Goal: Task Accomplishment & Management: Complete application form

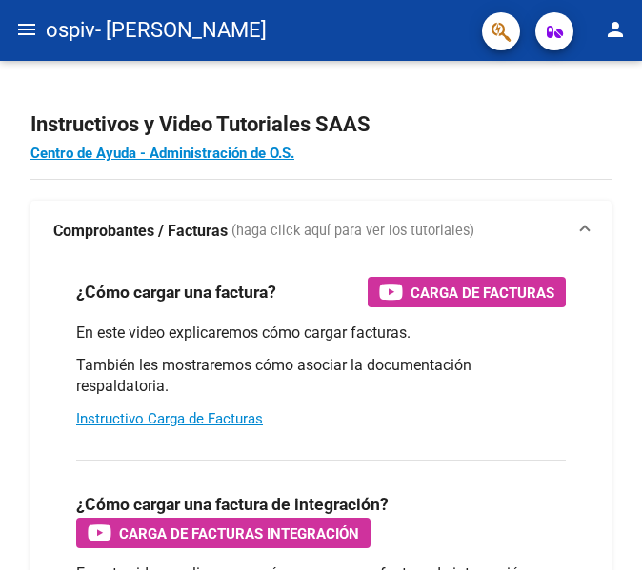
click at [37, 23] on mat-icon "menu" at bounding box center [26, 29] width 23 height 23
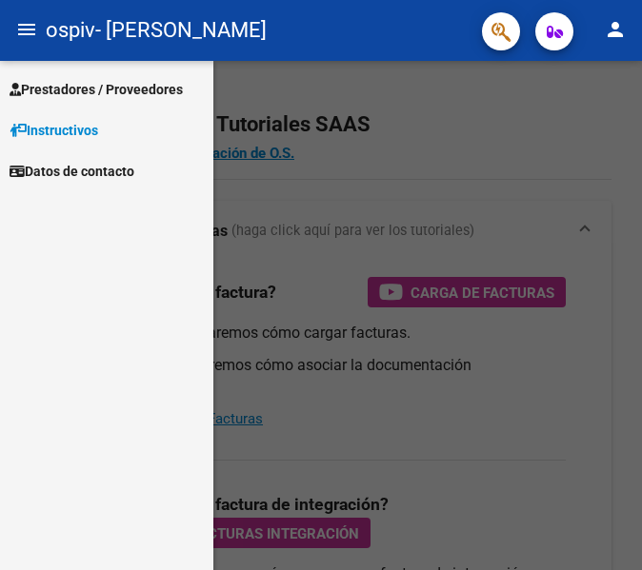
click at [89, 93] on span "Prestadores / Proveedores" at bounding box center [96, 89] width 173 height 21
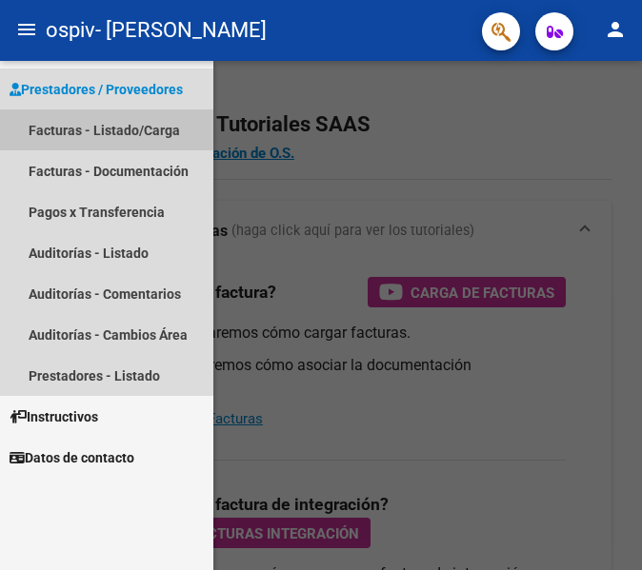
click at [94, 129] on link "Facturas - Listado/Carga" at bounding box center [106, 129] width 213 height 41
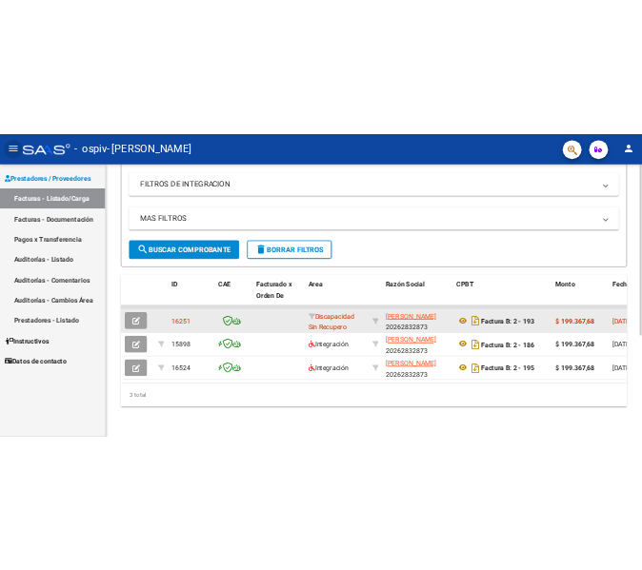
scroll to position [325, 0]
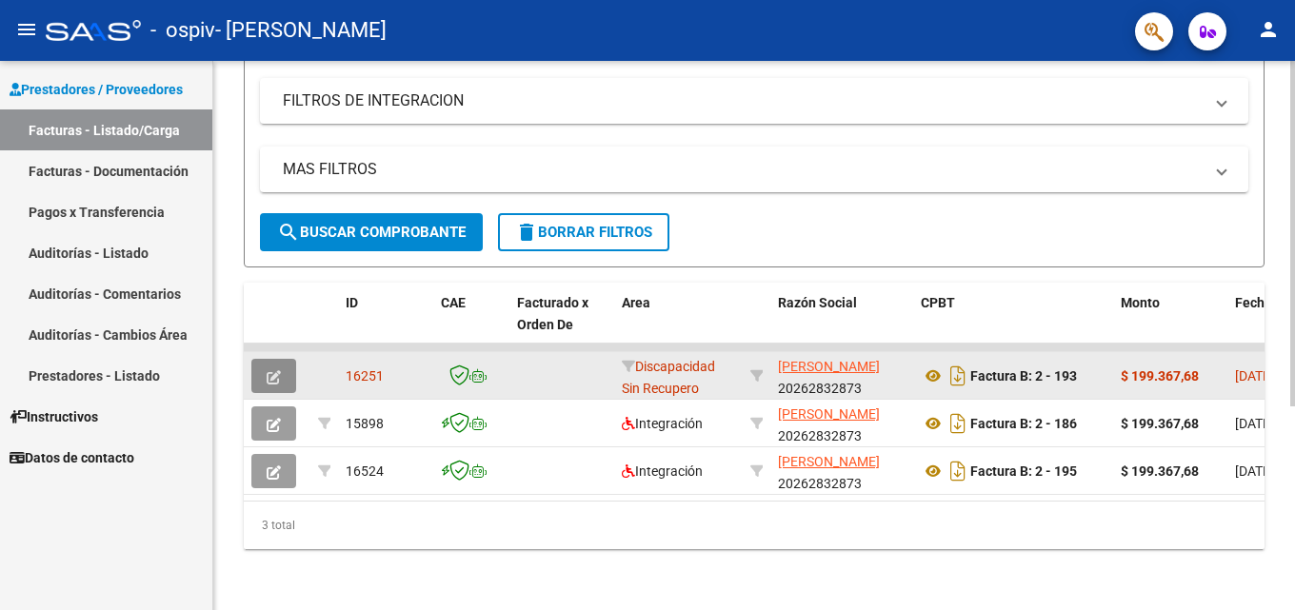
click at [274, 370] on icon "button" at bounding box center [274, 377] width 14 height 14
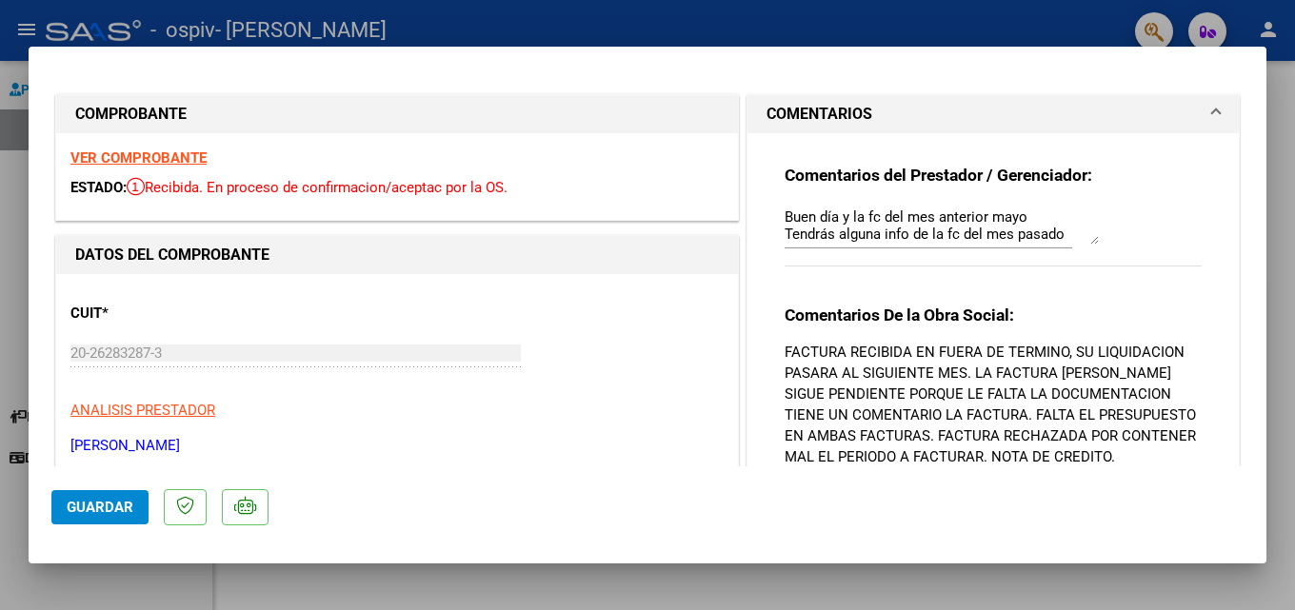
click at [140, 163] on strong "VER COMPROBANTE" at bounding box center [138, 157] width 136 height 17
click at [5, 200] on div at bounding box center [647, 305] width 1295 height 610
type input "$ 0,00"
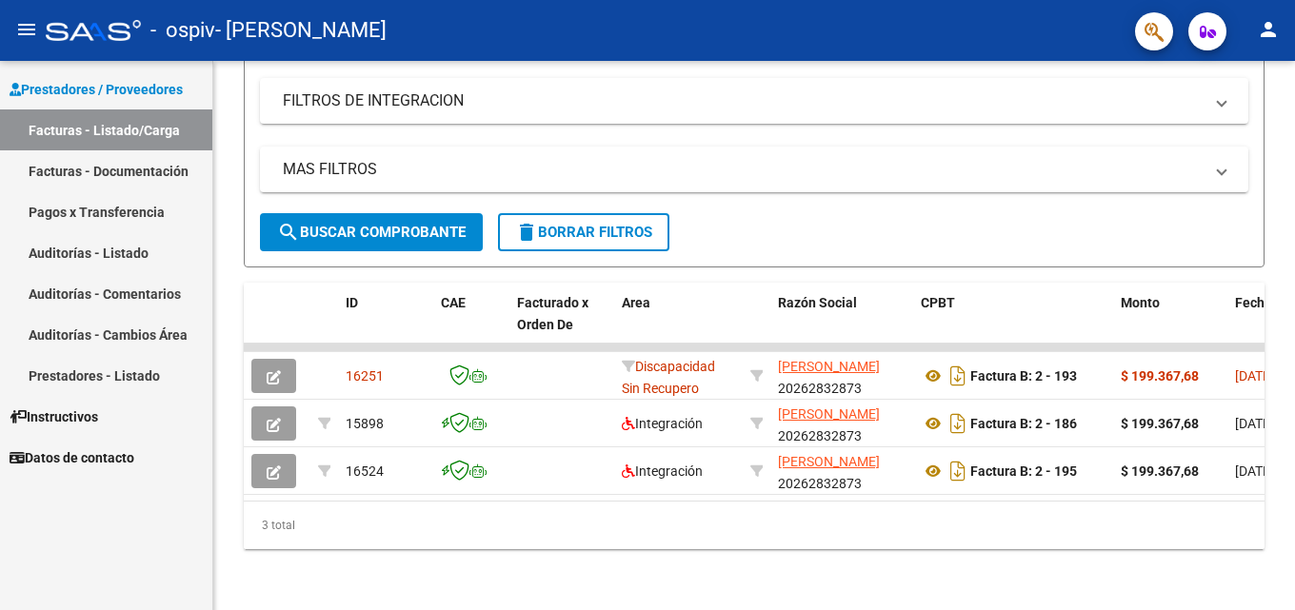
click at [23, 30] on mat-icon "menu" at bounding box center [26, 29] width 23 height 23
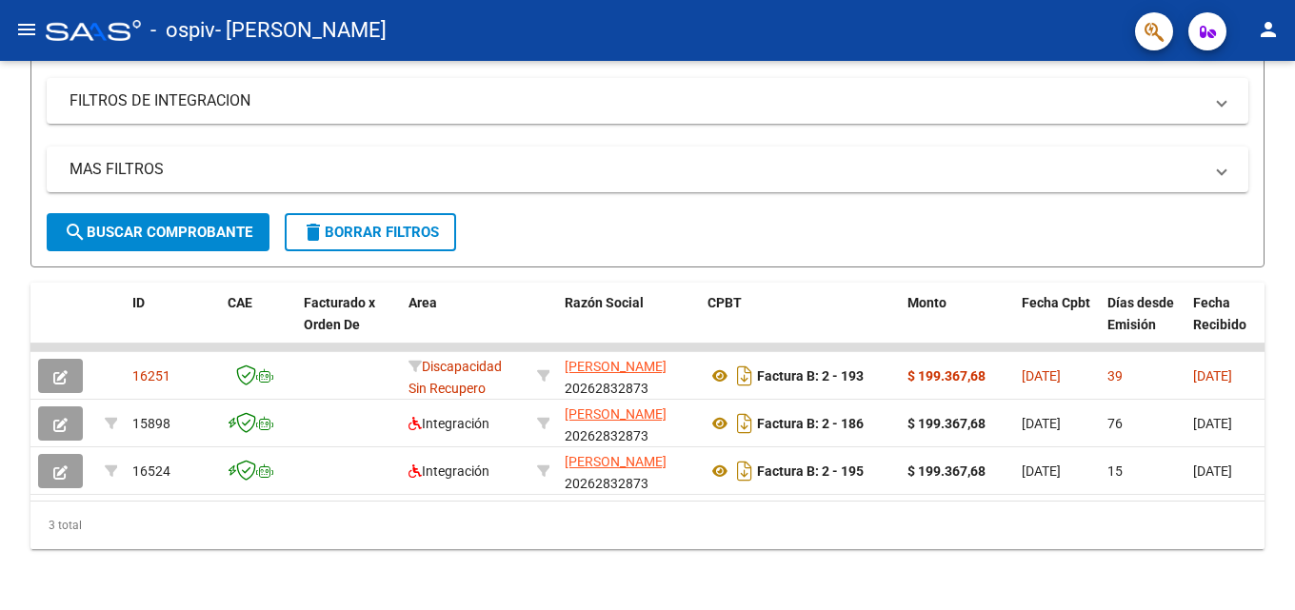
click at [20, 29] on mat-icon "menu" at bounding box center [26, 29] width 23 height 23
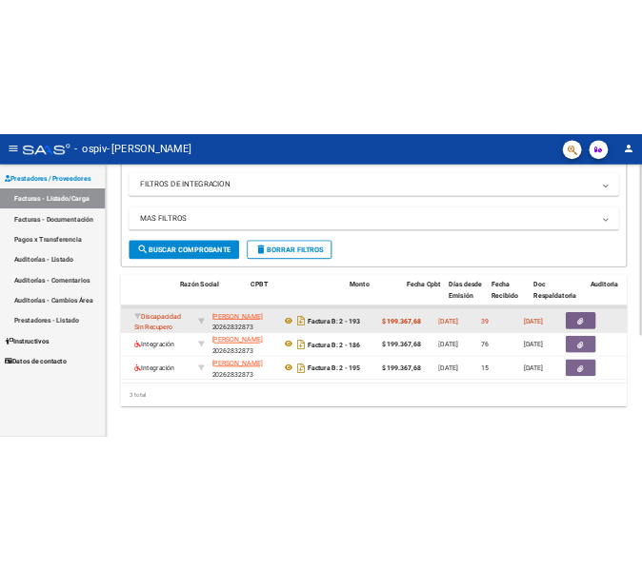
scroll to position [0, 562]
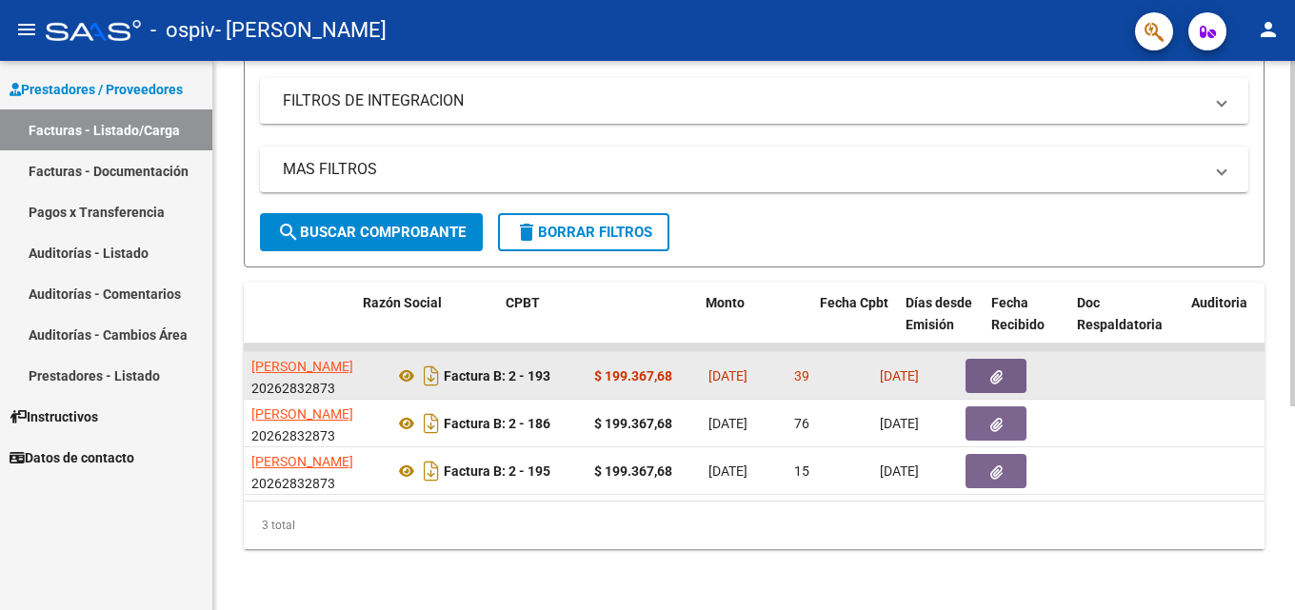
drag, startPoint x: 1044, startPoint y: 374, endPoint x: 1132, endPoint y: 369, distance: 87.7
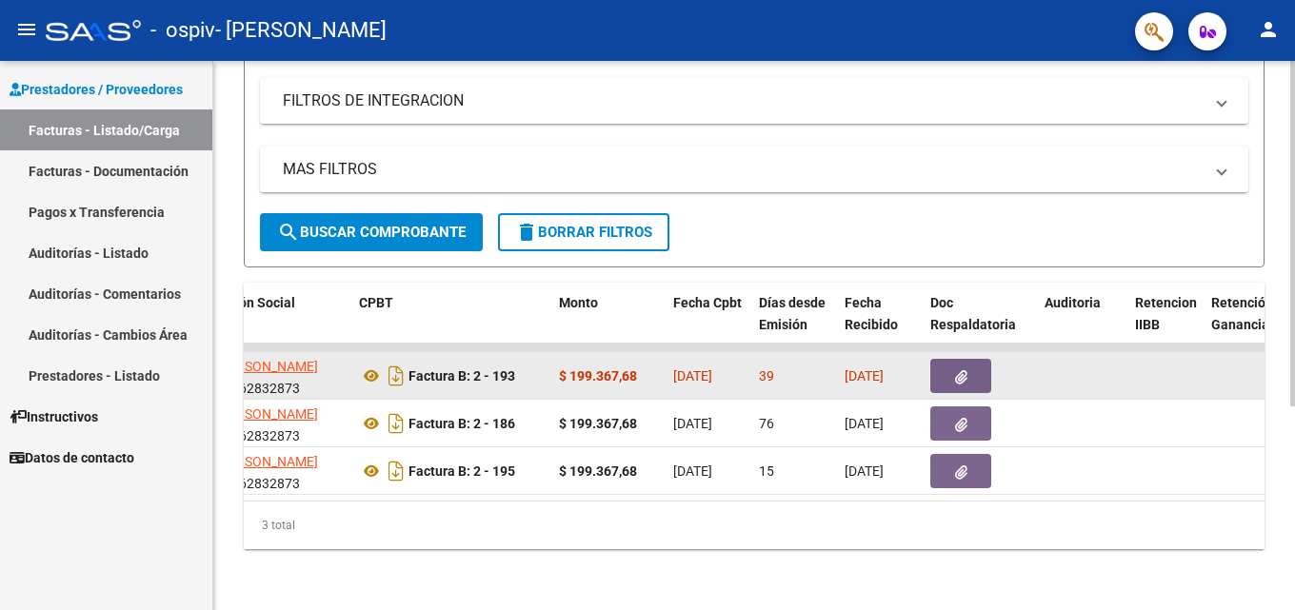
click at [641, 370] on icon "button" at bounding box center [961, 377] width 12 height 14
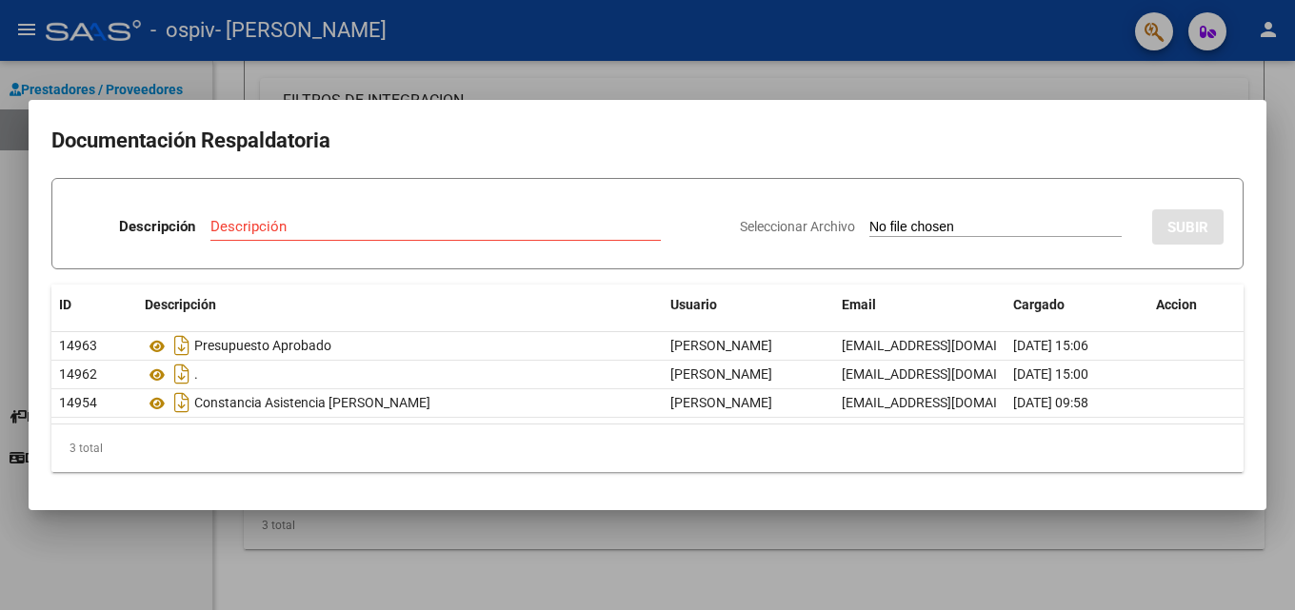
click at [641, 230] on input "Seleccionar Archivo" at bounding box center [995, 228] width 252 height 18
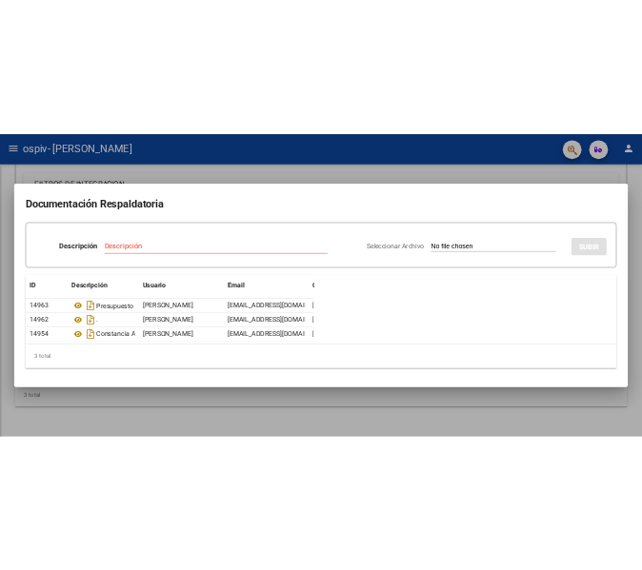
scroll to position [447, 0]
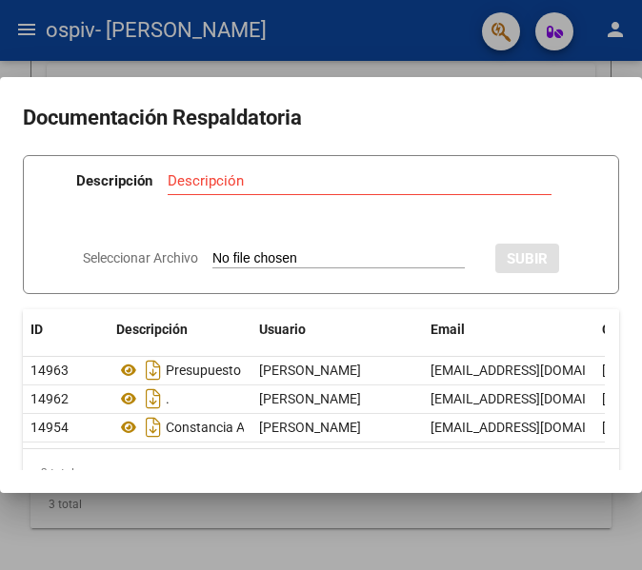
click at [266, 256] on input "Seleccionar Archivo" at bounding box center [338, 259] width 252 height 18
type input "C:\fakepath\nota credito fc A 00000193.pdf"
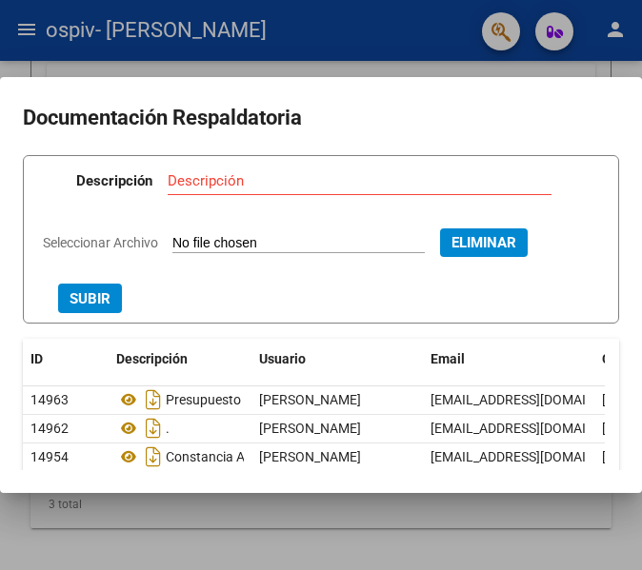
click at [267, 182] on input "Descripción" at bounding box center [360, 180] width 384 height 17
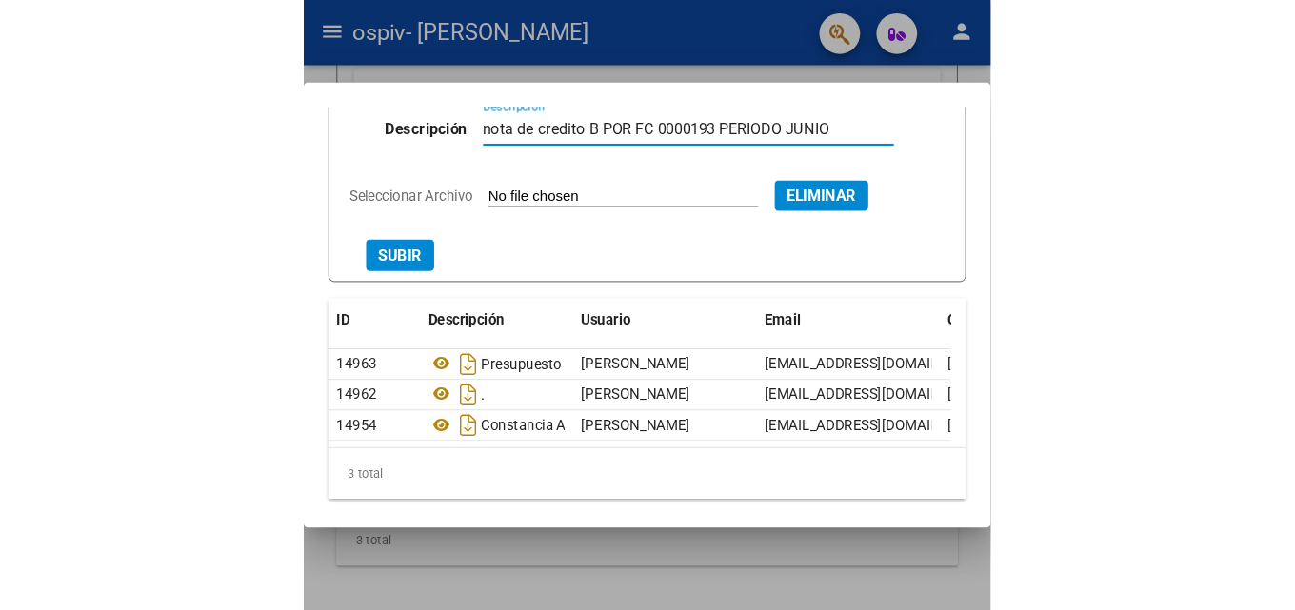
scroll to position [0, 0]
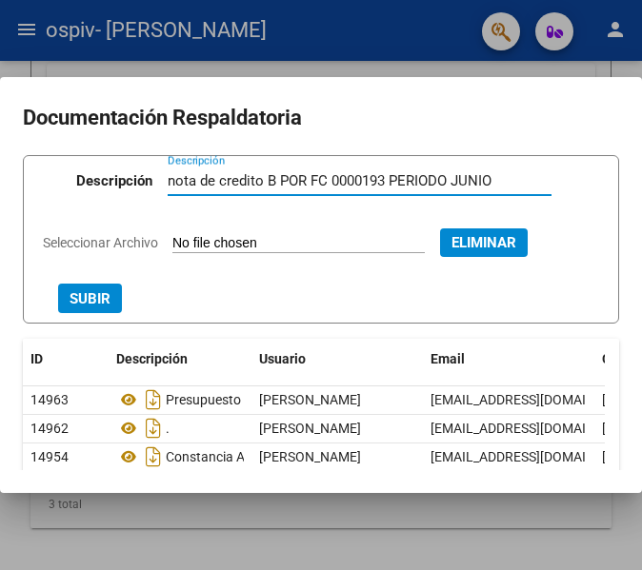
click at [260, 179] on input "nota de credito B POR FC 0000193 PERIODO JUNIO" at bounding box center [360, 180] width 384 height 17
click at [277, 184] on input "NOTA CREDITO B POR FC 0000193 PERIODO JUNIO" at bounding box center [360, 180] width 384 height 17
type input "NOTA CREDITO POR FC 0000193 PERIODO JUNIO"
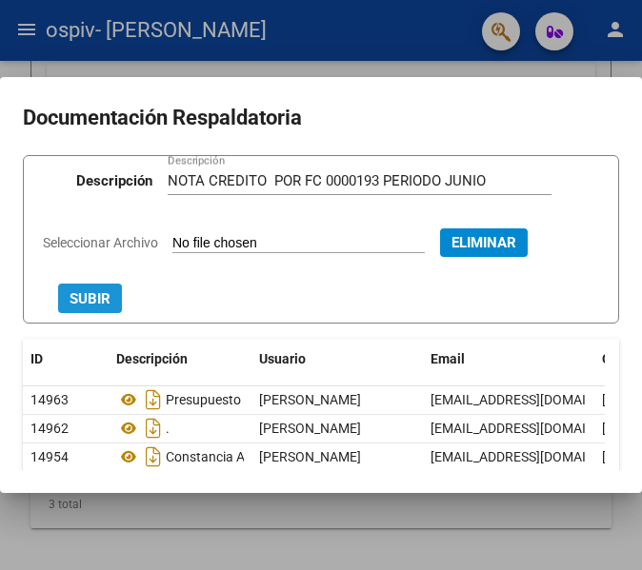
click at [89, 298] on span "SUBIR" at bounding box center [89, 298] width 41 height 17
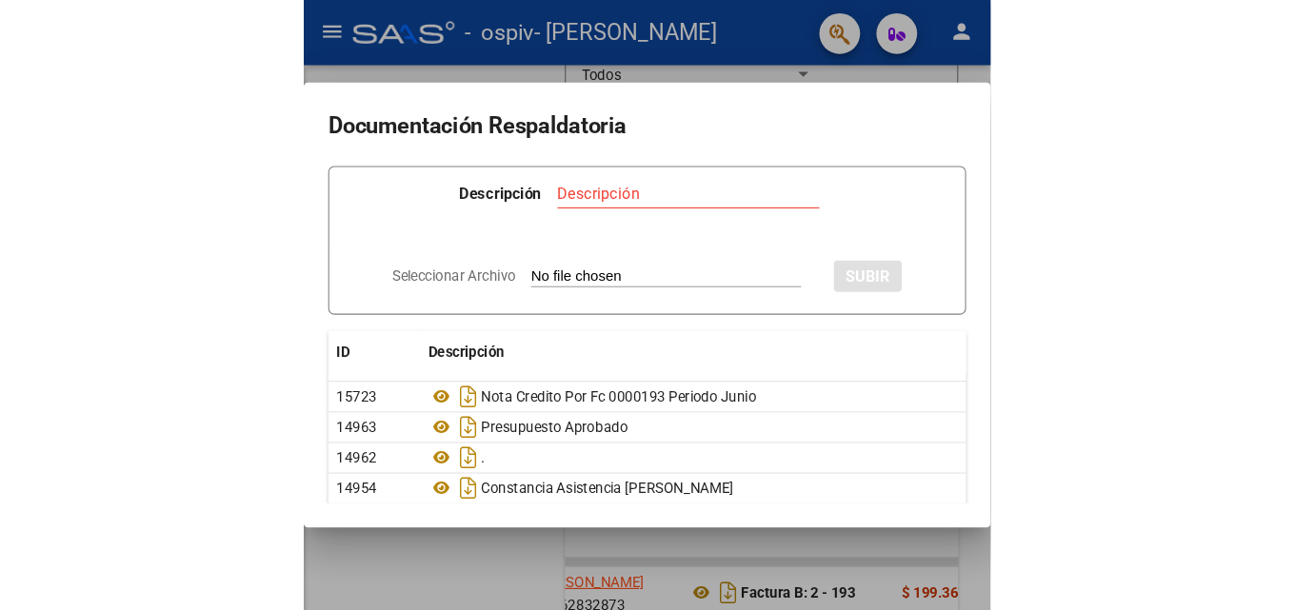
scroll to position [325, 0]
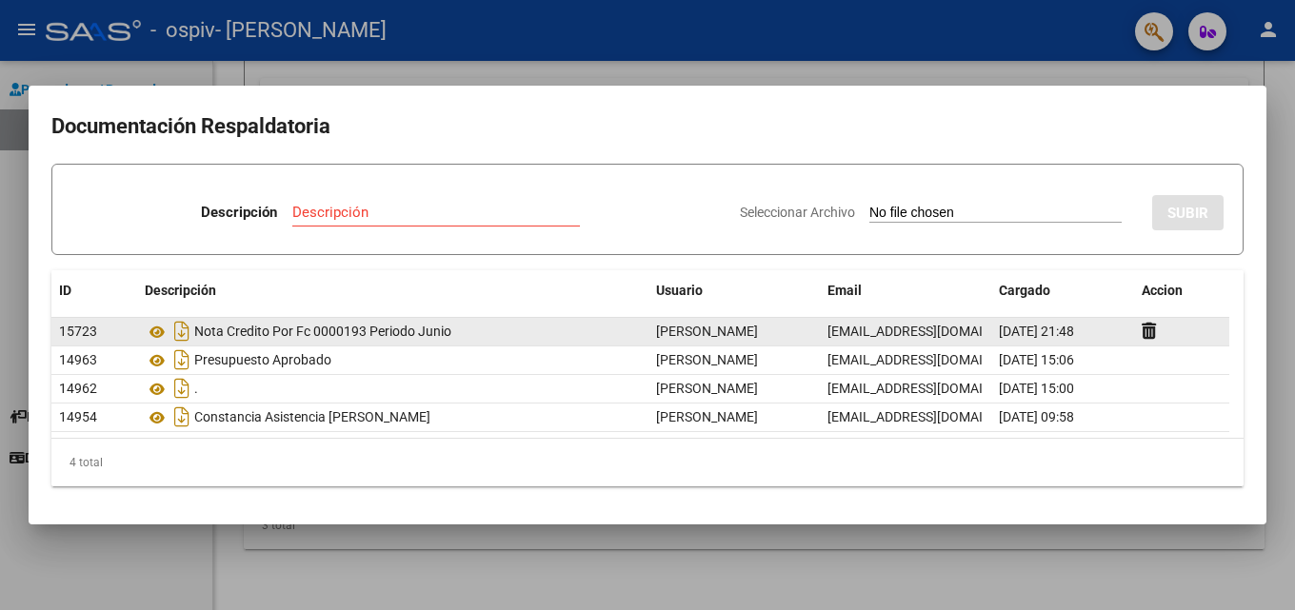
drag, startPoint x: 483, startPoint y: 337, endPoint x: 286, endPoint y: 345, distance: 197.2
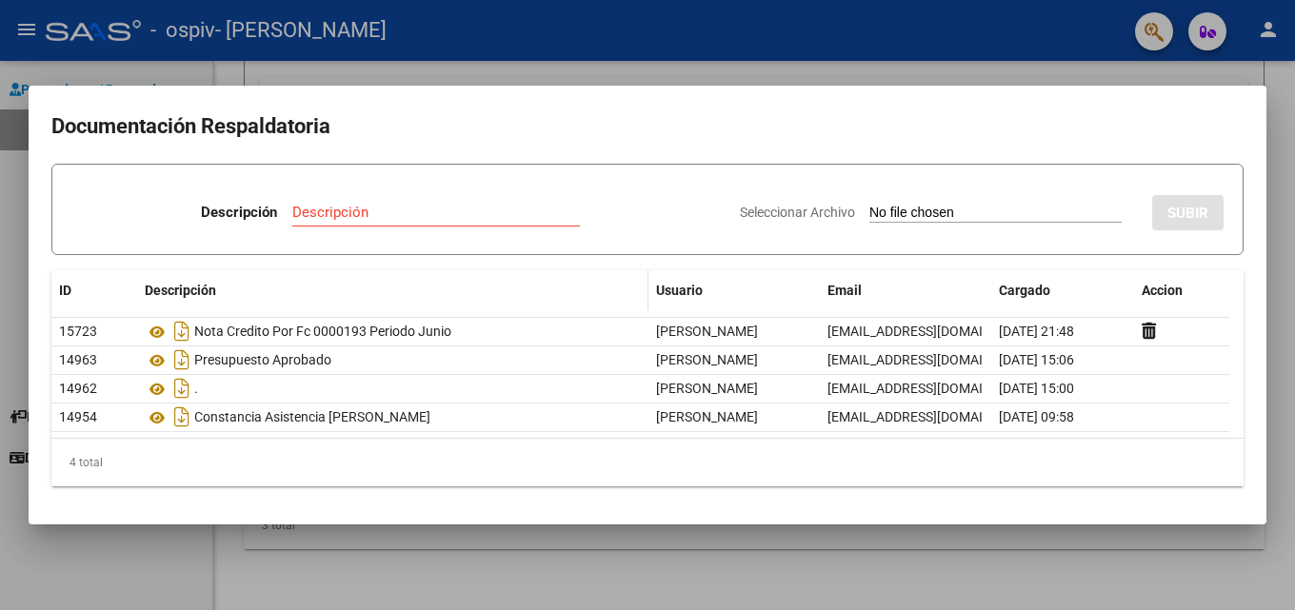
drag, startPoint x: 785, startPoint y: 305, endPoint x: 606, endPoint y: 290, distance: 179.5
drag, startPoint x: 766, startPoint y: 462, endPoint x: 635, endPoint y: 466, distance: 131.4
click at [633, 462] on div "4 total" at bounding box center [647, 463] width 1192 height 48
drag, startPoint x: 633, startPoint y: 462, endPoint x: 584, endPoint y: 460, distance: 48.6
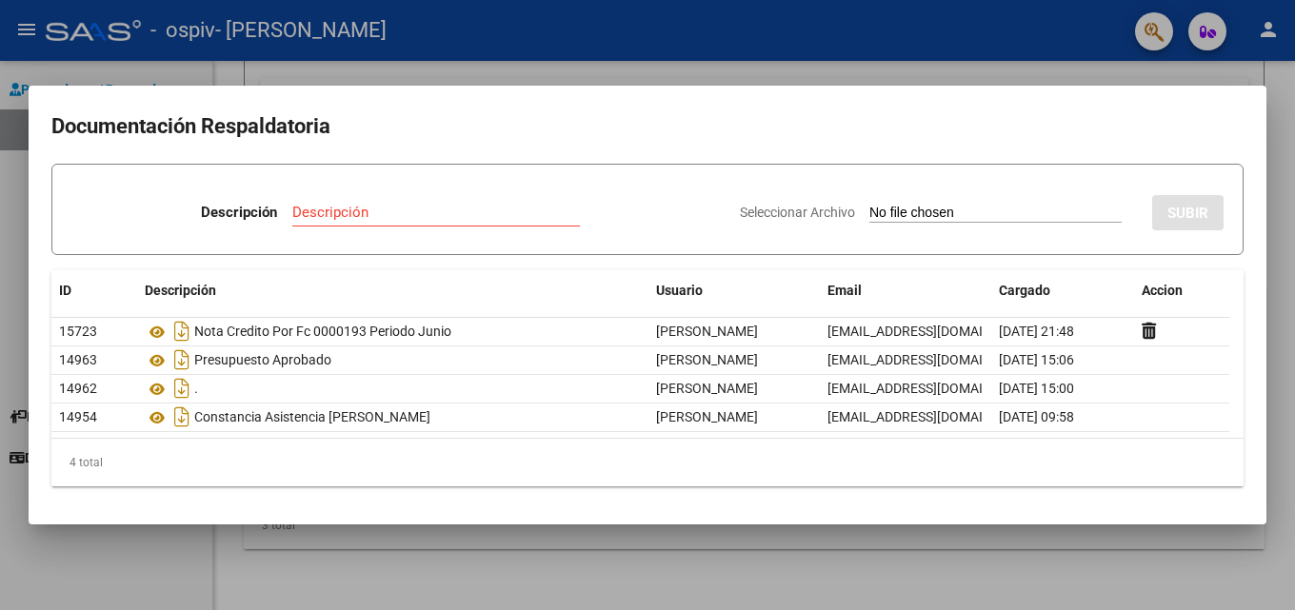
click at [16, 233] on div at bounding box center [647, 305] width 1295 height 610
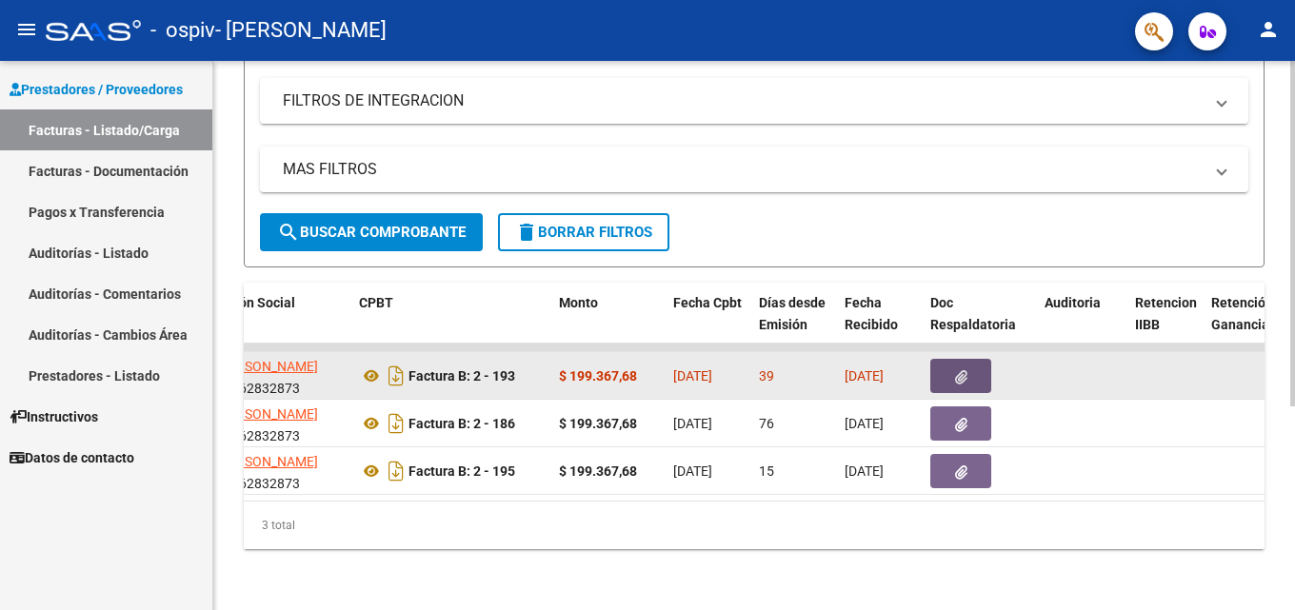
click at [641, 359] on button "button" at bounding box center [960, 376] width 61 height 34
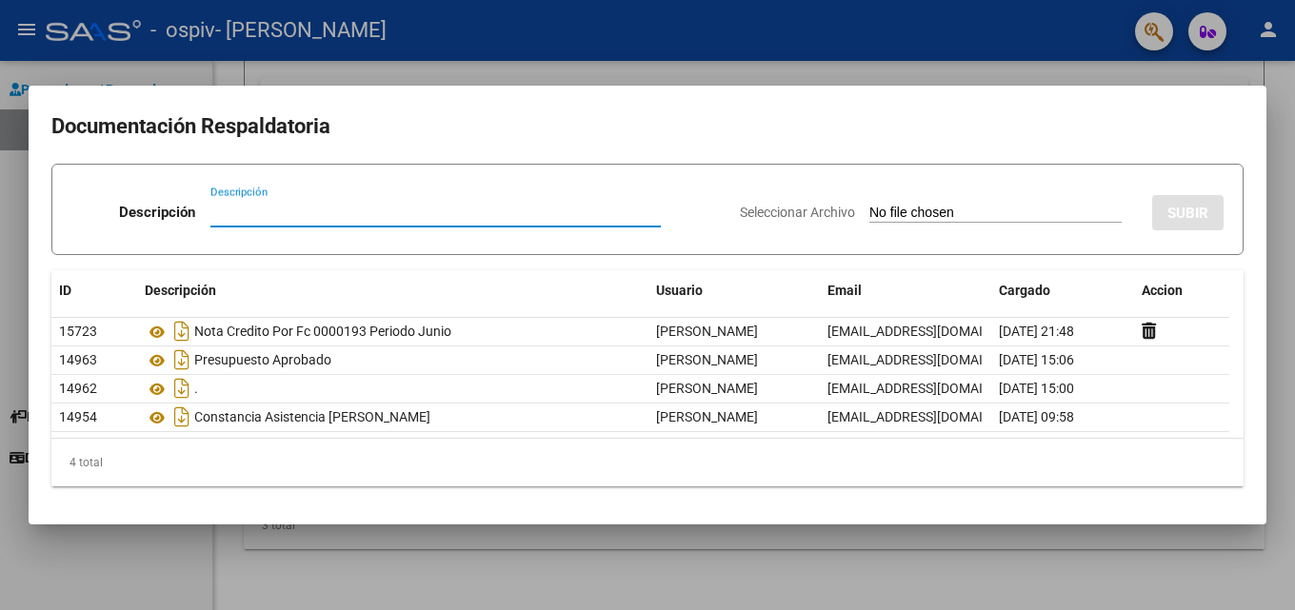
click at [21, 209] on div at bounding box center [647, 305] width 1295 height 610
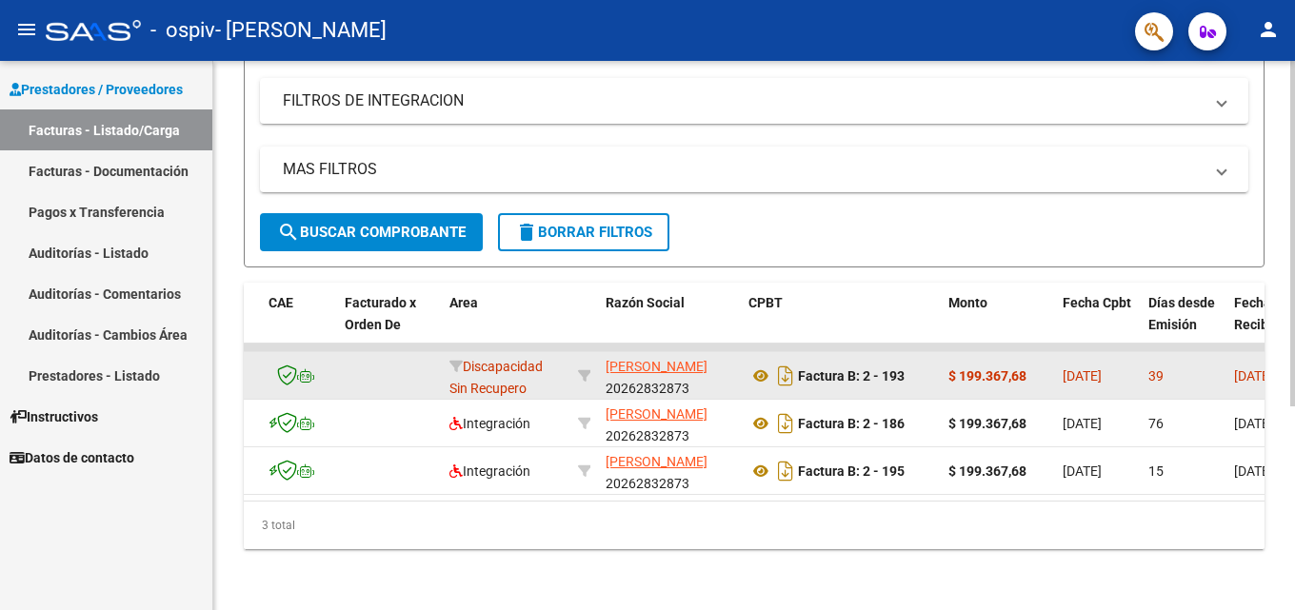
scroll to position [0, 0]
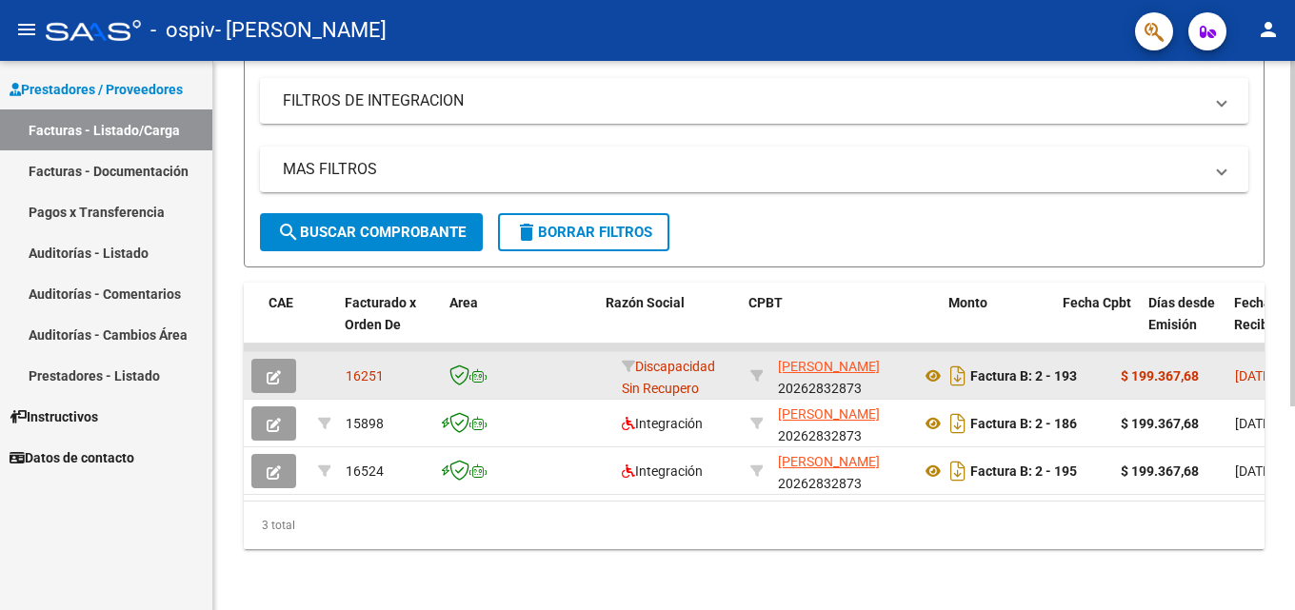
drag, startPoint x: 450, startPoint y: 374, endPoint x: 300, endPoint y: 372, distance: 150.4
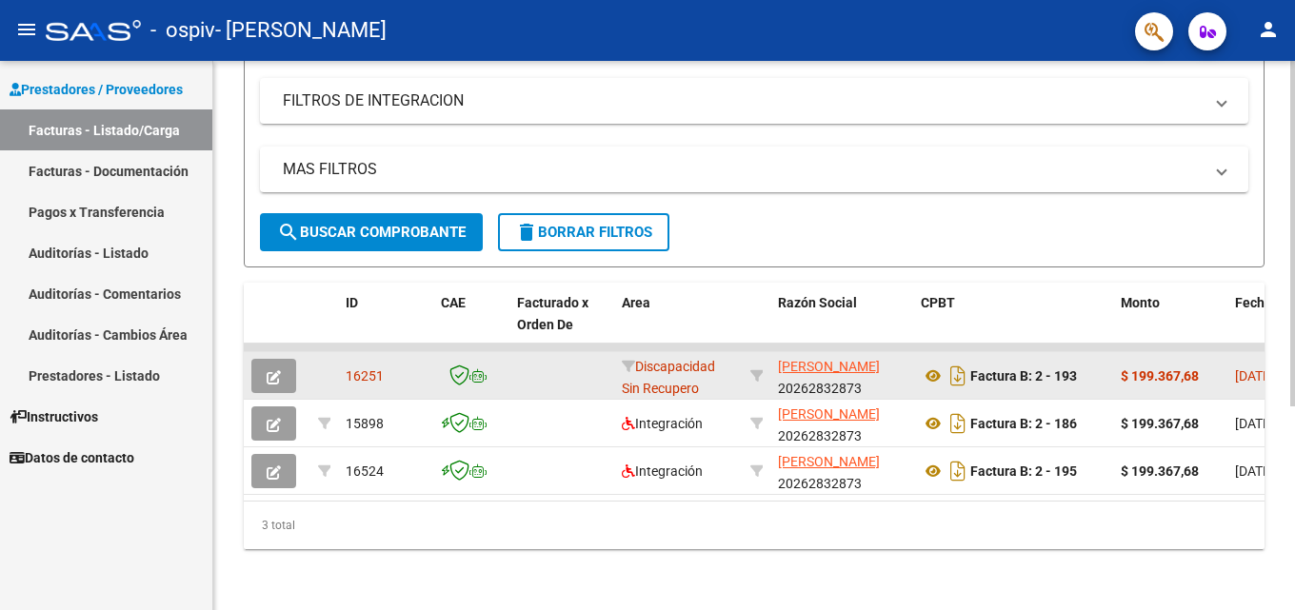
click at [278, 370] on icon "button" at bounding box center [274, 377] width 14 height 14
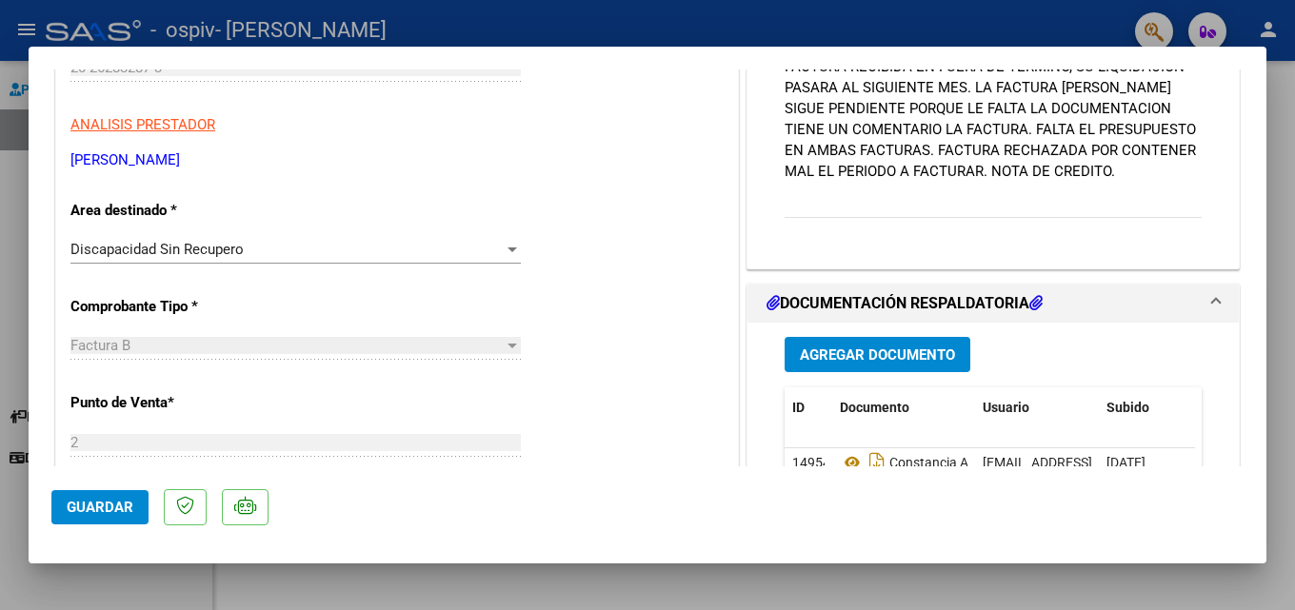
scroll to position [190, 0]
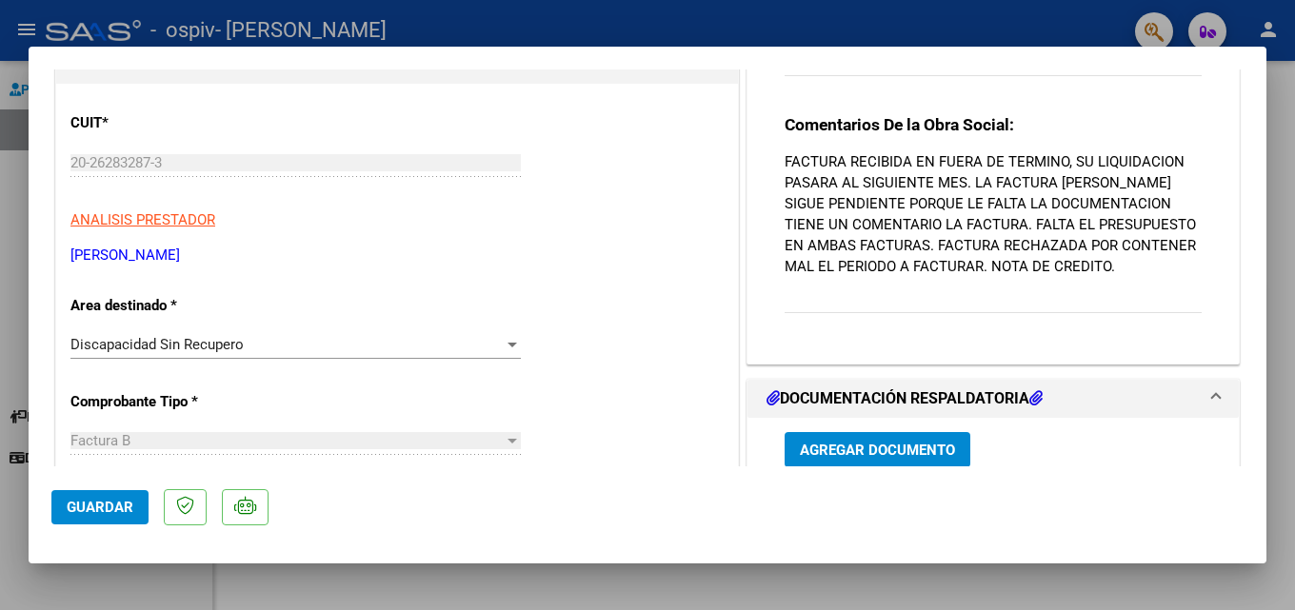
click at [641, 287] on div "Comentarios De la Obra Social: FACTURA RECIBIDA EN FUERA DE TERMINO, SU LIQUIDA…" at bounding box center [992, 224] width 417 height 221
click at [641, 306] on div "Comentarios De la Obra Social: FACTURA RECIBIDA EN FUERA DE TERMINO, SU LIQUIDA…" at bounding box center [992, 224] width 417 height 221
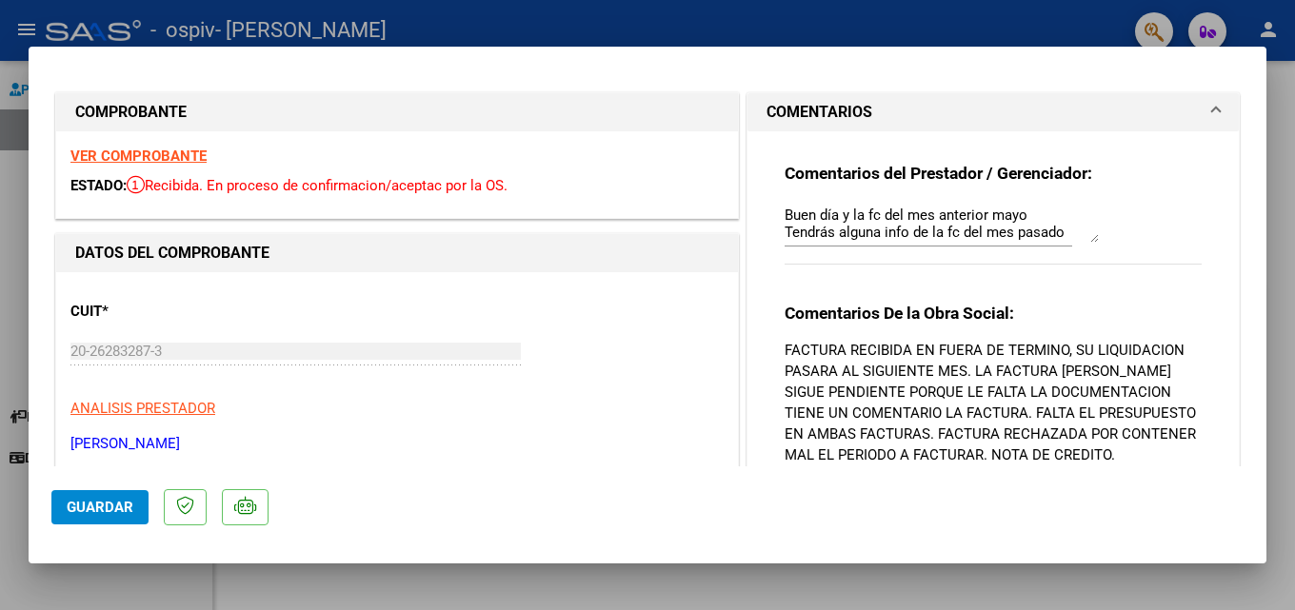
scroll to position [0, 0]
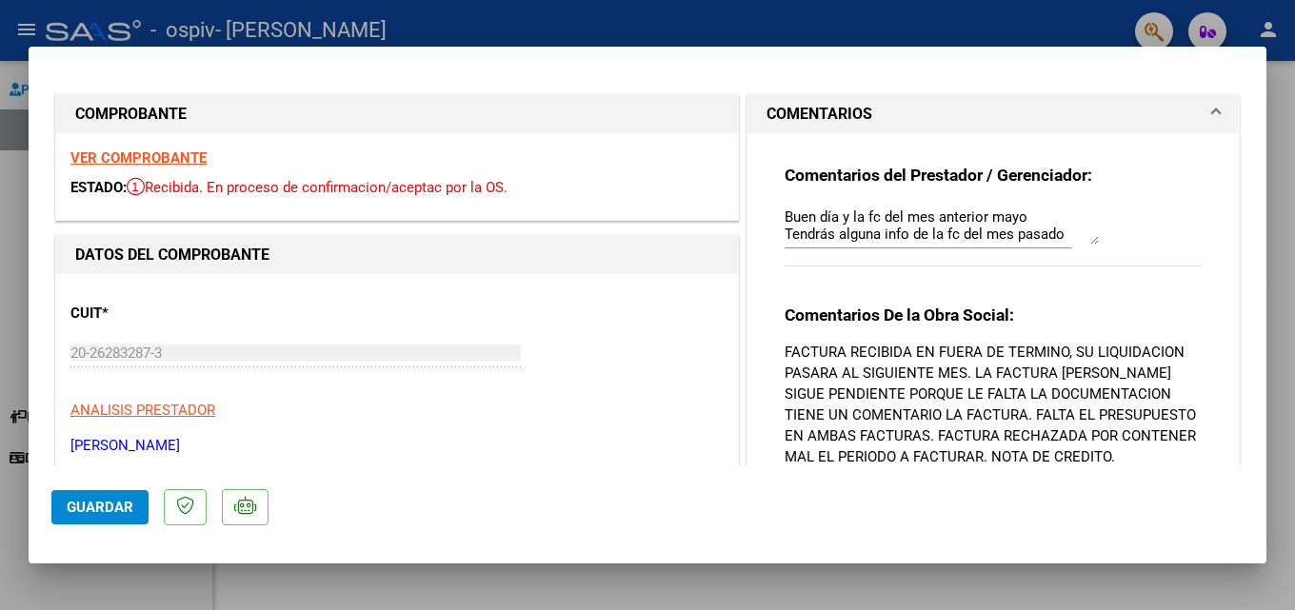
click at [641, 255] on div "Buen día y la fc del mes anterior mayo Tendrás alguna info de la fc del mes pas…" at bounding box center [927, 235] width 287 height 64
click at [641, 228] on textarea "Buen día y la fc del mes anterior mayo Tendrás alguna info de la fc del mes pas…" at bounding box center [941, 226] width 314 height 38
drag, startPoint x: 1060, startPoint y: 233, endPoint x: 750, endPoint y: 231, distance: 310.3
click at [641, 231] on div "Comentarios del Prestador / Gerenciador: Buen día y la fc del mes anterior mayo…" at bounding box center [992, 343] width 491 height 421
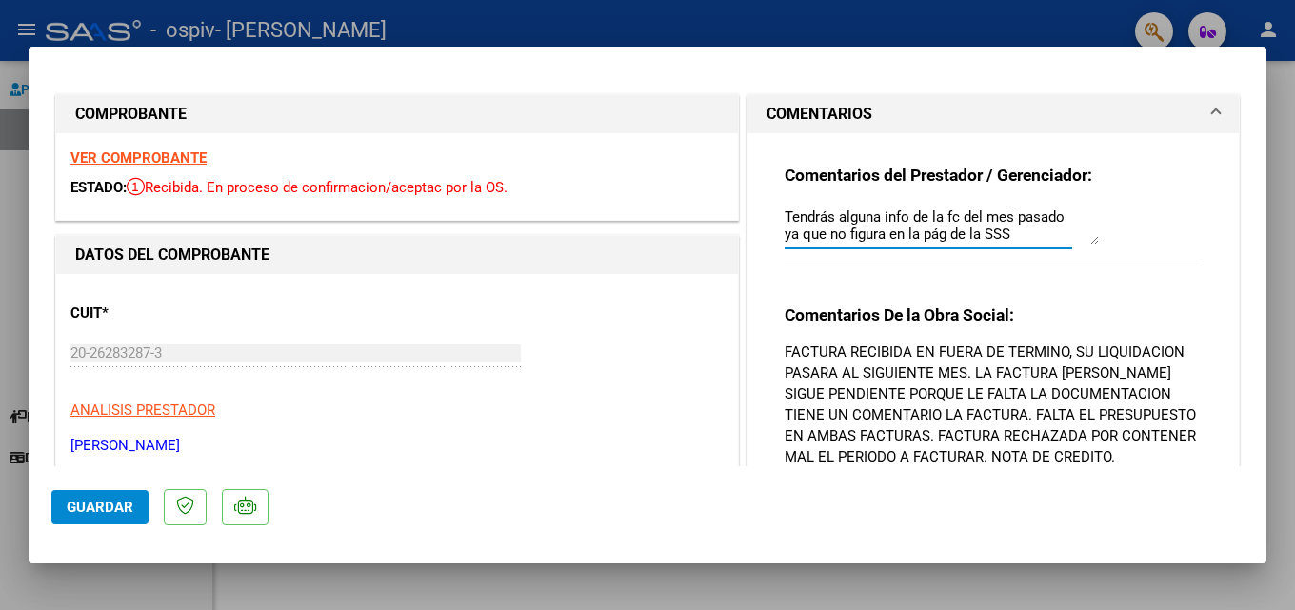
scroll to position [0, 0]
drag, startPoint x: 1004, startPoint y: 240, endPoint x: 750, endPoint y: 191, distance: 258.7
click at [641, 191] on div "Comentarios del Prestador / Gerenciador: Buen día y la fc del mes anterior mayo…" at bounding box center [992, 343] width 491 height 421
click at [641, 237] on textarea "BUENAS NOCHES DEJO NOTA DE CREDITO POR LA FC A 0000193" at bounding box center [941, 226] width 314 height 38
type textarea "BUENAS NOCHES DEJO NOTA DE CREDITO POR LA FC A 0000193 PERIODO JUNIO"
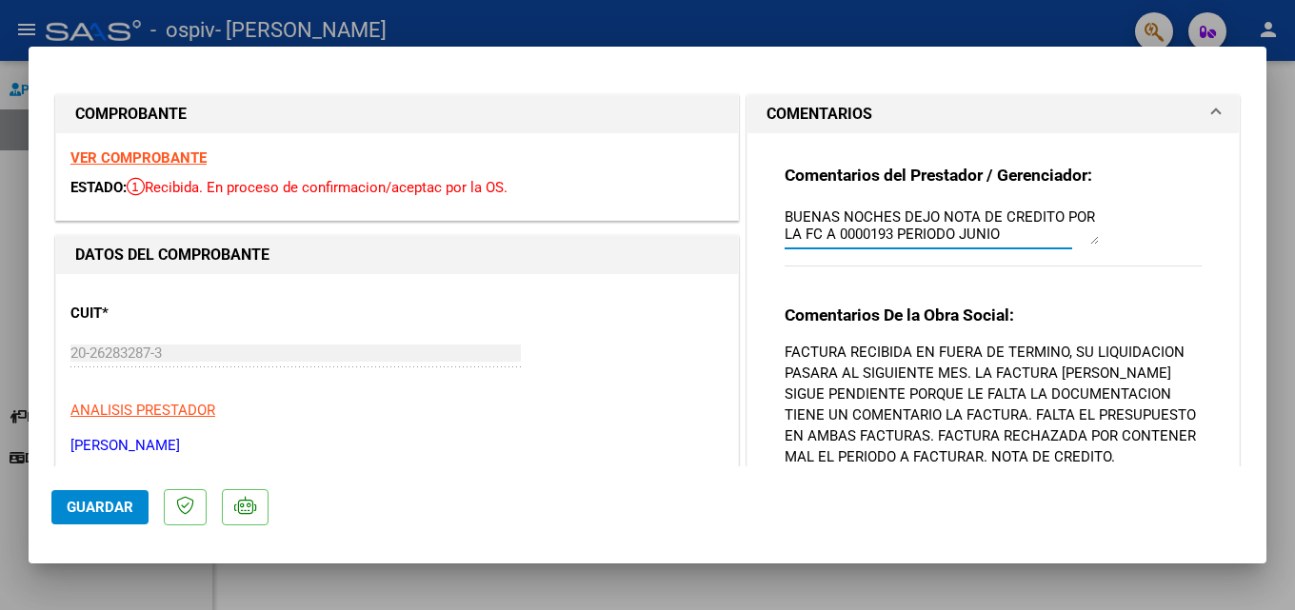
click at [93, 509] on span "Guardar" at bounding box center [100, 507] width 67 height 17
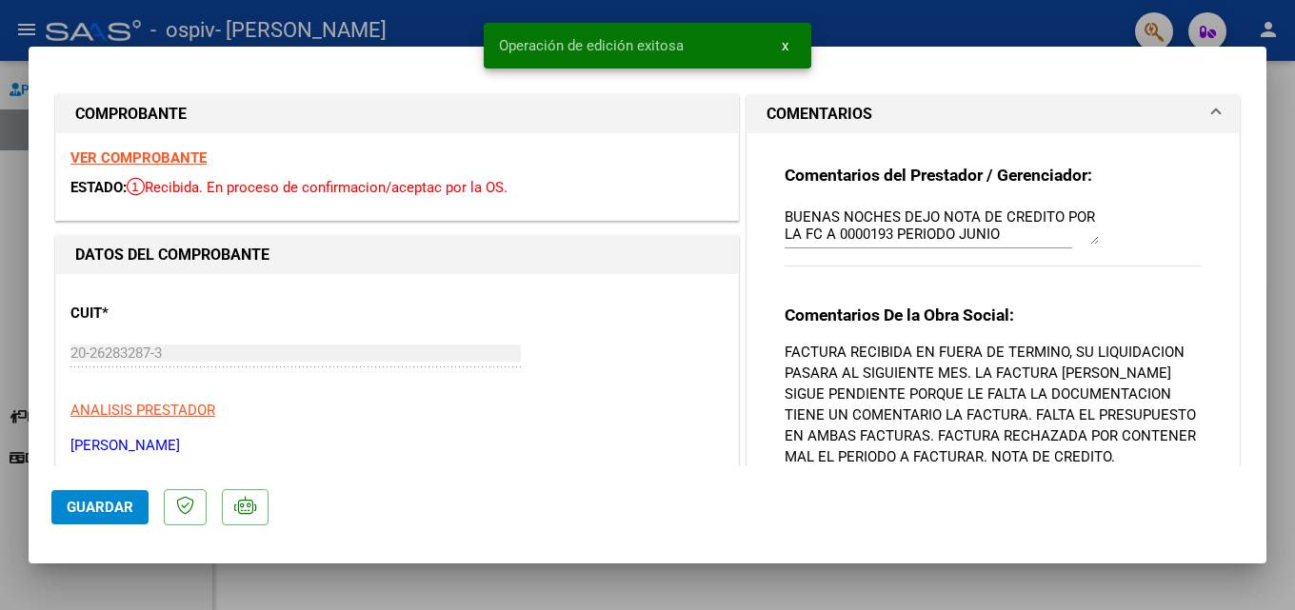
click at [10, 172] on div at bounding box center [647, 305] width 1295 height 610
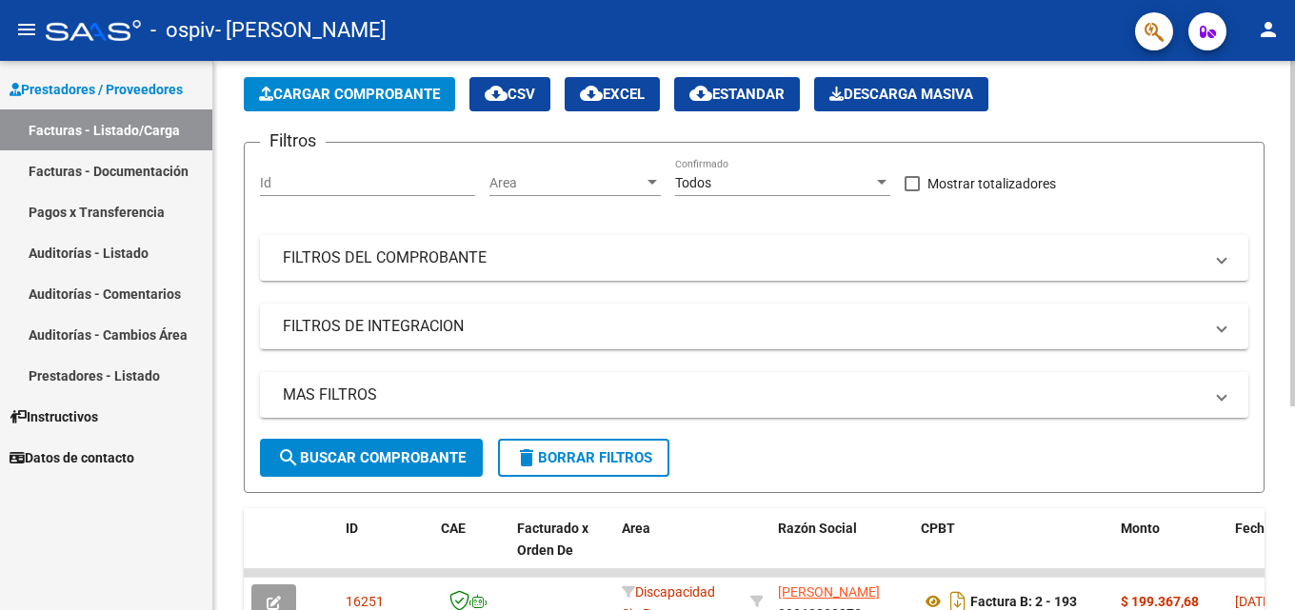
scroll to position [39, 0]
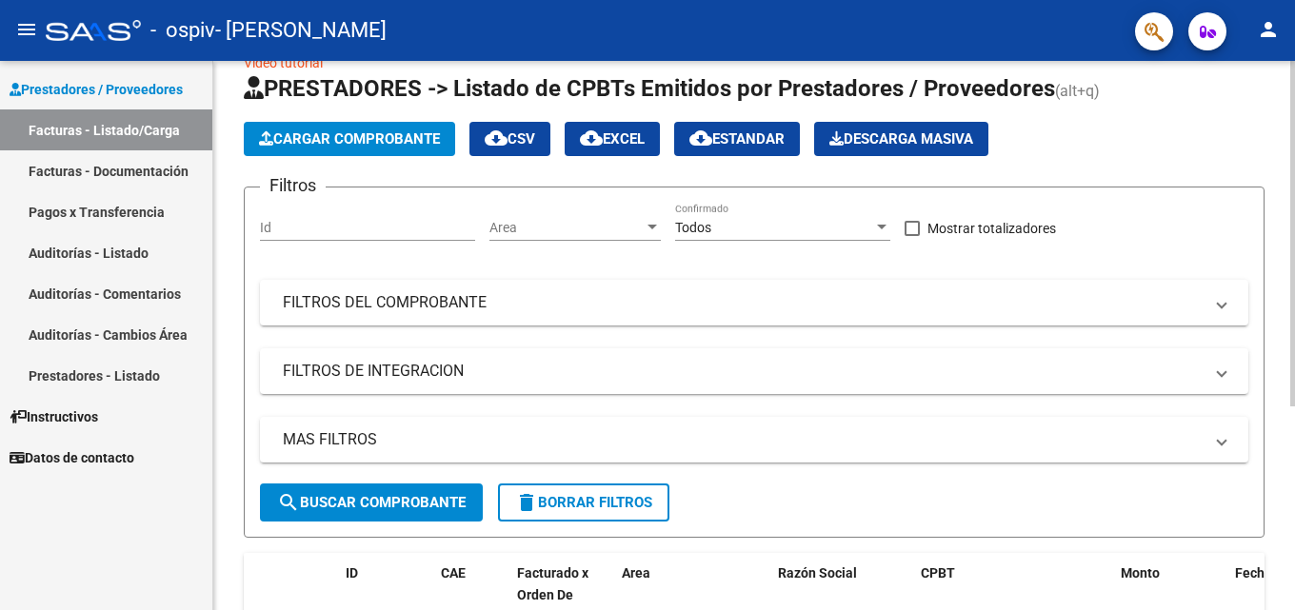
click at [376, 140] on span "Cargar Comprobante" at bounding box center [349, 138] width 181 height 17
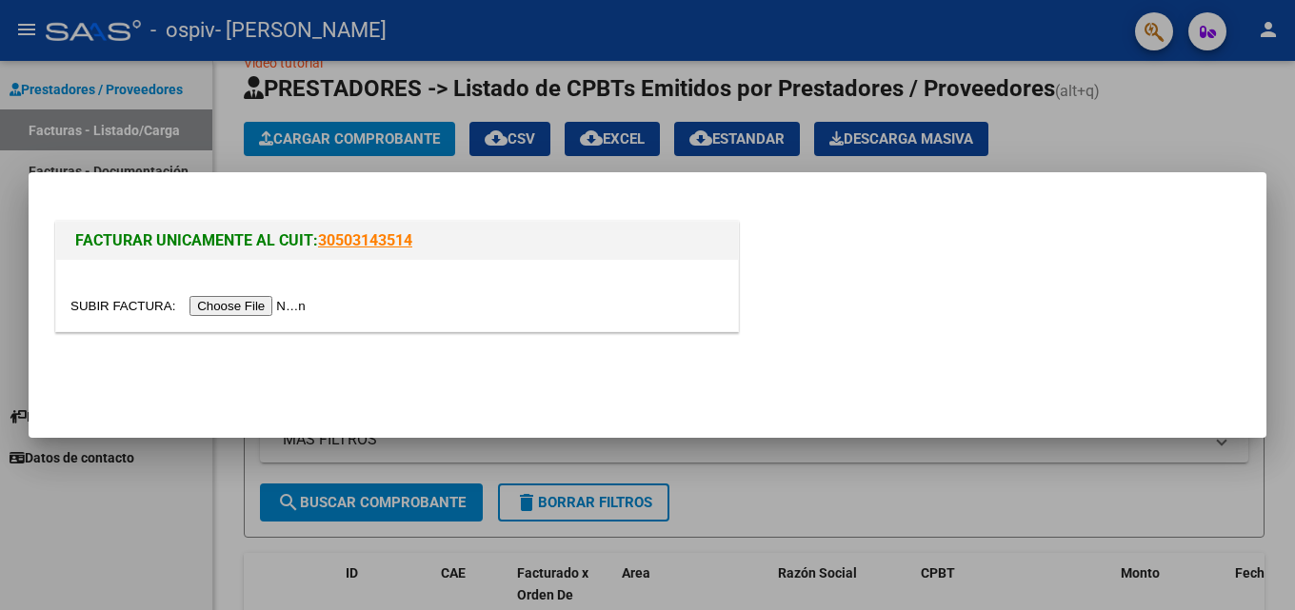
click at [276, 309] on input "file" at bounding box center [190, 306] width 241 height 20
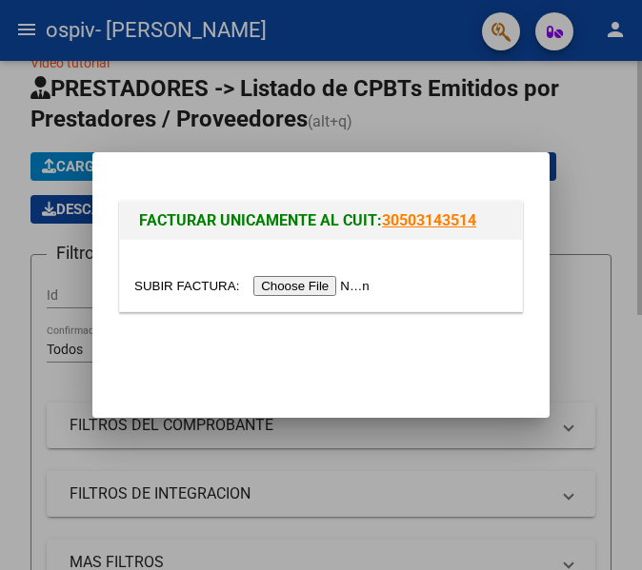
click at [390, 110] on div at bounding box center [321, 285] width 642 height 570
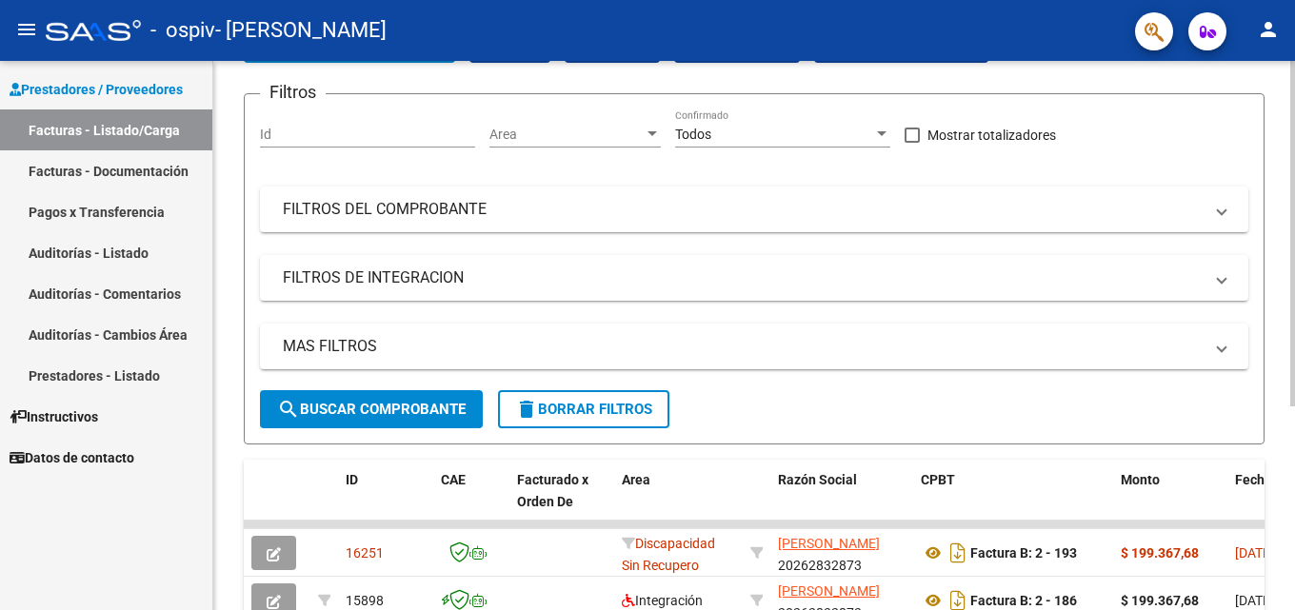
scroll to position [325, 0]
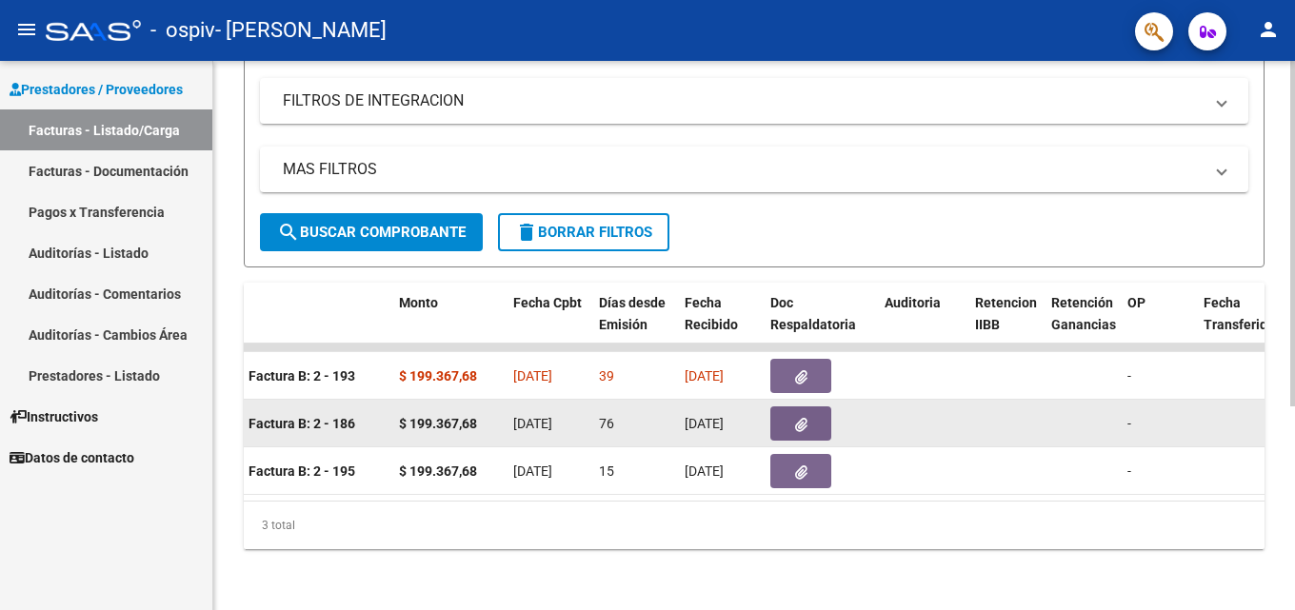
drag, startPoint x: 897, startPoint y: 378, endPoint x: 1027, endPoint y: 388, distance: 130.8
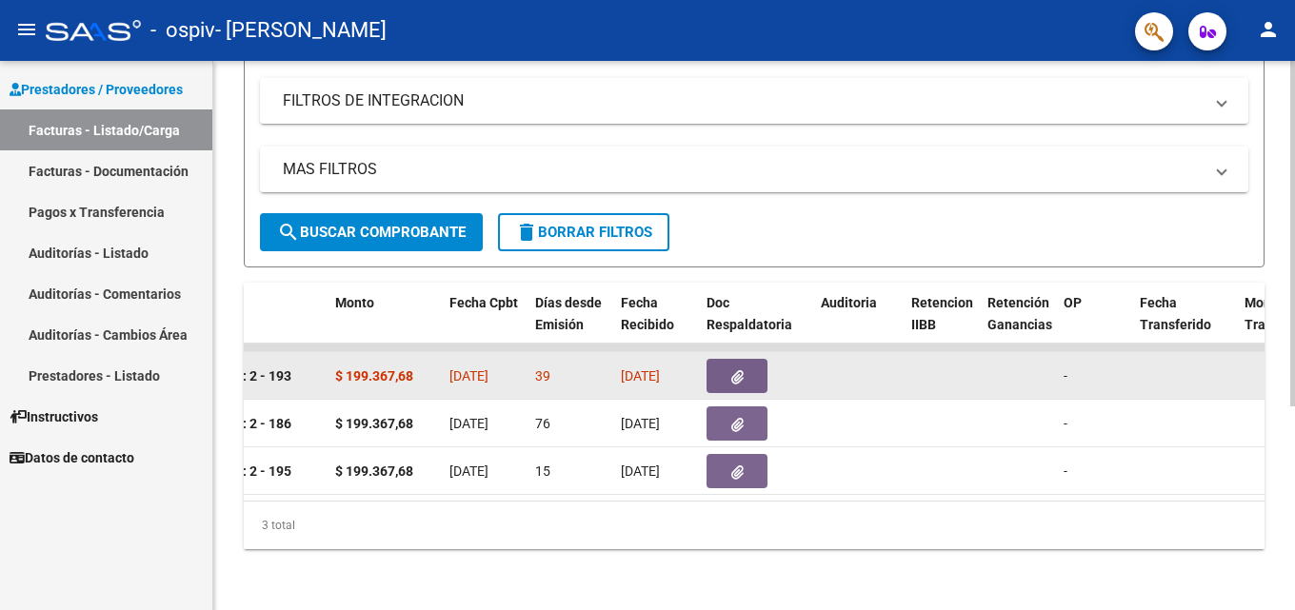
click at [641, 365] on button "button" at bounding box center [736, 376] width 61 height 34
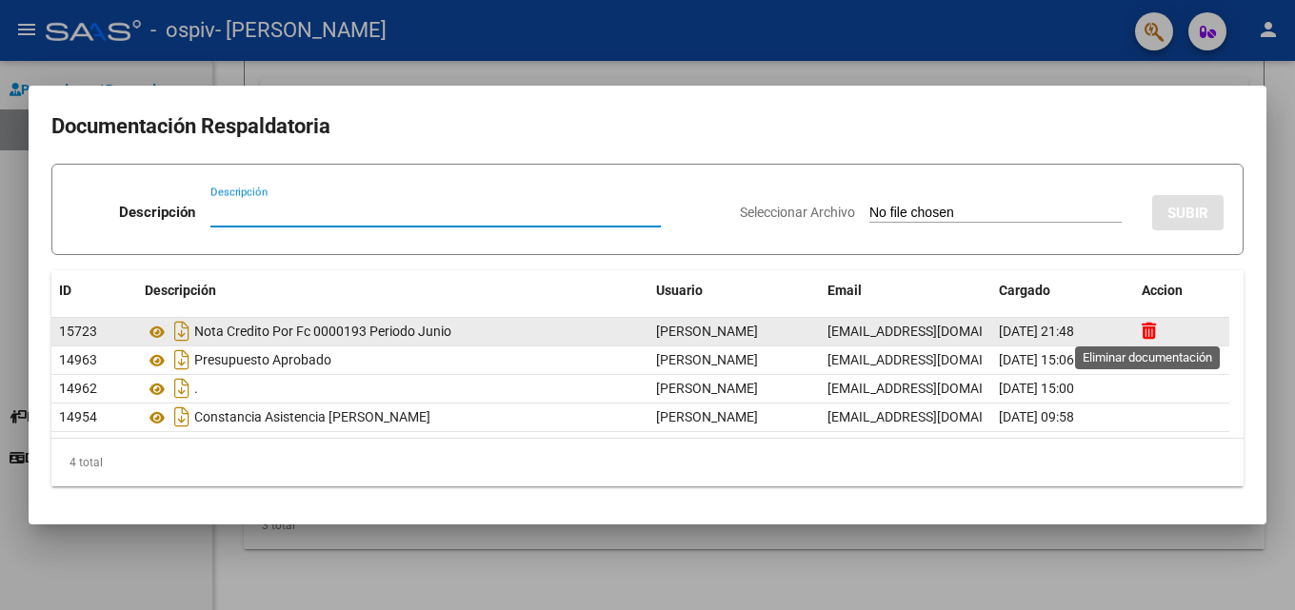
click at [641, 334] on icon at bounding box center [1148, 331] width 14 height 18
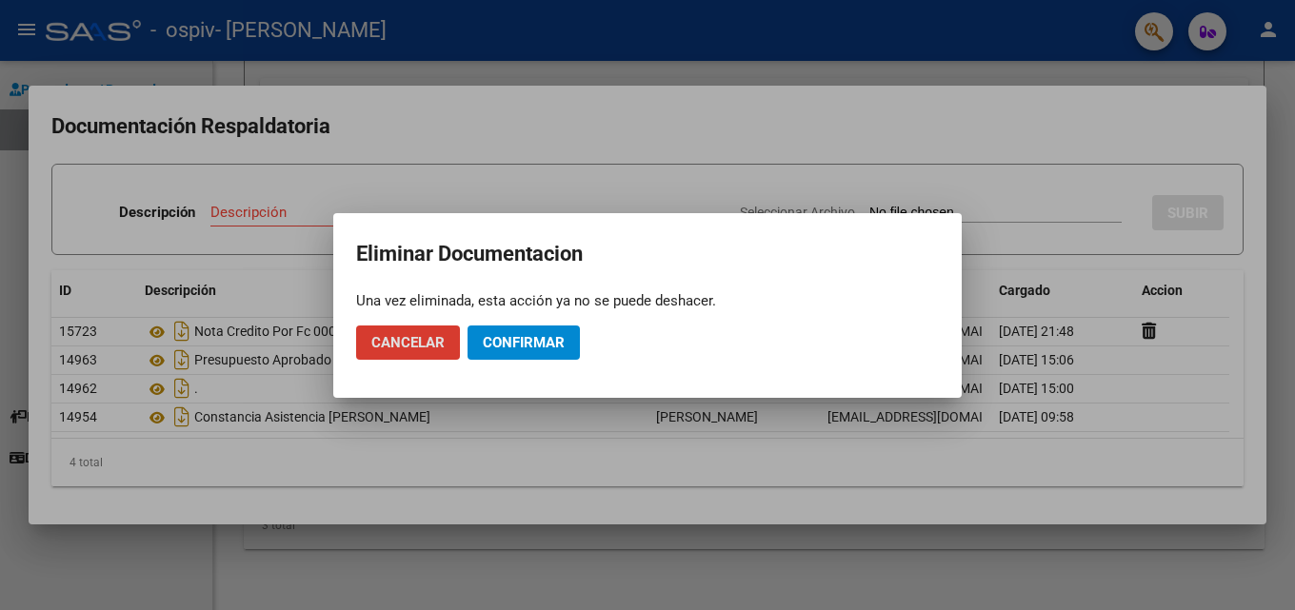
click at [502, 345] on span "Confirmar" at bounding box center [524, 342] width 82 height 17
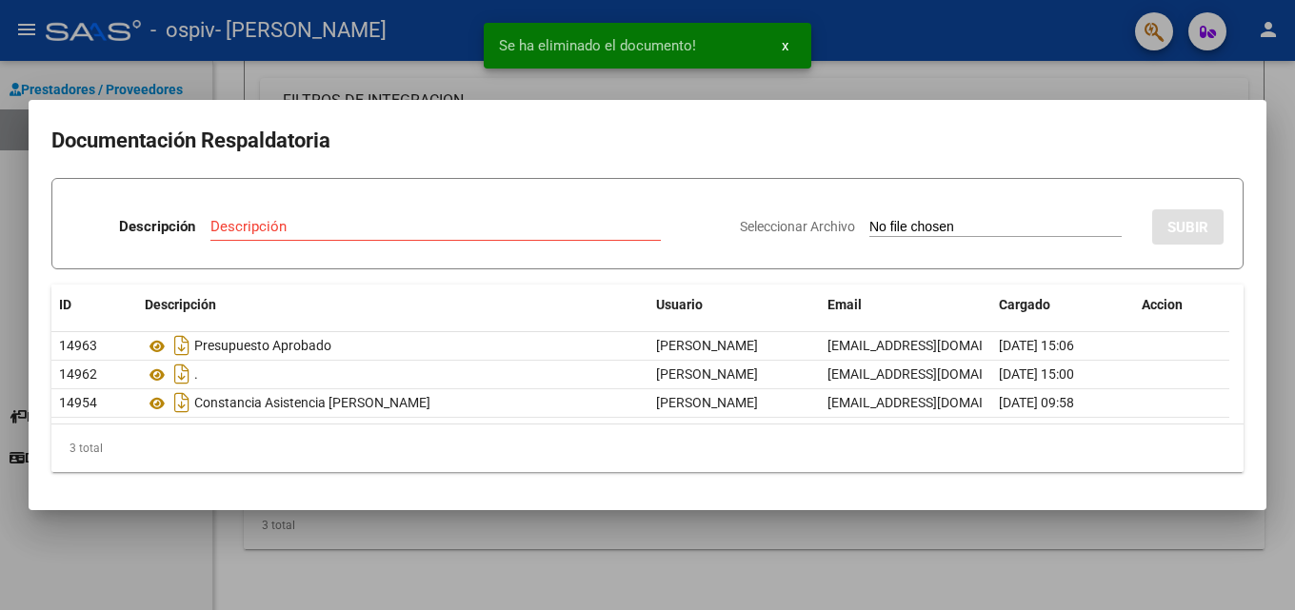
click at [641, 226] on input "Seleccionar Archivo" at bounding box center [995, 228] width 252 height 18
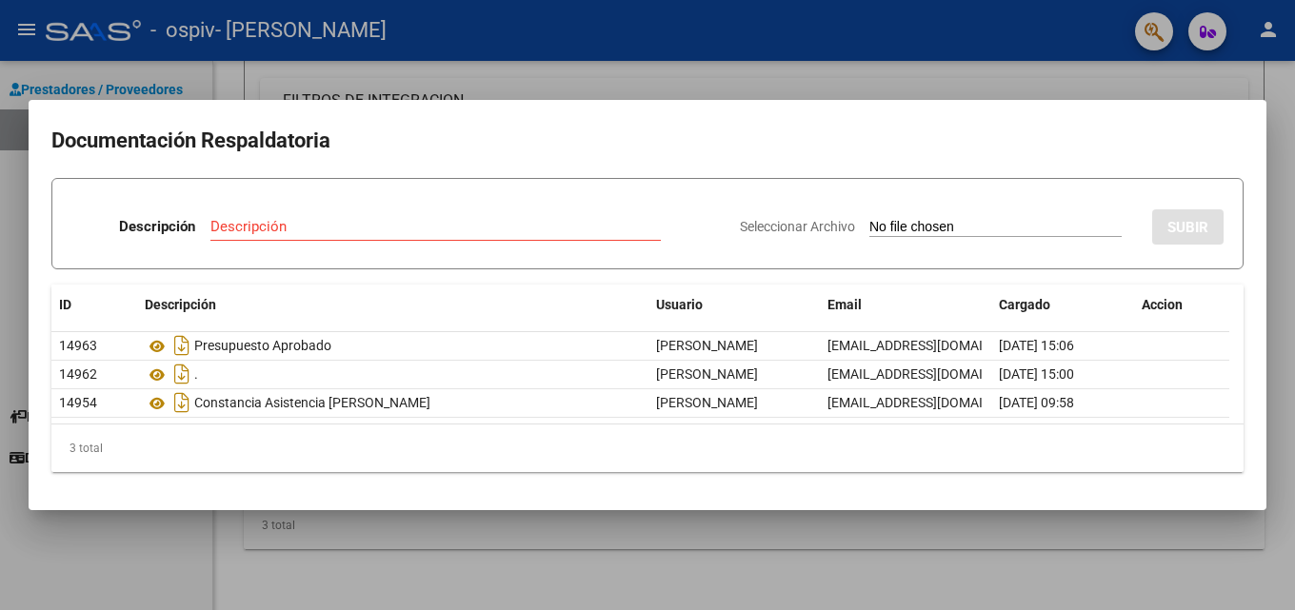
click at [641, 229] on input "Seleccionar Archivo" at bounding box center [995, 228] width 252 height 18
type input "C:\fakepath\FC [PERSON_NAME] PERIODO [DATE].pdf"
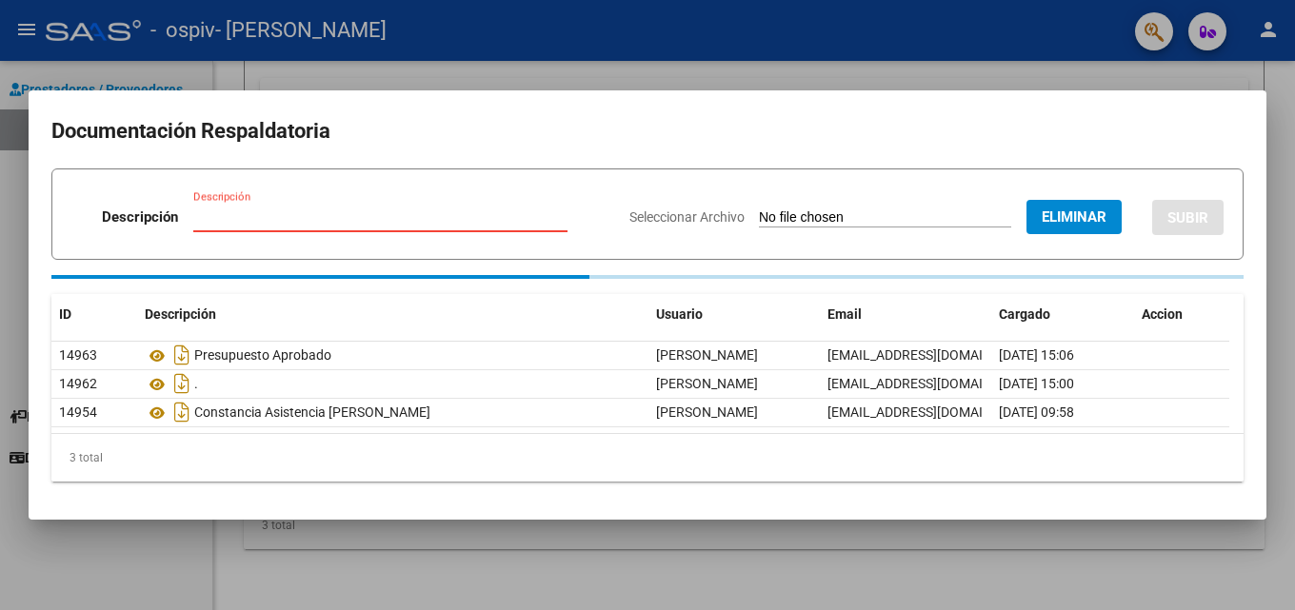
drag, startPoint x: 419, startPoint y: 225, endPoint x: 428, endPoint y: 227, distance: 9.7
click at [420, 225] on input "Descripción" at bounding box center [380, 216] width 374 height 17
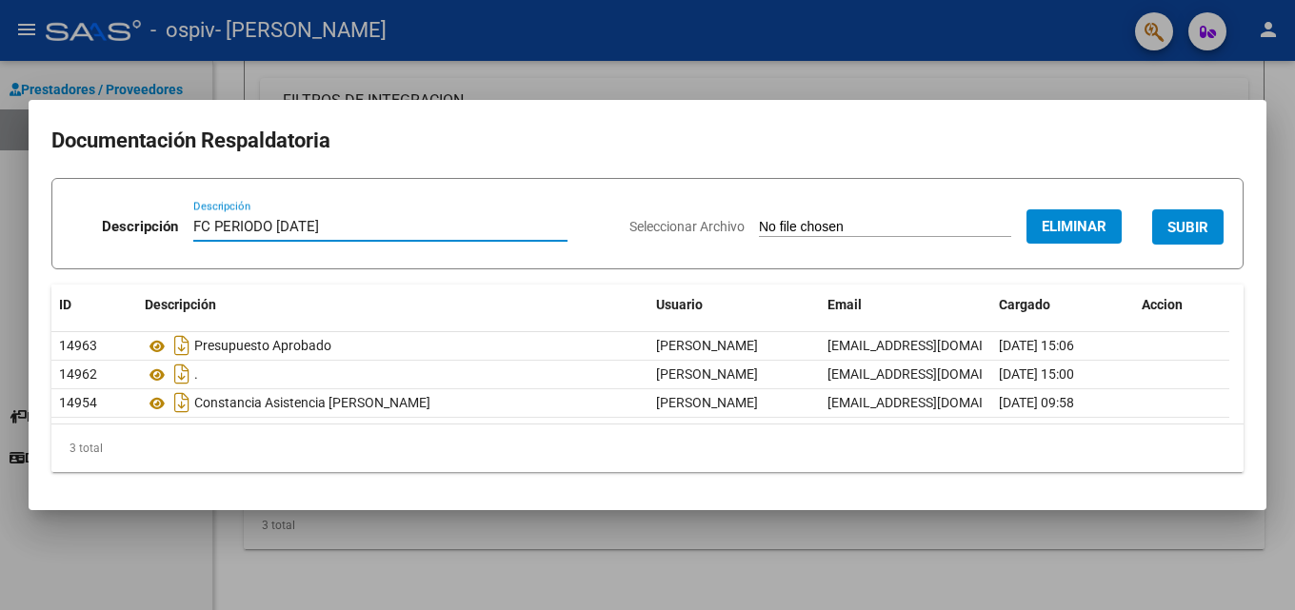
type input "FC PERIODO [DATE]"
click at [641, 230] on span "Eliminar" at bounding box center [1073, 226] width 65 height 17
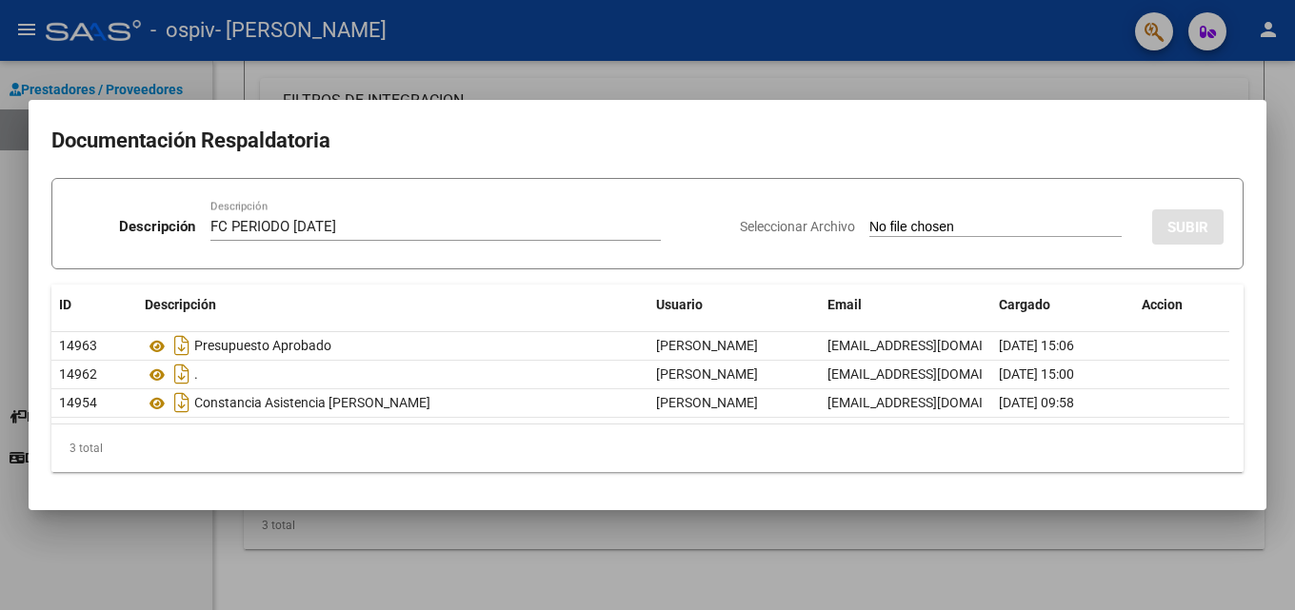
click at [641, 226] on input "Seleccionar Archivo" at bounding box center [995, 228] width 252 height 18
type input "C:\fakepath\FC [PERSON_NAME] PERIODO [DATE].pdf"
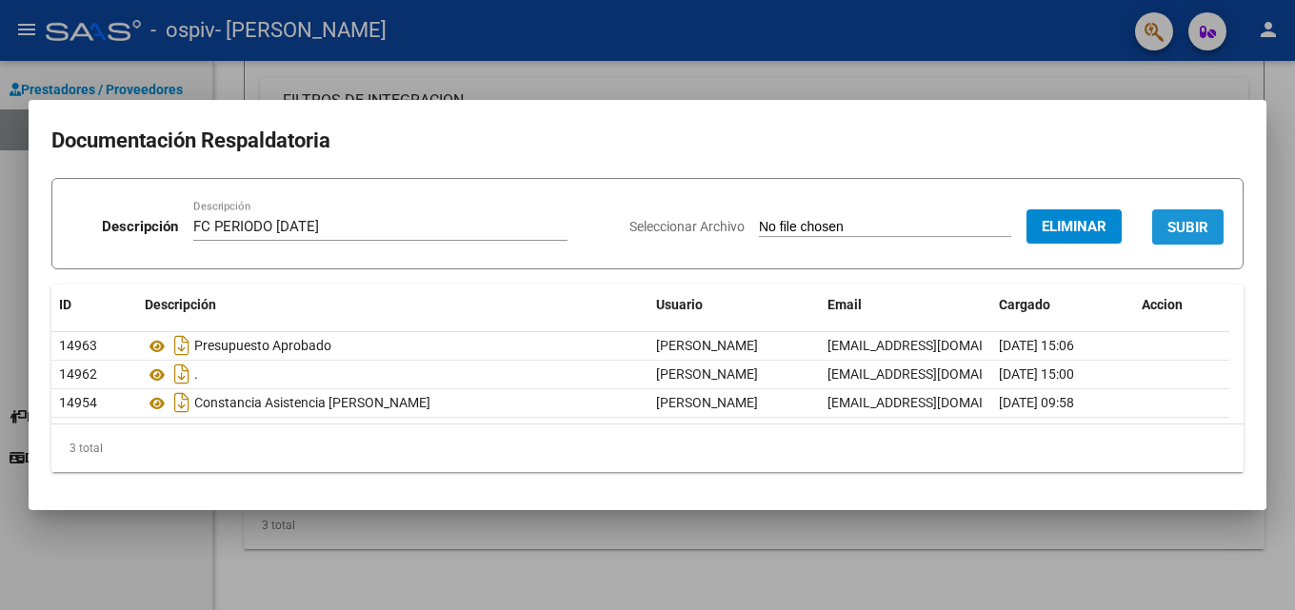
click at [641, 226] on span "SUBIR" at bounding box center [1187, 227] width 41 height 17
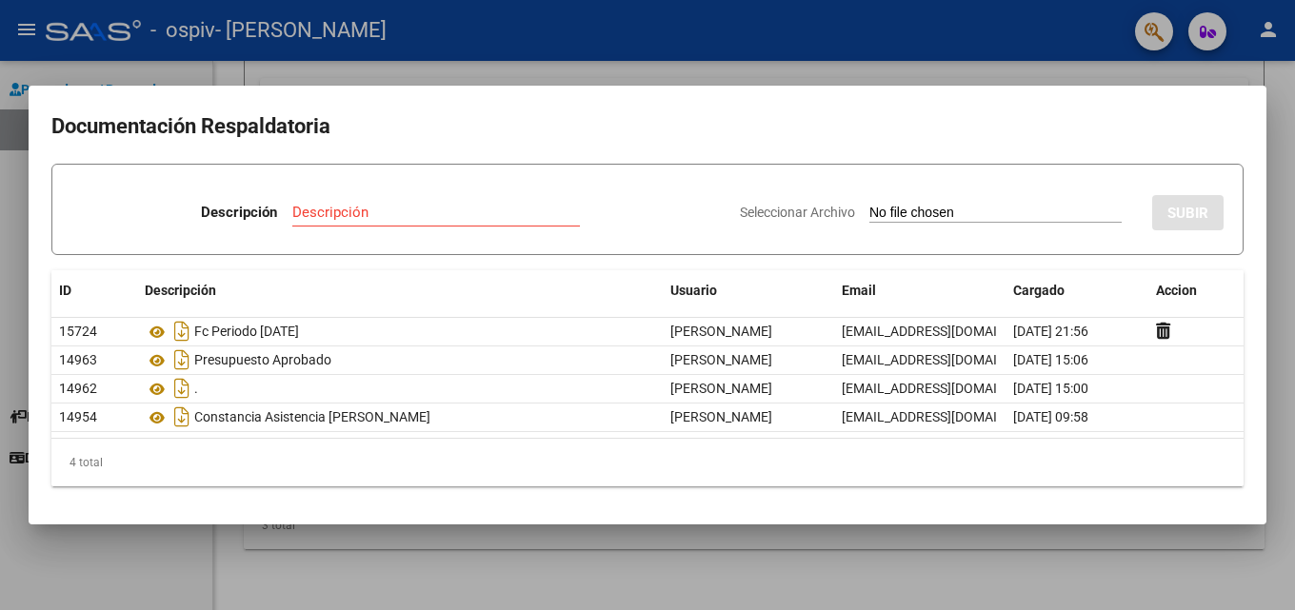
click at [343, 56] on div at bounding box center [647, 305] width 1295 height 610
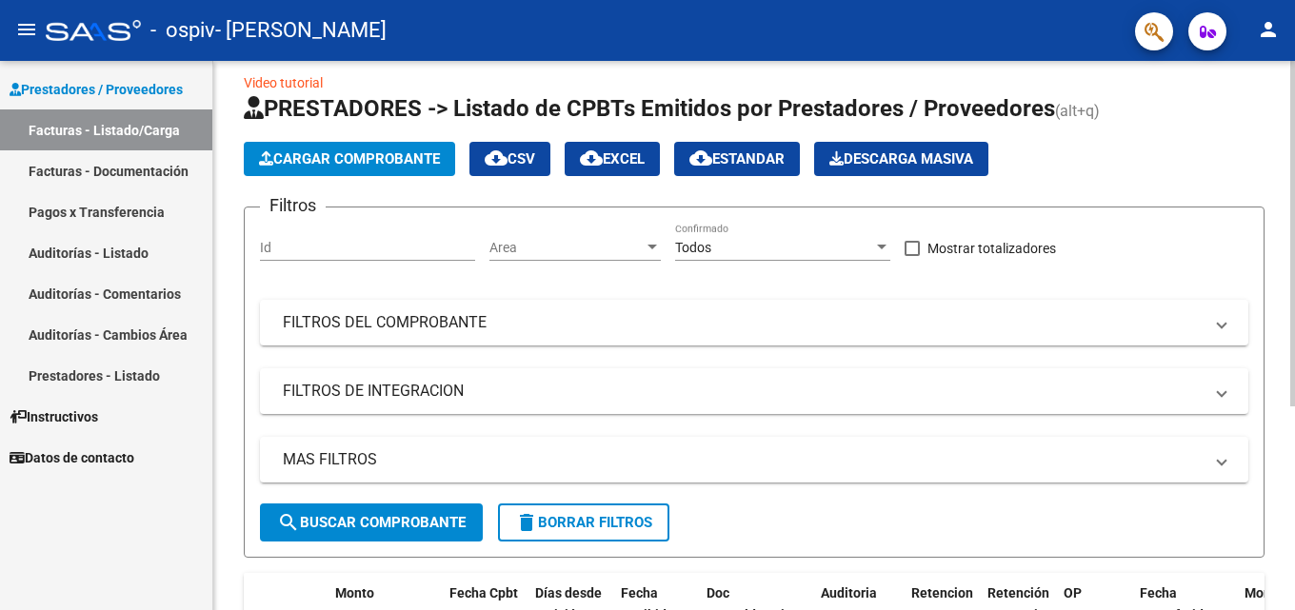
scroll to position [0, 0]
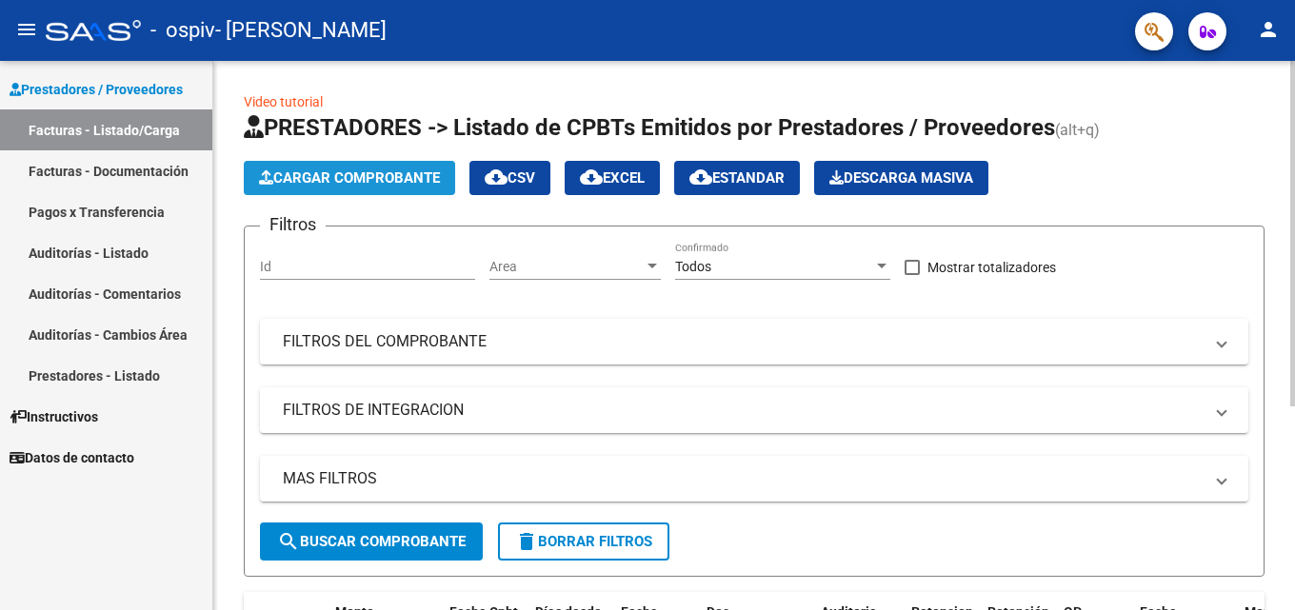
click at [375, 178] on span "Cargar Comprobante" at bounding box center [349, 177] width 181 height 17
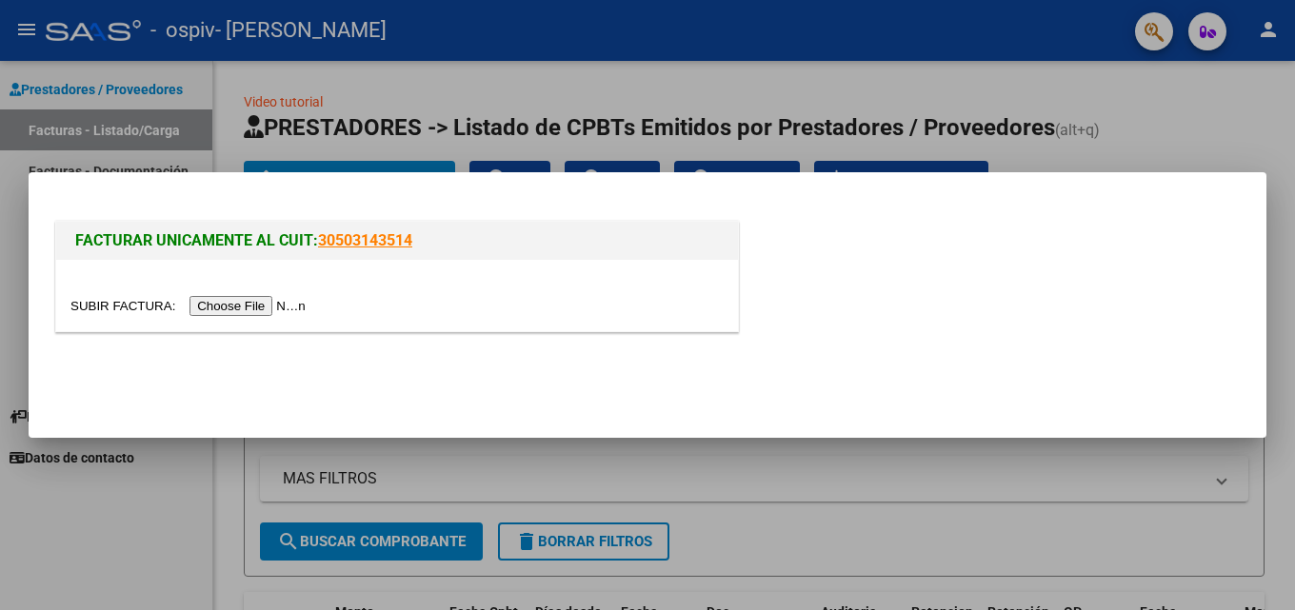
click at [641, 76] on div at bounding box center [647, 305] width 1295 height 610
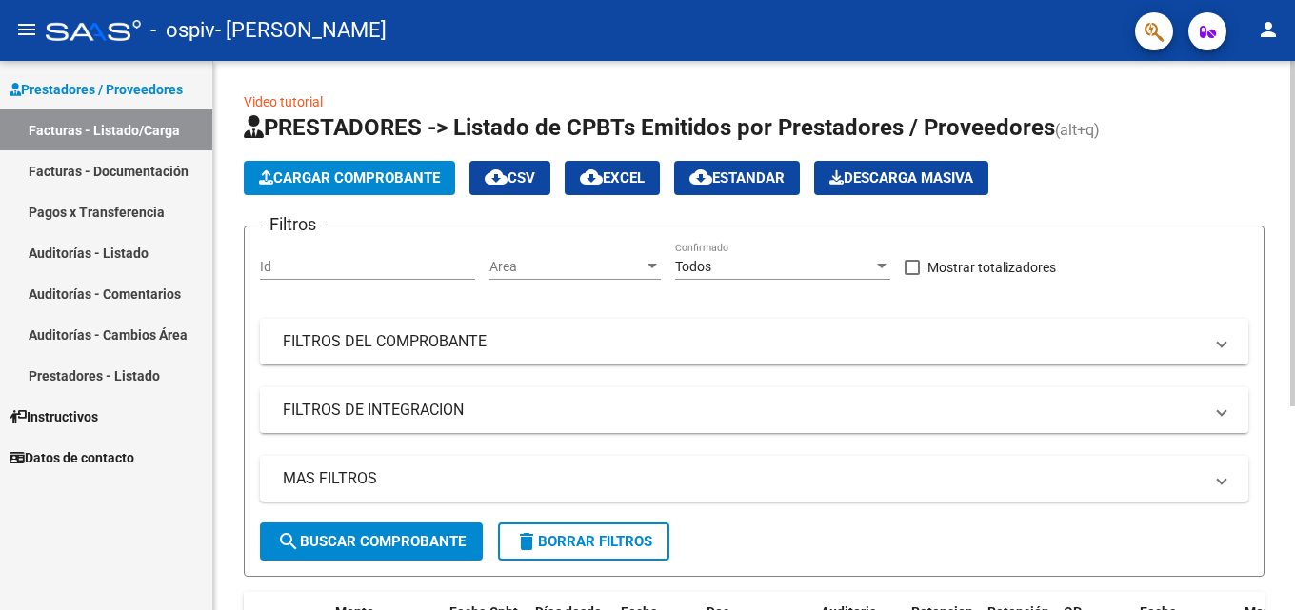
scroll to position [325, 0]
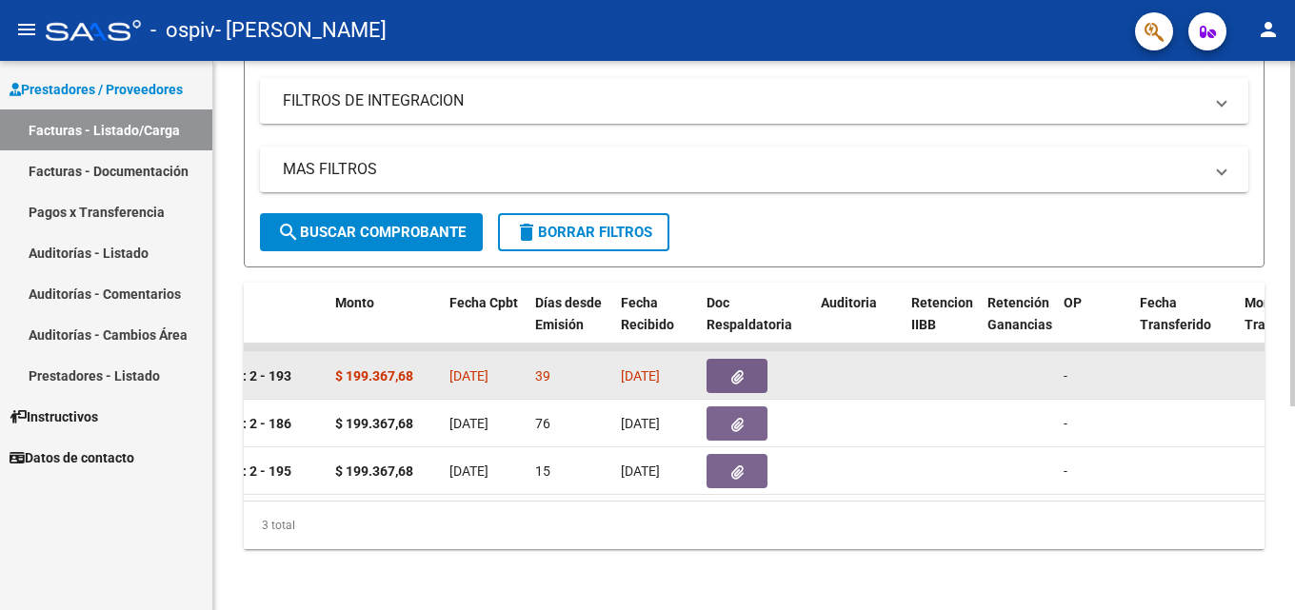
click at [641, 361] on button "button" at bounding box center [736, 376] width 61 height 34
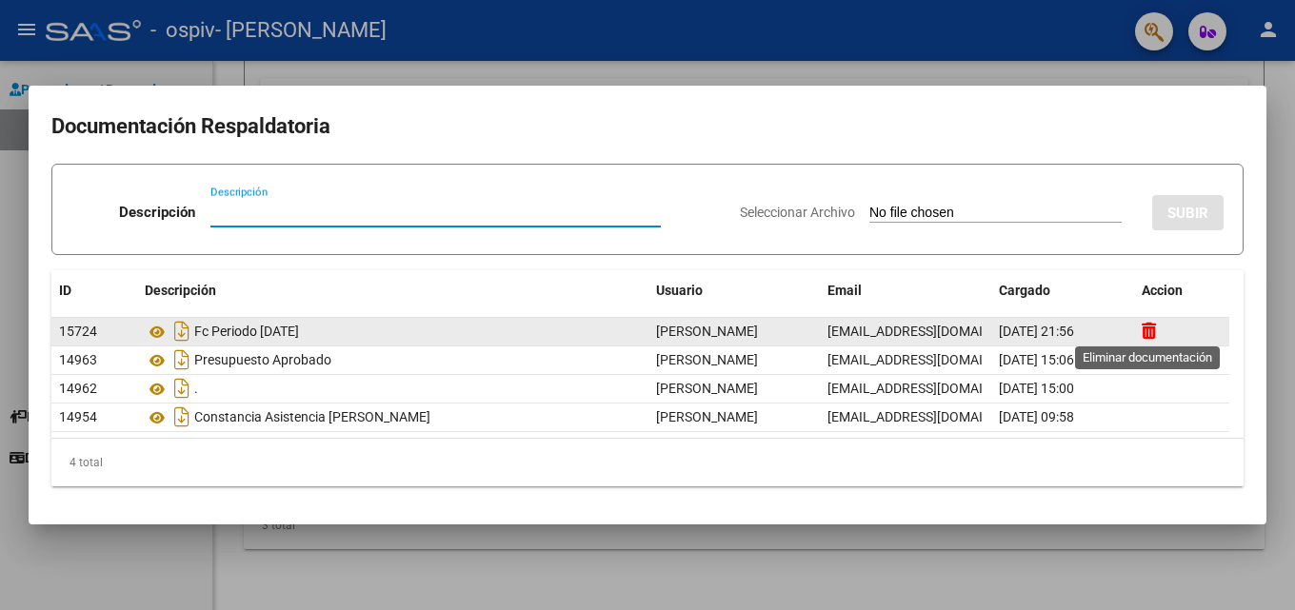
click at [641, 332] on icon at bounding box center [1148, 331] width 14 height 18
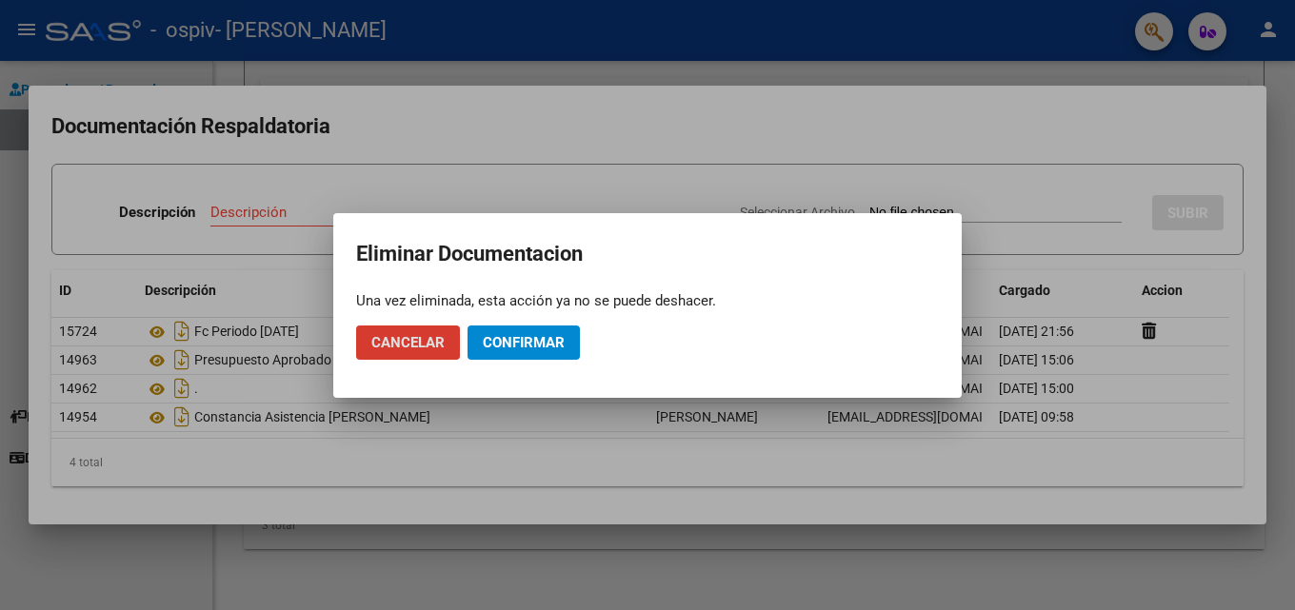
click at [519, 343] on span "Confirmar" at bounding box center [524, 342] width 82 height 17
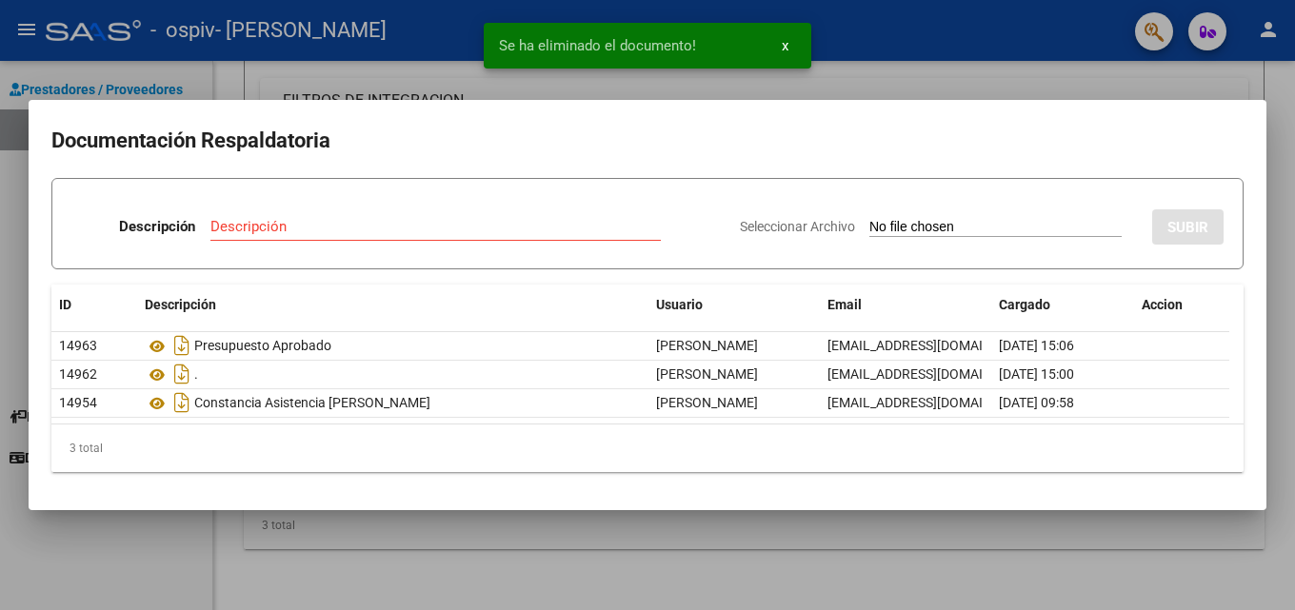
click at [641, 58] on div at bounding box center [647, 305] width 1295 height 610
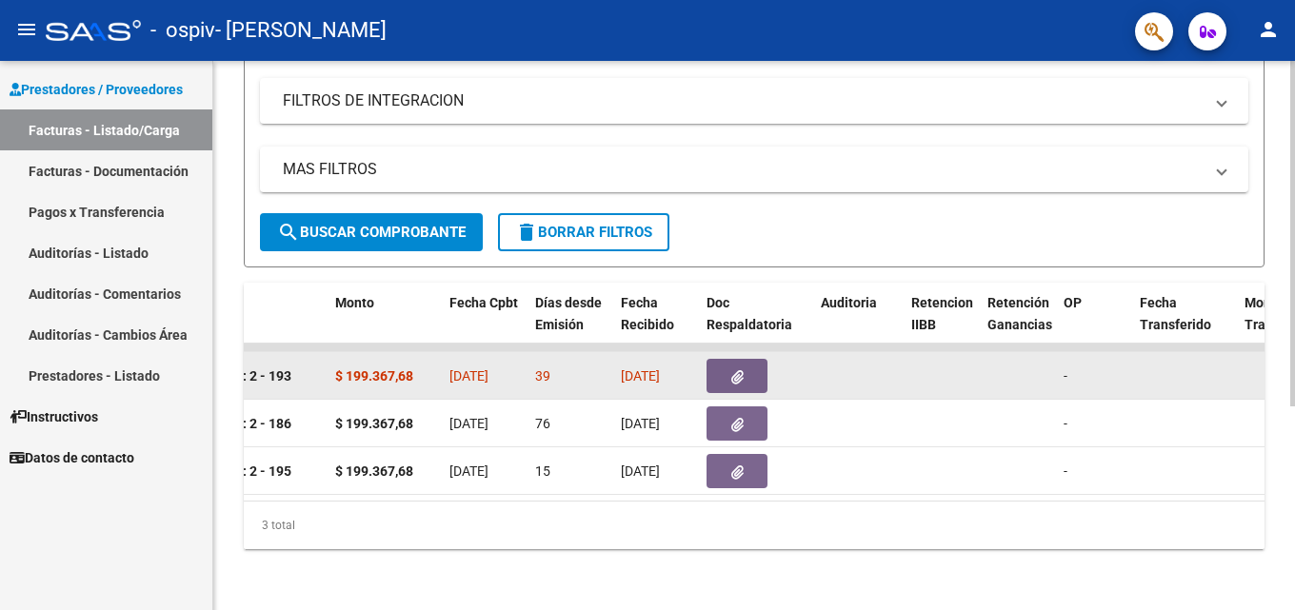
drag, startPoint x: 553, startPoint y: 327, endPoint x: 305, endPoint y: 366, distance: 251.5
click at [641, 370] on icon "button" at bounding box center [737, 377] width 12 height 14
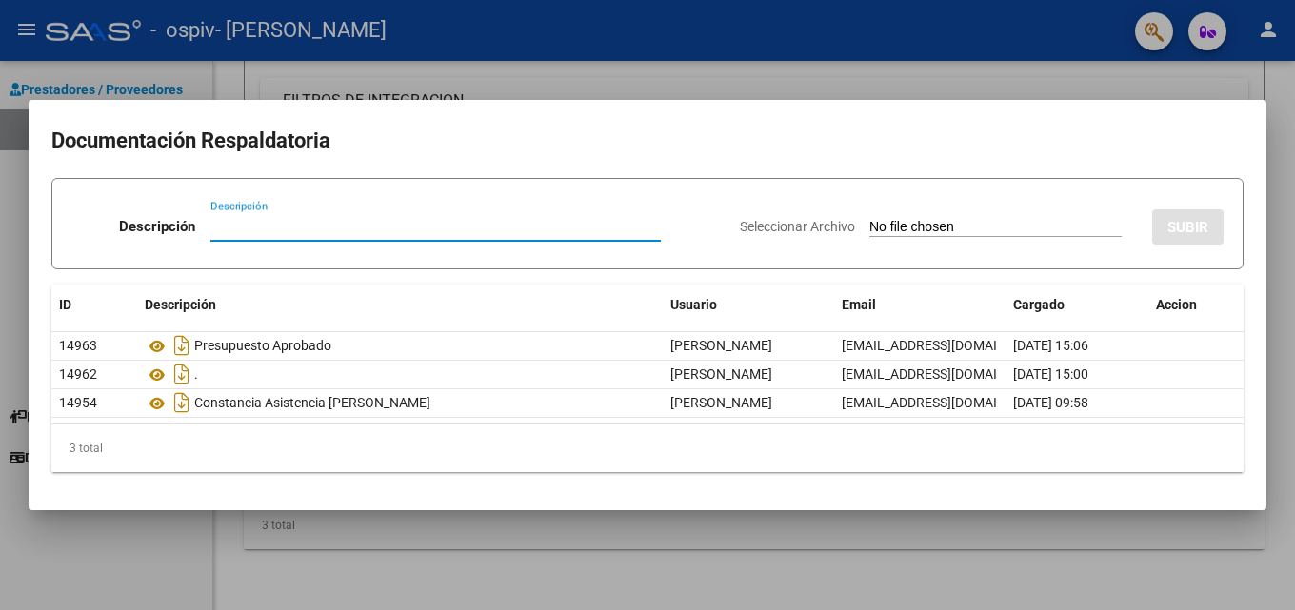
click at [641, 220] on input "Seleccionar Archivo" at bounding box center [995, 228] width 252 height 18
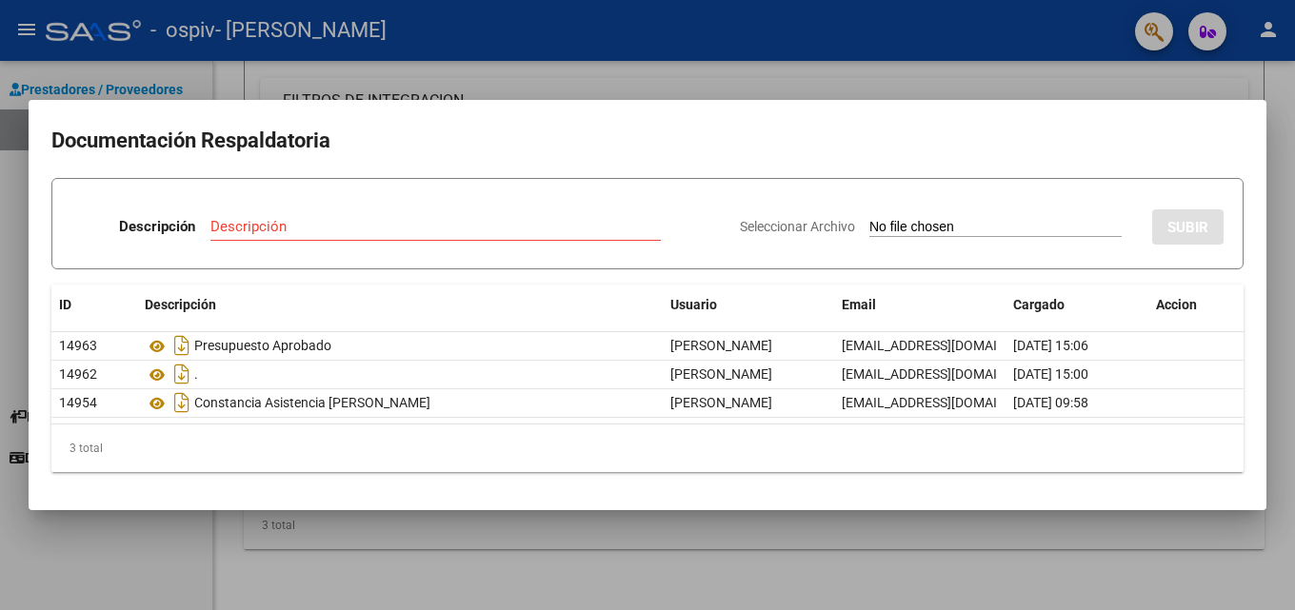
type input "C:\fakepath\NOTA CREDITO FC A 0000193.pdf"
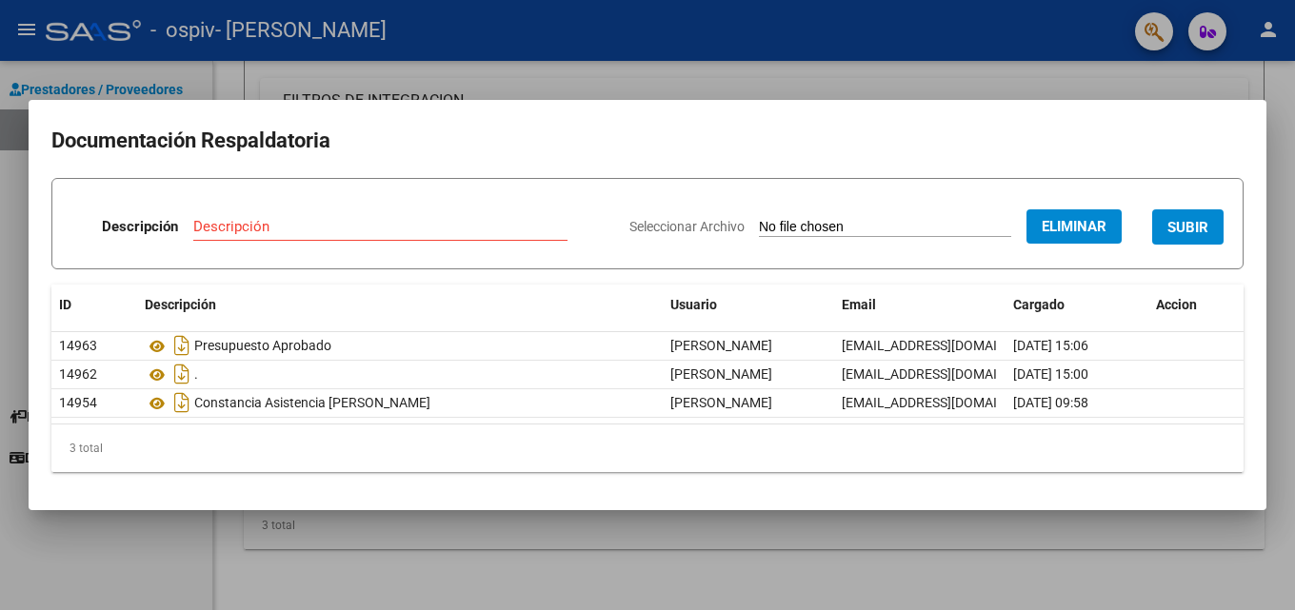
click at [385, 227] on input "Descripción" at bounding box center [380, 226] width 374 height 17
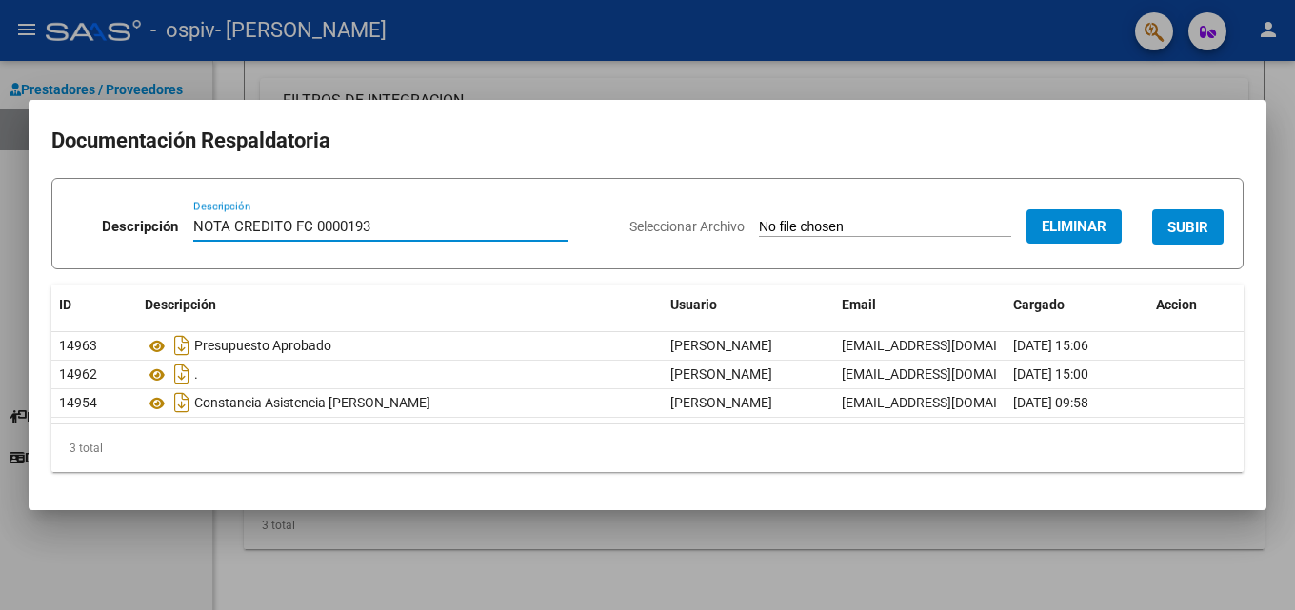
type input "NOTA CREDITO FC 0000193"
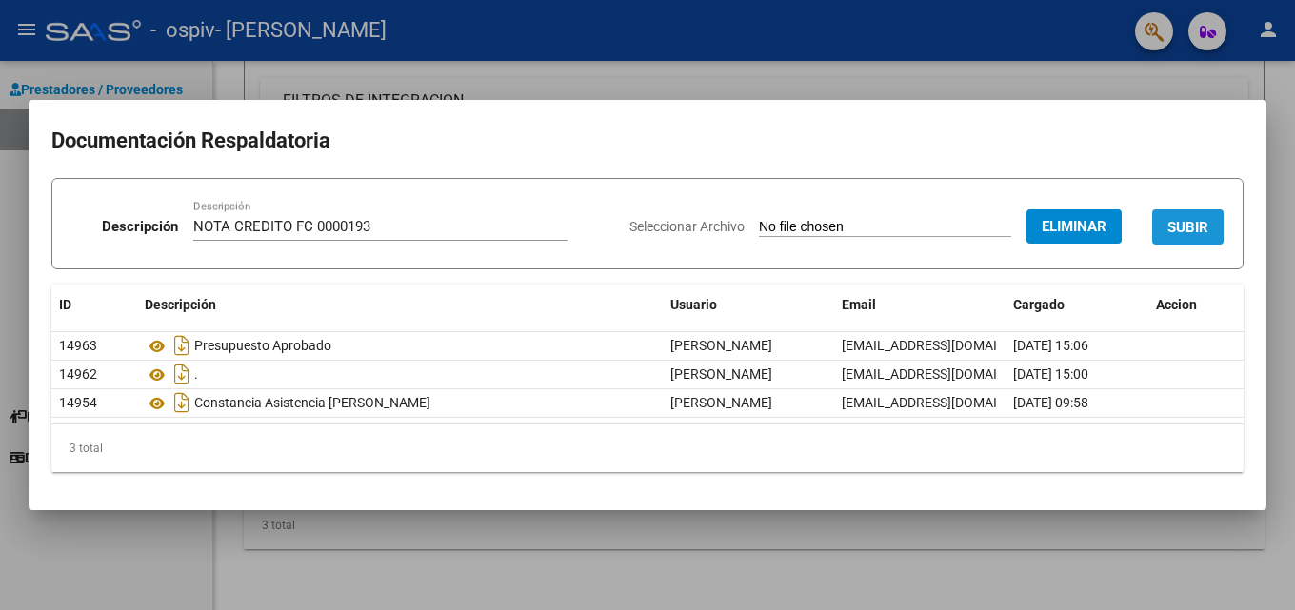
click at [641, 222] on span "SUBIR" at bounding box center [1187, 227] width 41 height 17
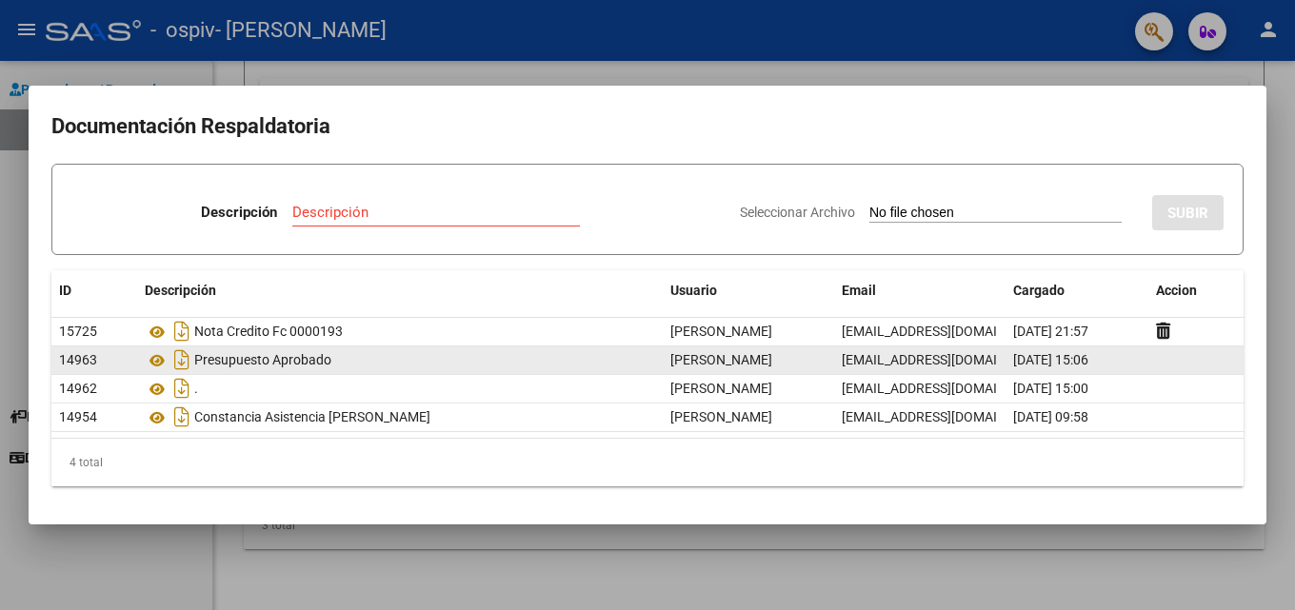
drag, startPoint x: 287, startPoint y: 359, endPoint x: 78, endPoint y: 351, distance: 209.6
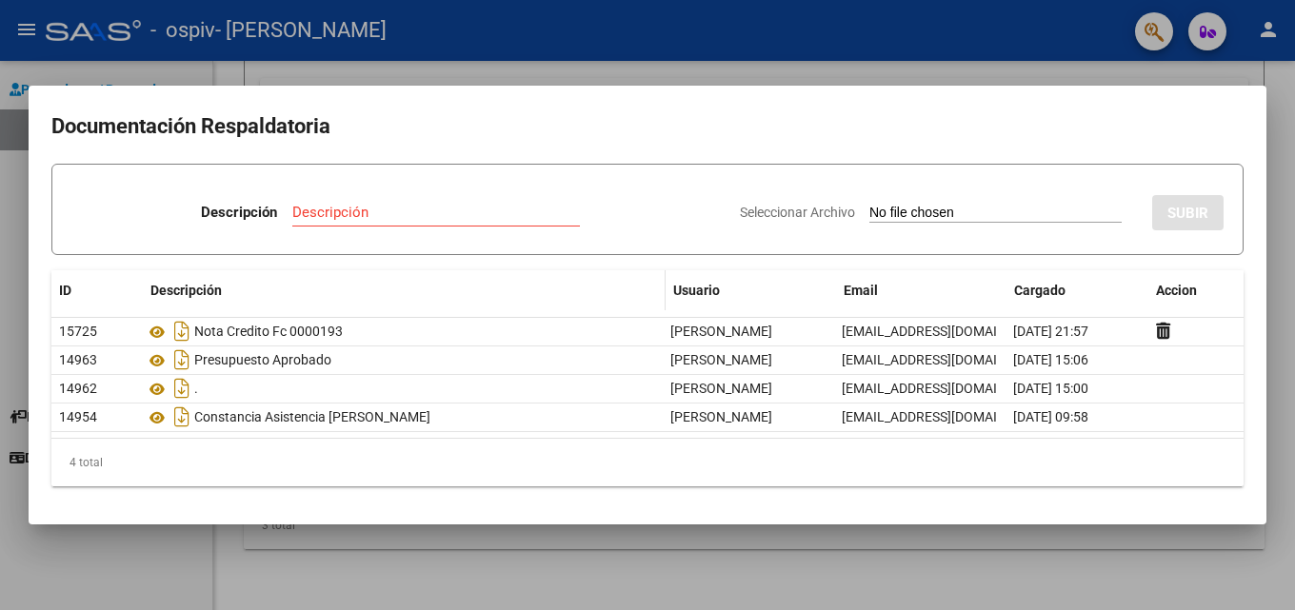
drag, startPoint x: 82, startPoint y: 267, endPoint x: 141, endPoint y: 275, distance: 59.5
click at [7, 359] on div at bounding box center [647, 305] width 1295 height 610
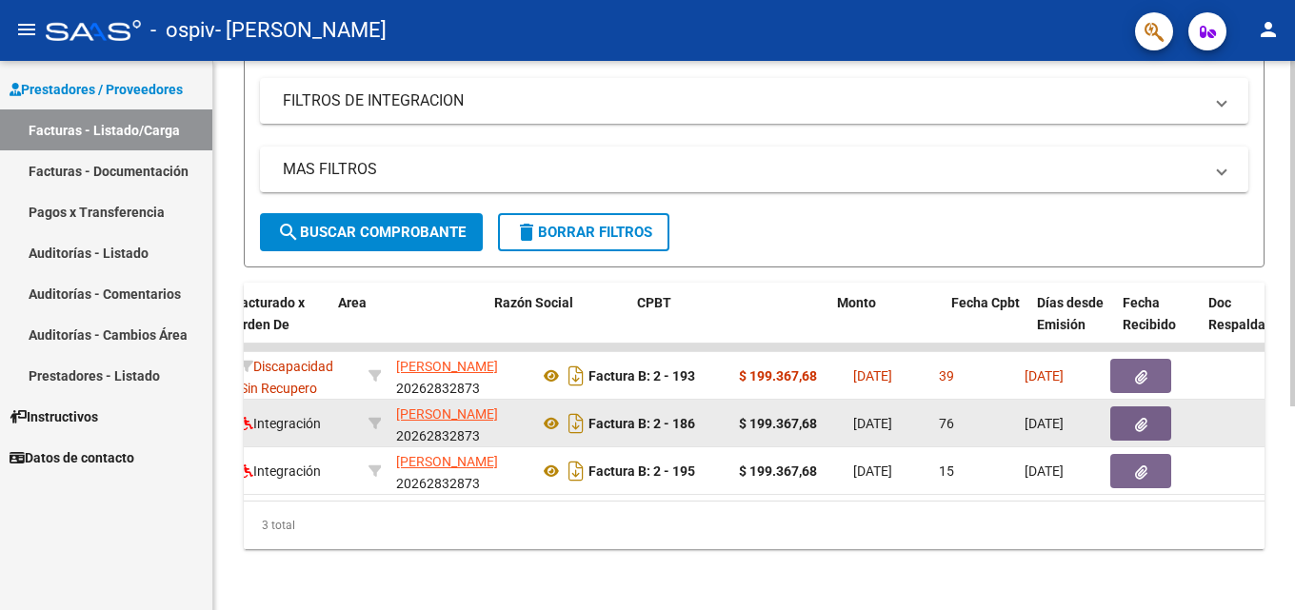
scroll to position [0, 0]
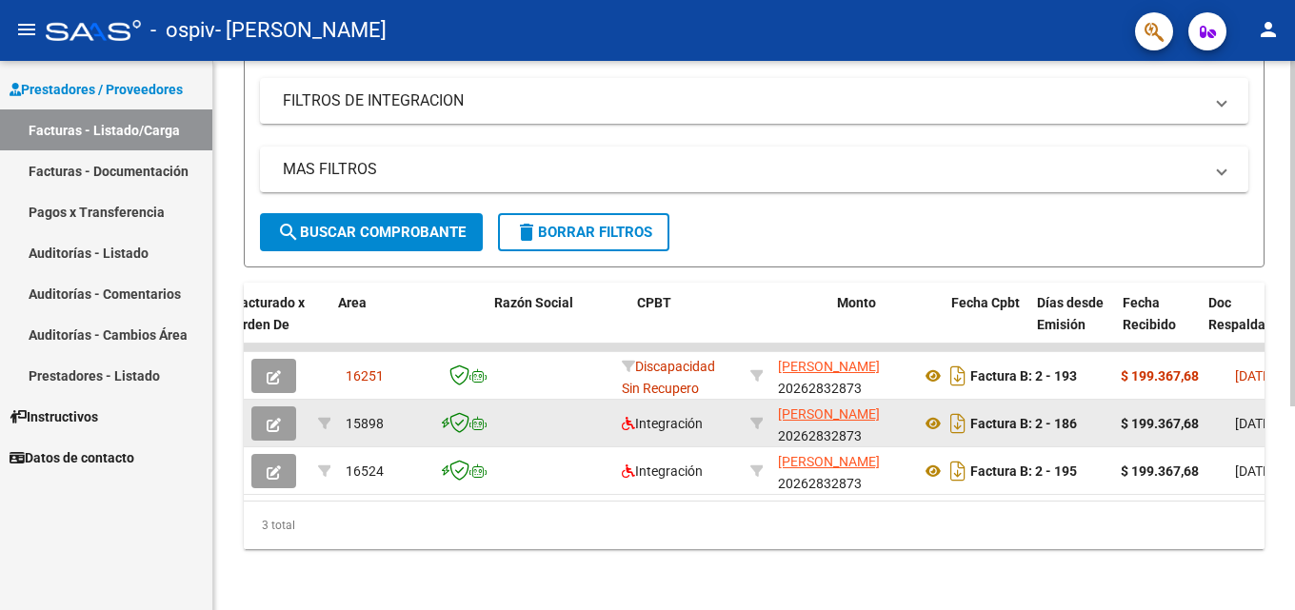
drag, startPoint x: 547, startPoint y: 367, endPoint x: 366, endPoint y: 388, distance: 182.1
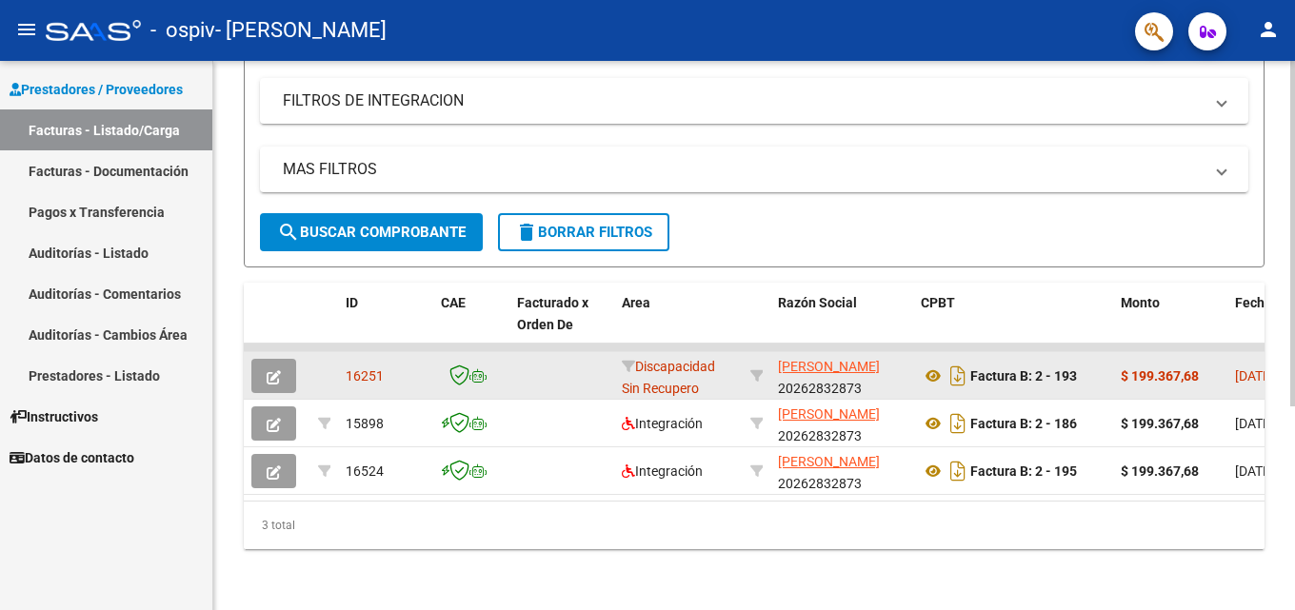
click at [273, 370] on icon "button" at bounding box center [274, 377] width 14 height 14
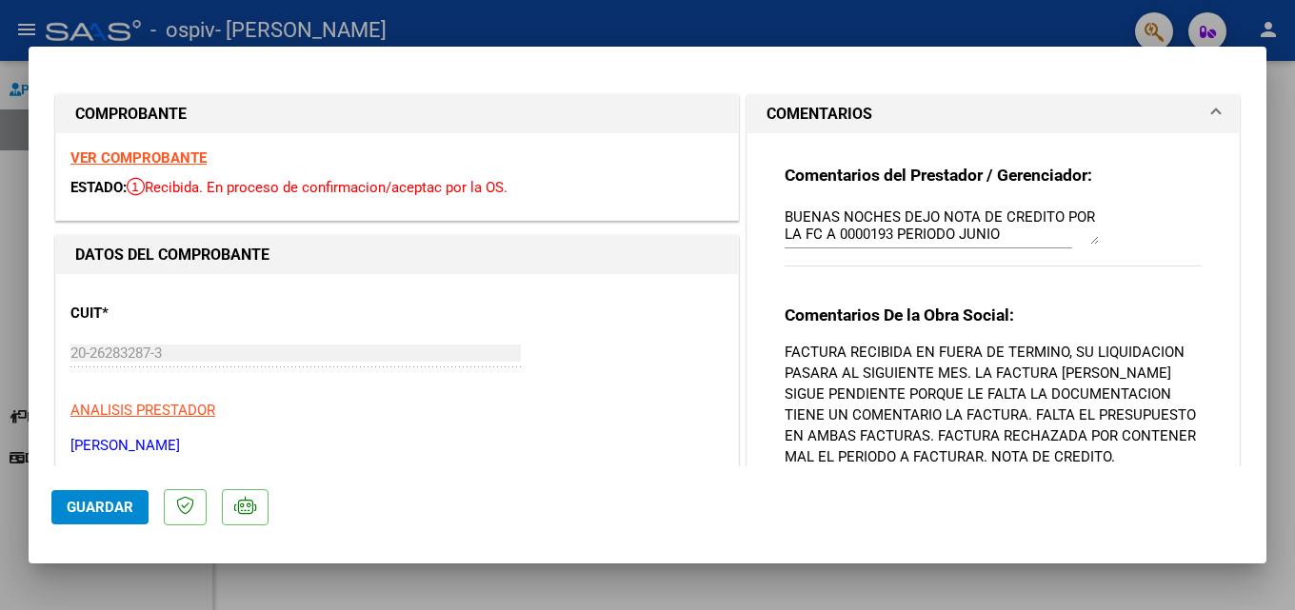
click at [199, 29] on div at bounding box center [647, 305] width 1295 height 610
type input "$ 0,00"
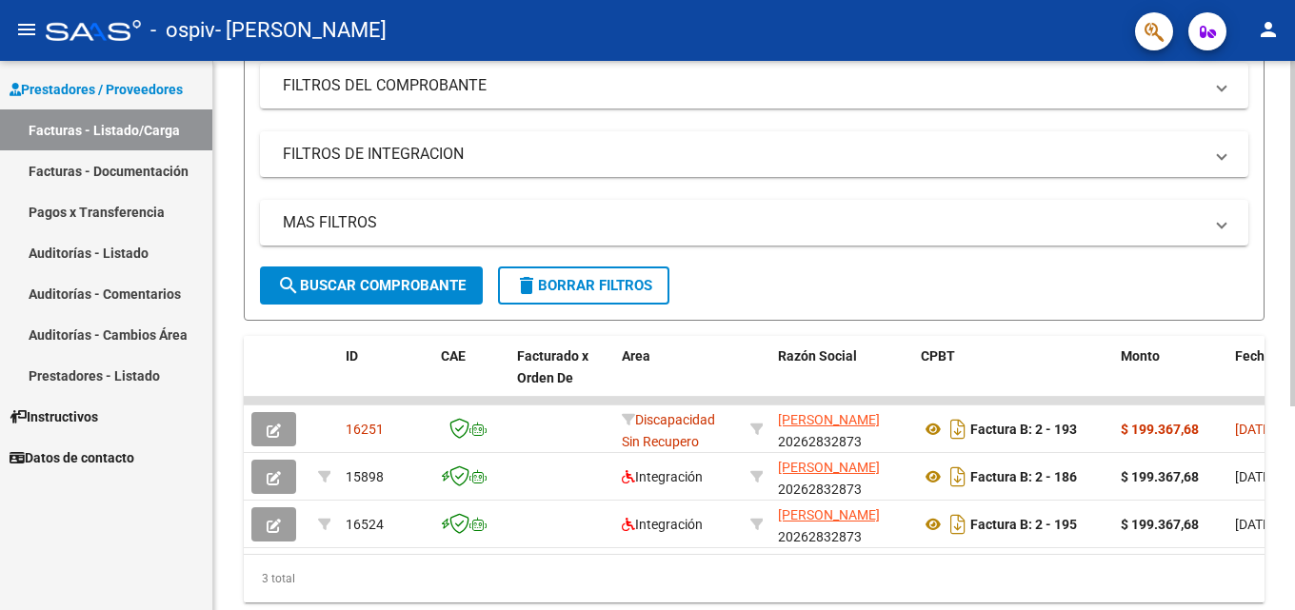
scroll to position [39, 0]
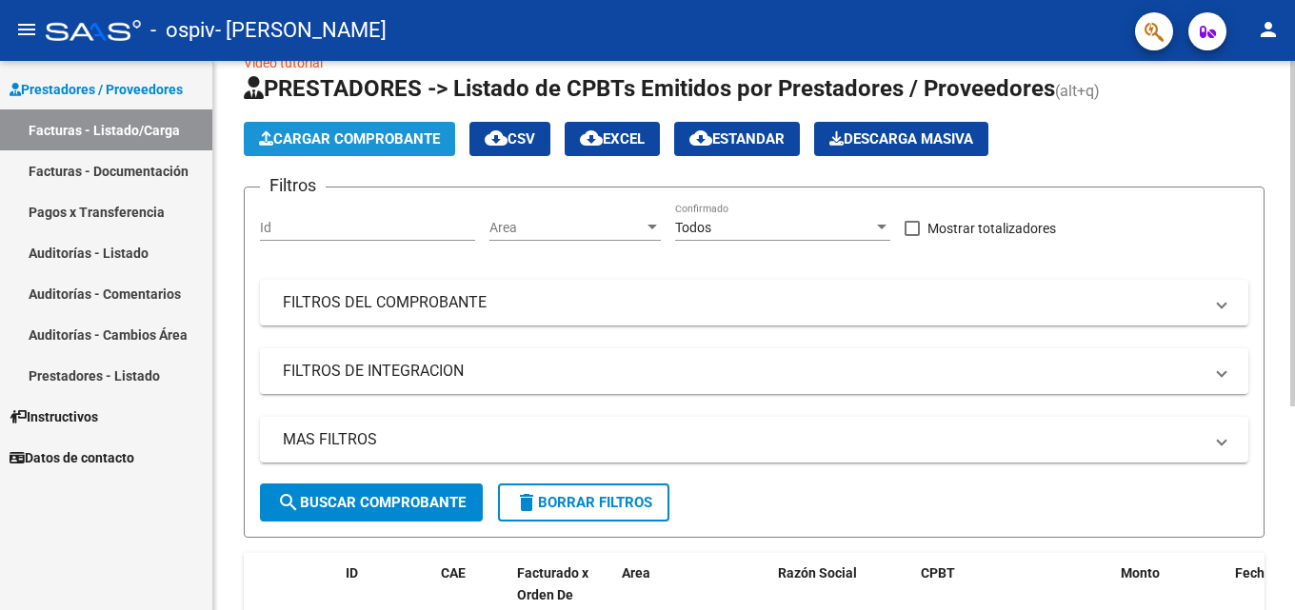
click at [385, 142] on span "Cargar Comprobante" at bounding box center [349, 138] width 181 height 17
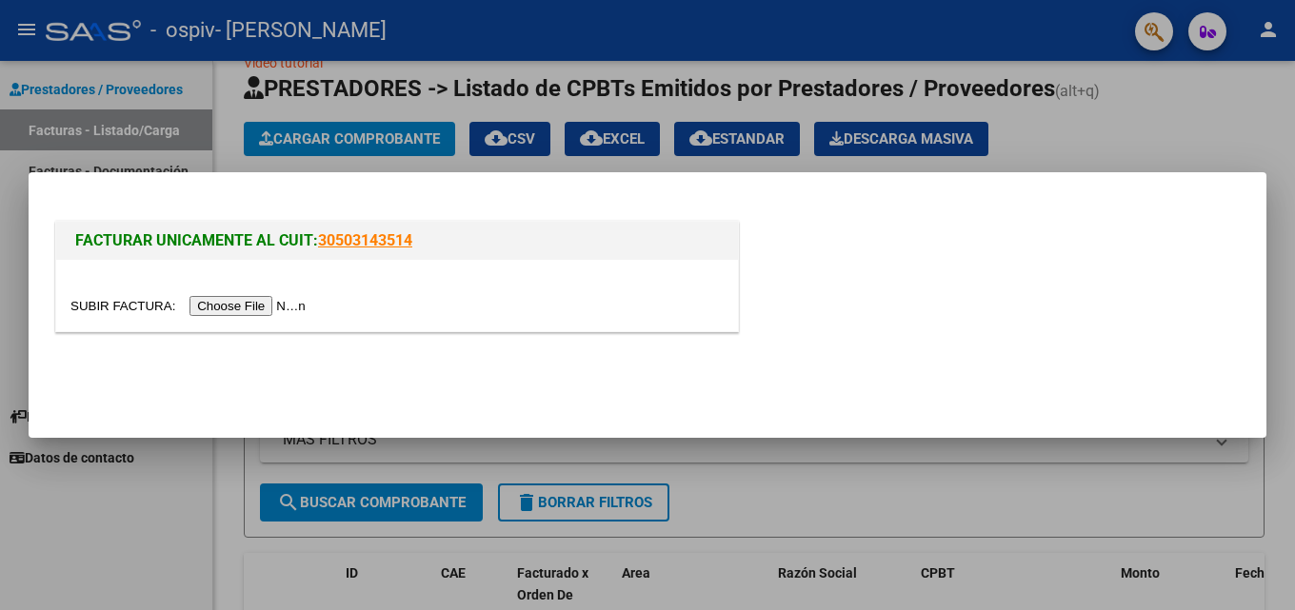
click at [253, 307] on input "file" at bounding box center [190, 306] width 241 height 20
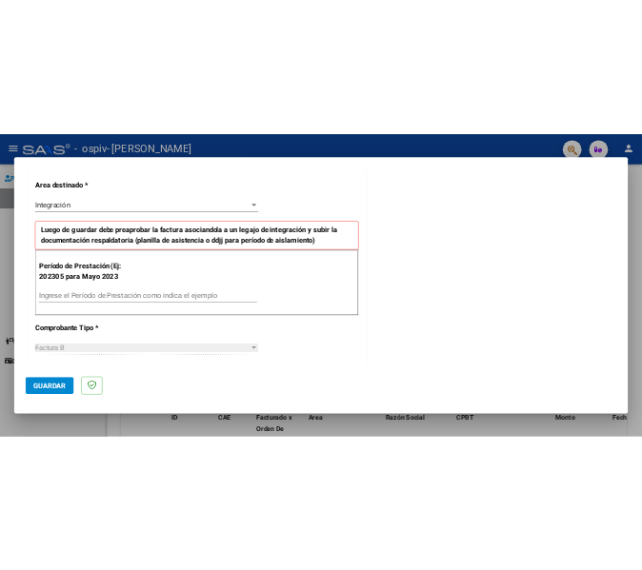
scroll to position [381, 0]
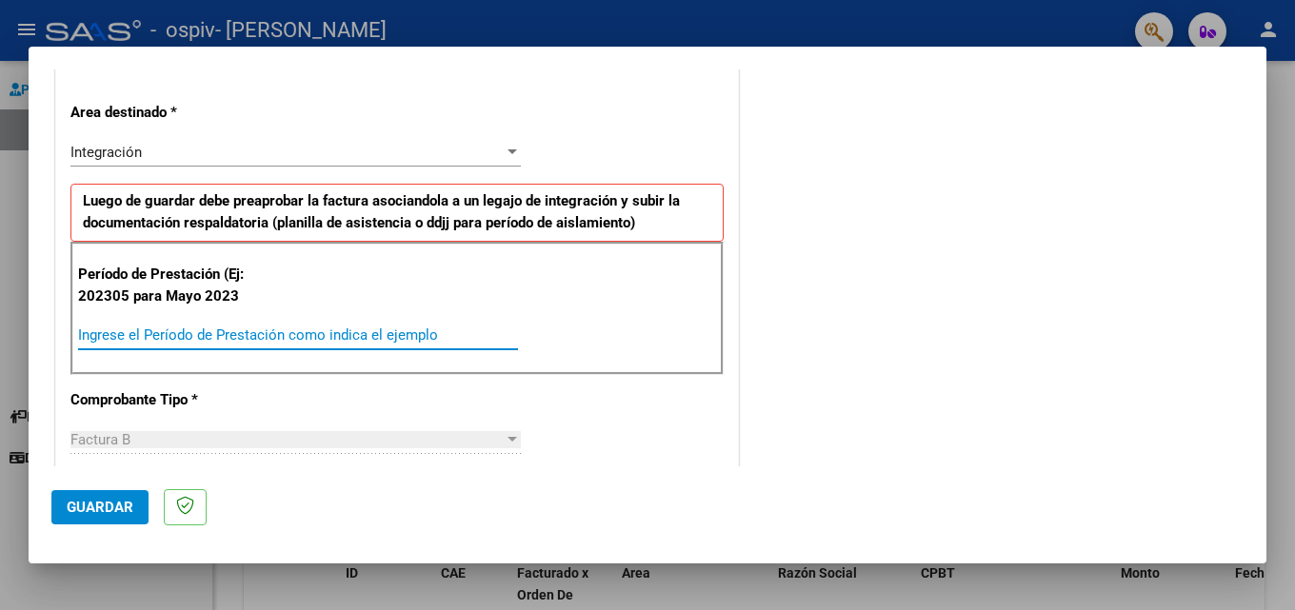
click at [229, 331] on input "Ingrese el Período de Prestación como indica el ejemplo" at bounding box center [298, 334] width 440 height 17
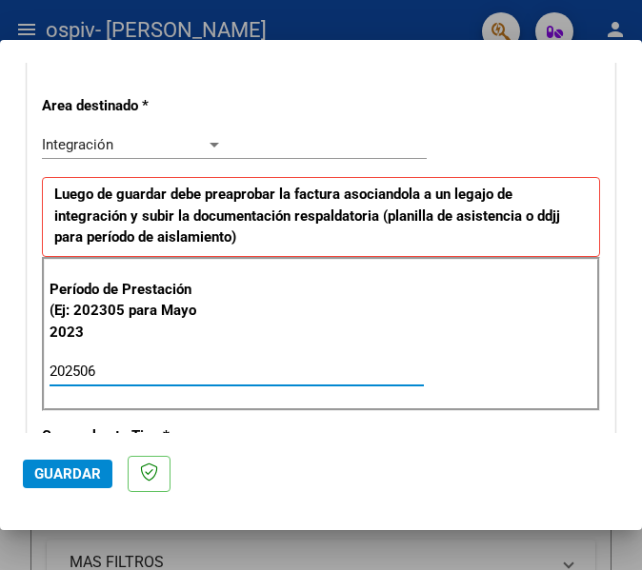
type input "202506"
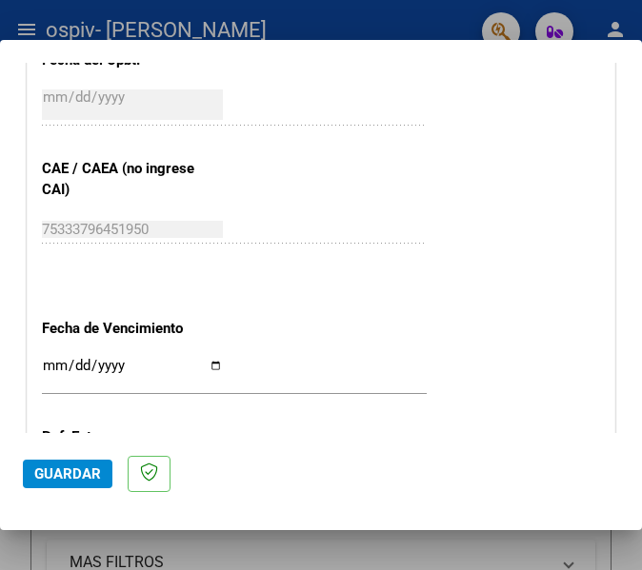
scroll to position [1237, 0]
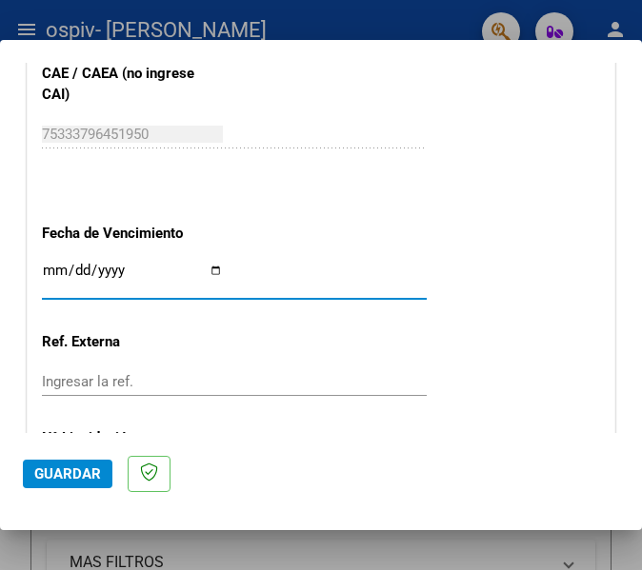
click at [56, 269] on input "Ingresar la fecha" at bounding box center [132, 278] width 181 height 30
type input "[DATE]"
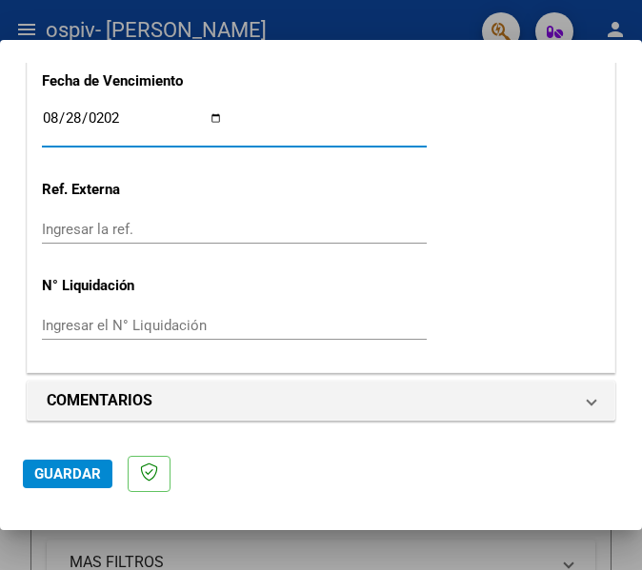
scroll to position [1392, 0]
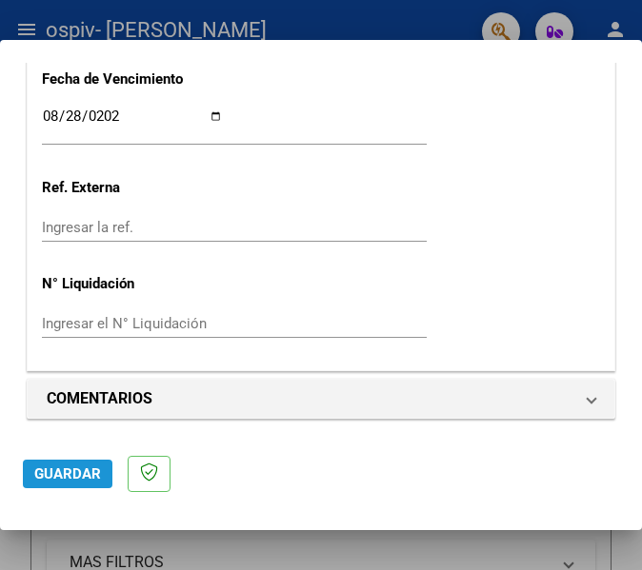
click at [84, 472] on span "Guardar" at bounding box center [67, 473] width 67 height 17
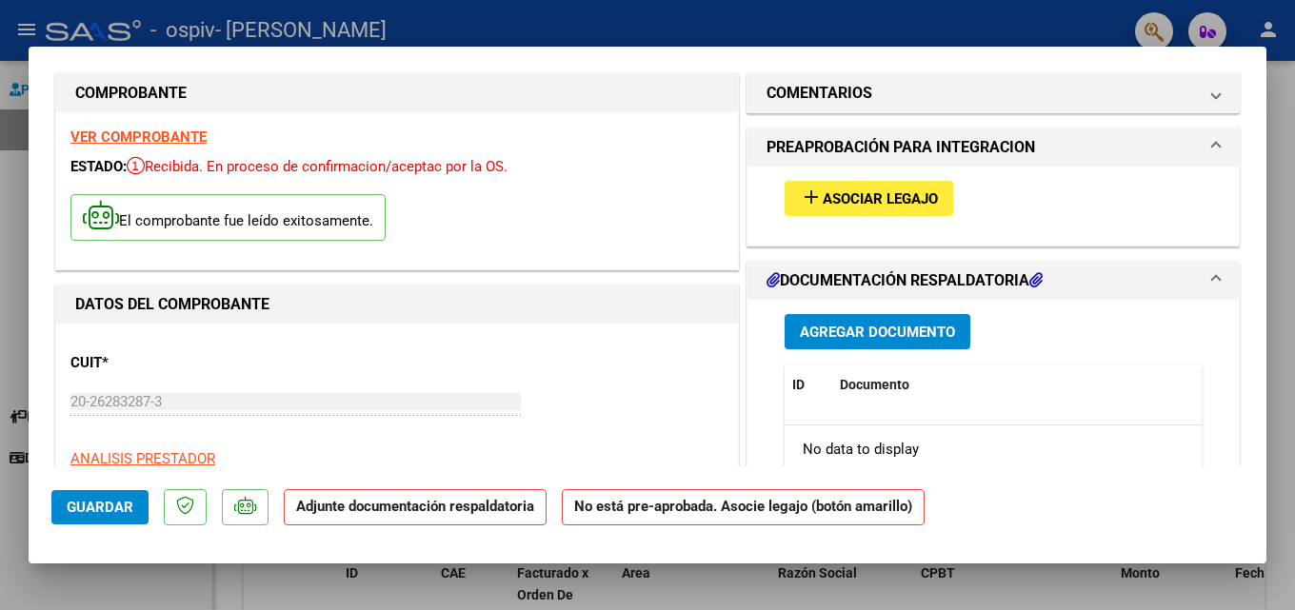
scroll to position [0, 0]
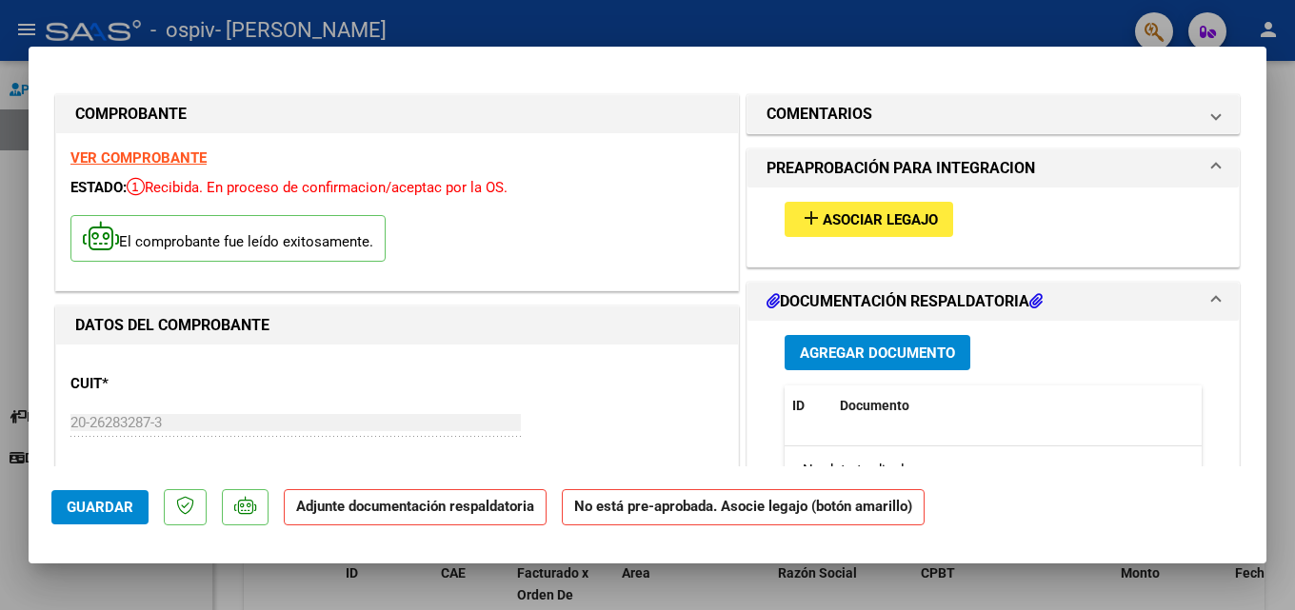
click at [641, 212] on span "Asociar Legajo" at bounding box center [879, 219] width 115 height 17
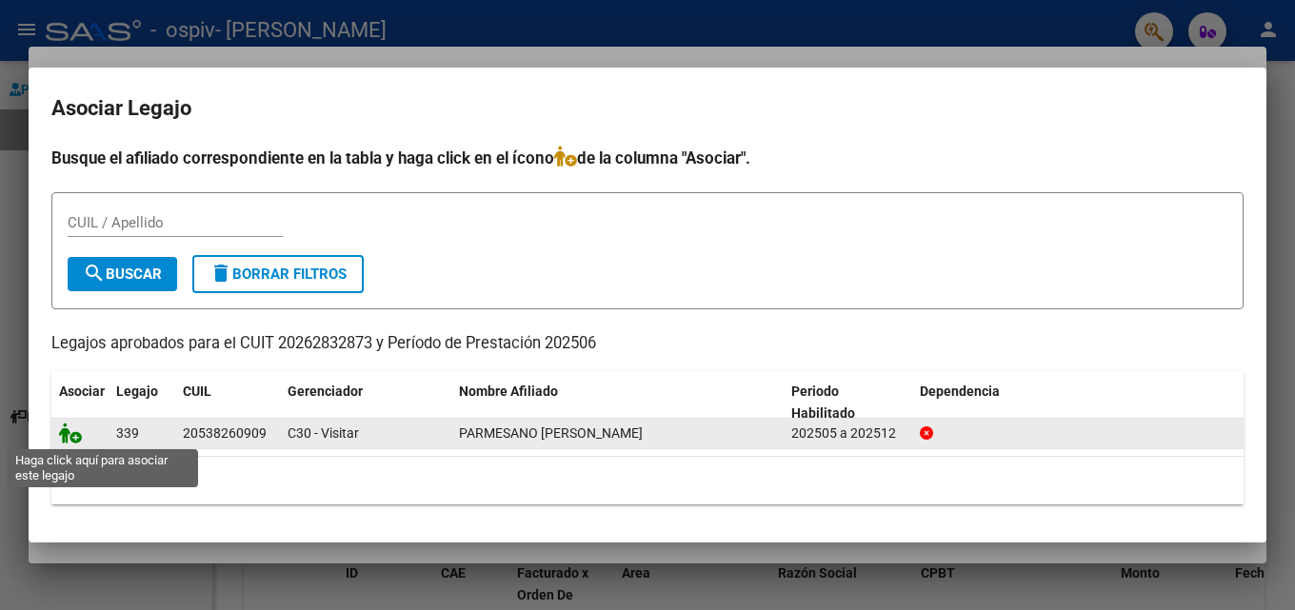
click at [72, 439] on icon at bounding box center [70, 433] width 23 height 21
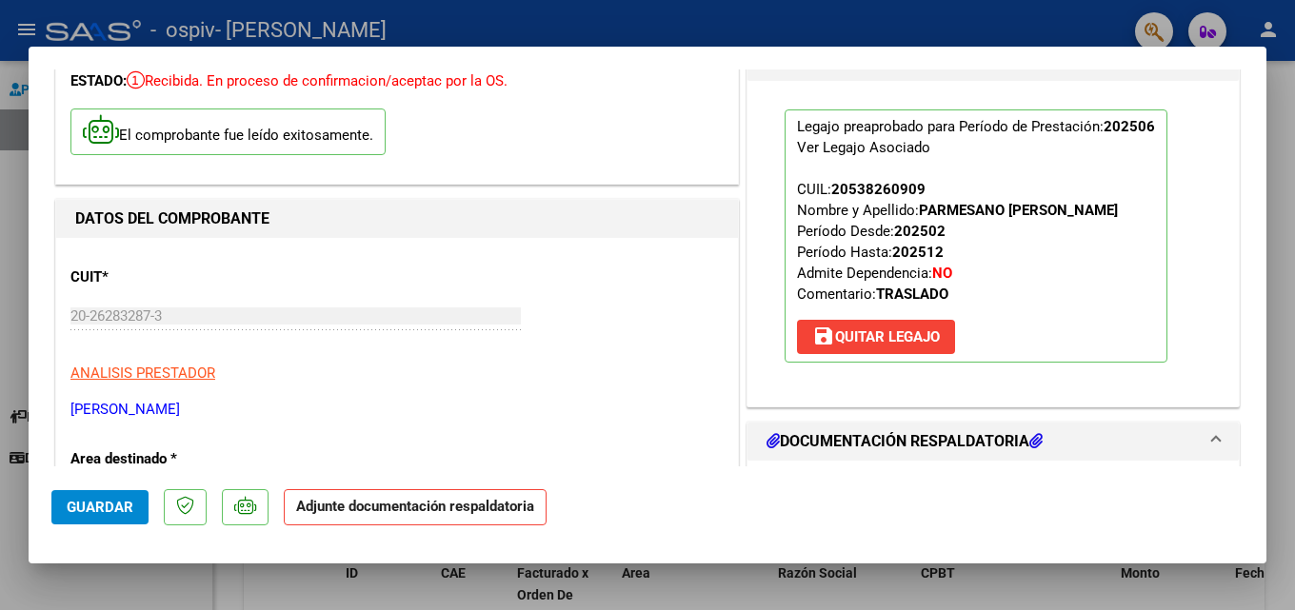
scroll to position [286, 0]
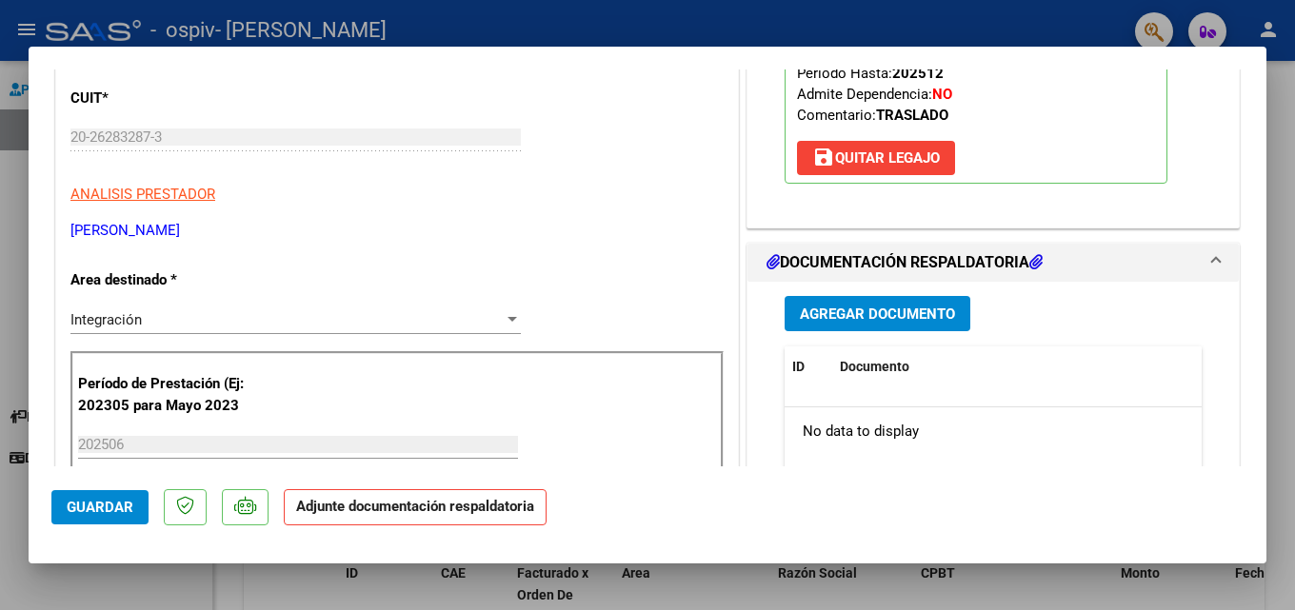
click at [641, 316] on span "Agregar Documento" at bounding box center [877, 314] width 155 height 17
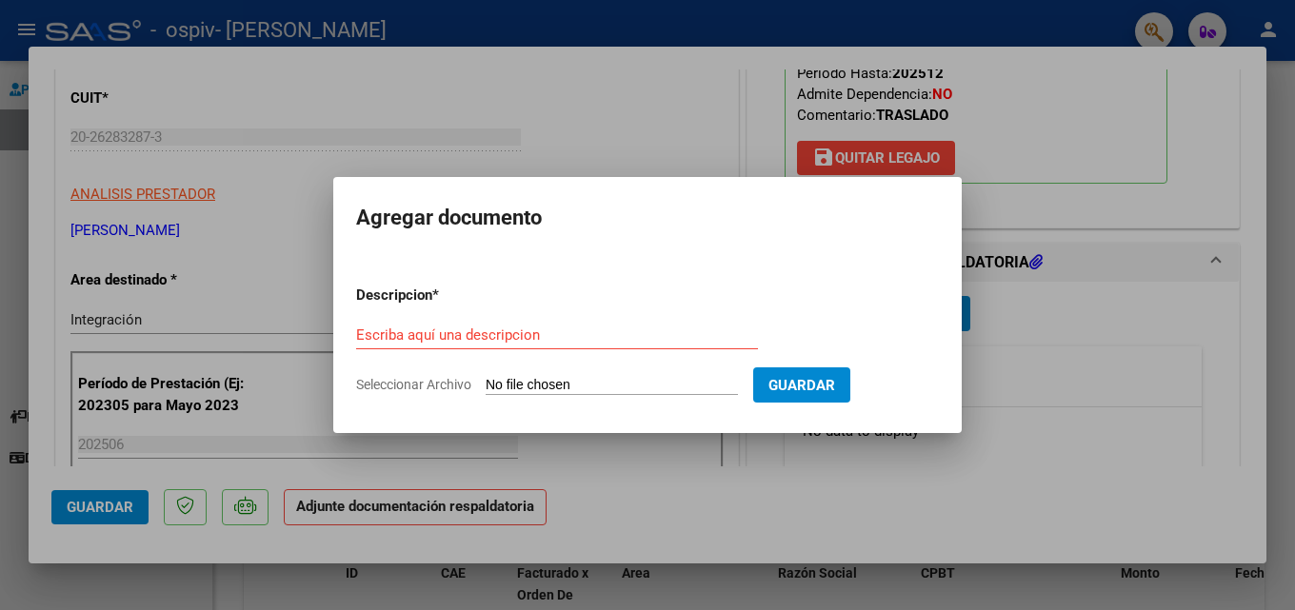
click at [528, 389] on input "Seleccionar Archivo" at bounding box center [611, 386] width 252 height 18
type input "C:\fakepath\contancia de parmesano [PERSON_NAME][DATE].pdf"
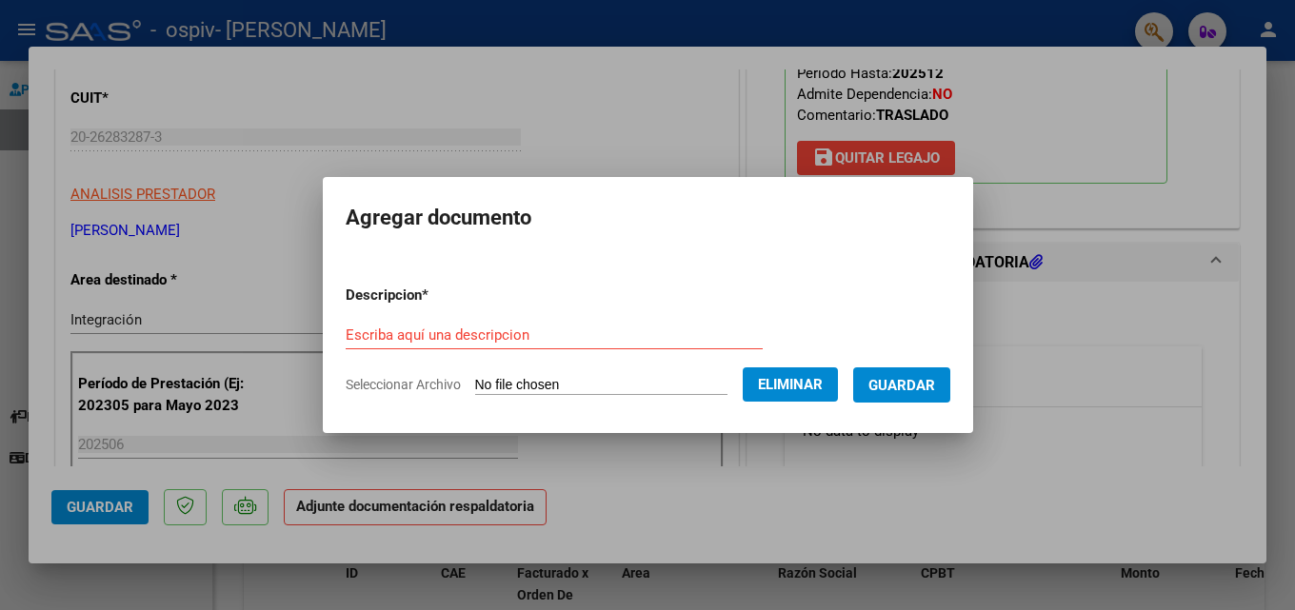
click at [463, 336] on input "Escriba aquí una descripcion" at bounding box center [554, 334] width 417 height 17
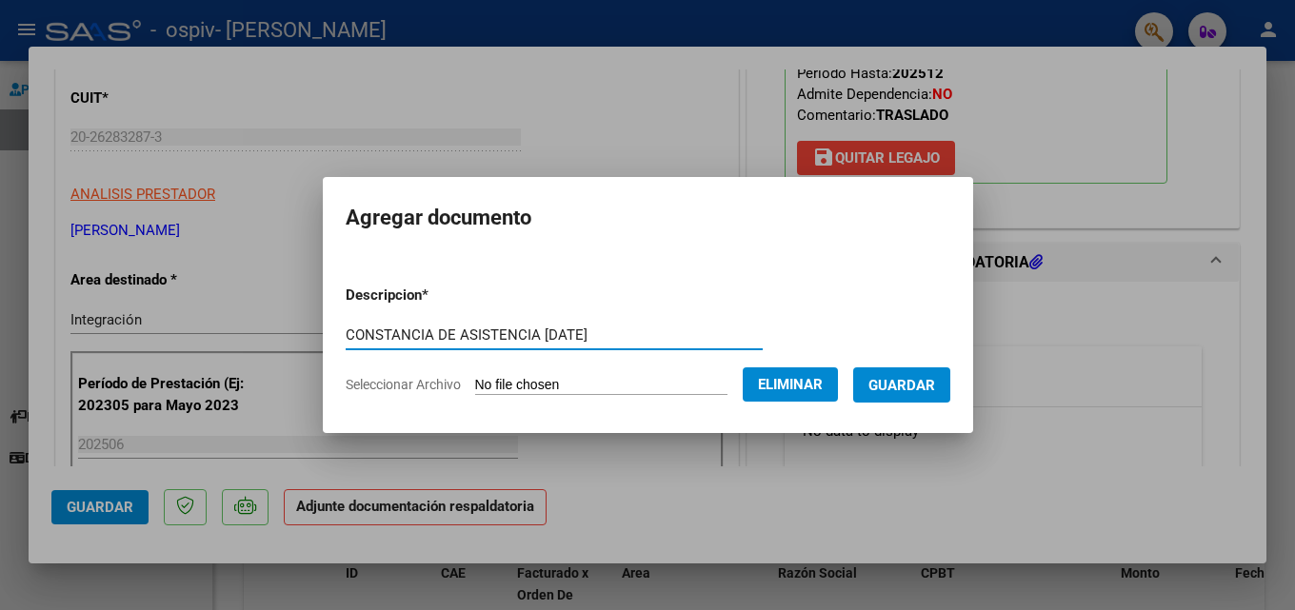
type input "CONSTANCIA DE ASISTENCIA [DATE]"
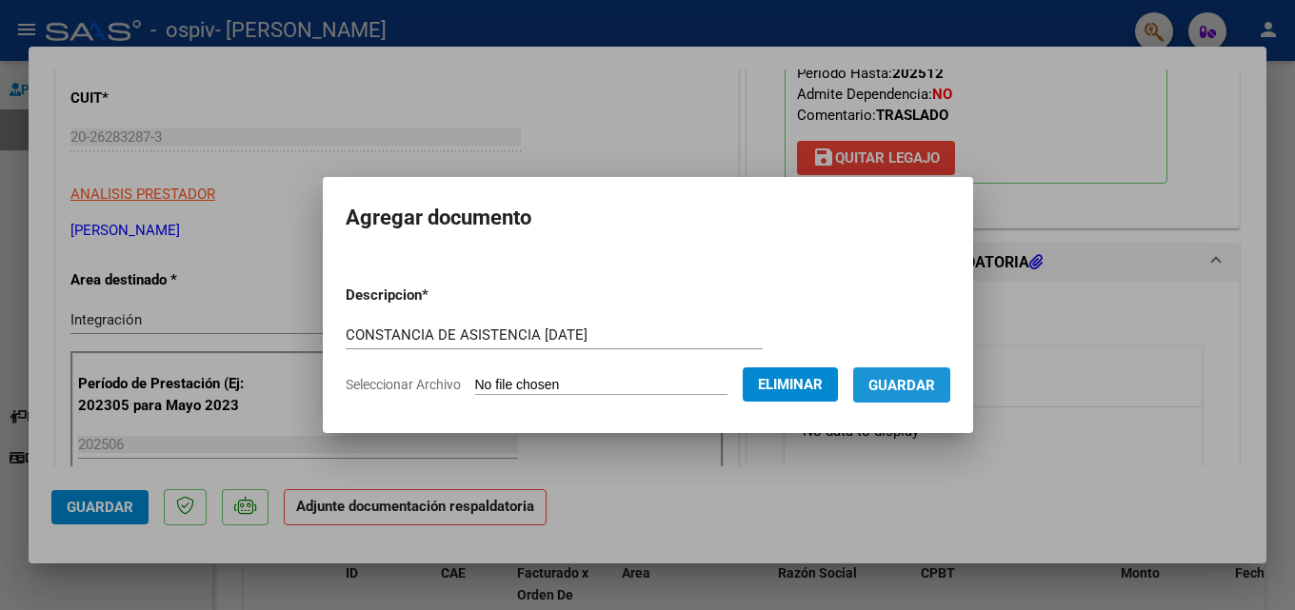
click at [641, 389] on span "Guardar" at bounding box center [901, 385] width 67 height 17
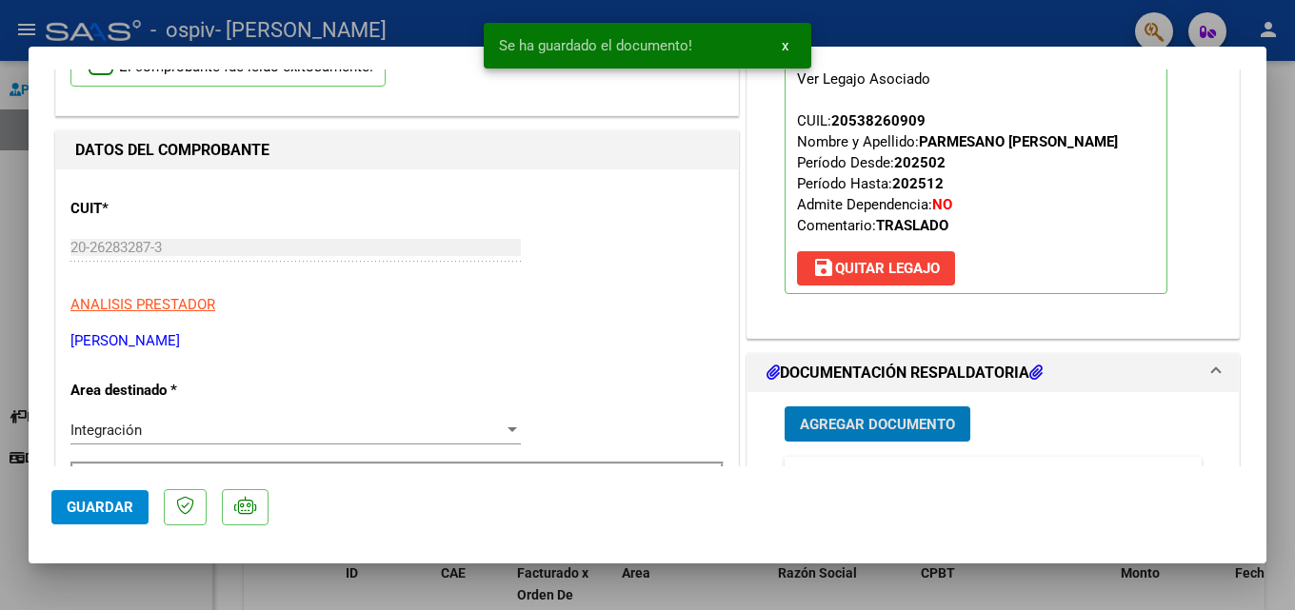
scroll to position [0, 0]
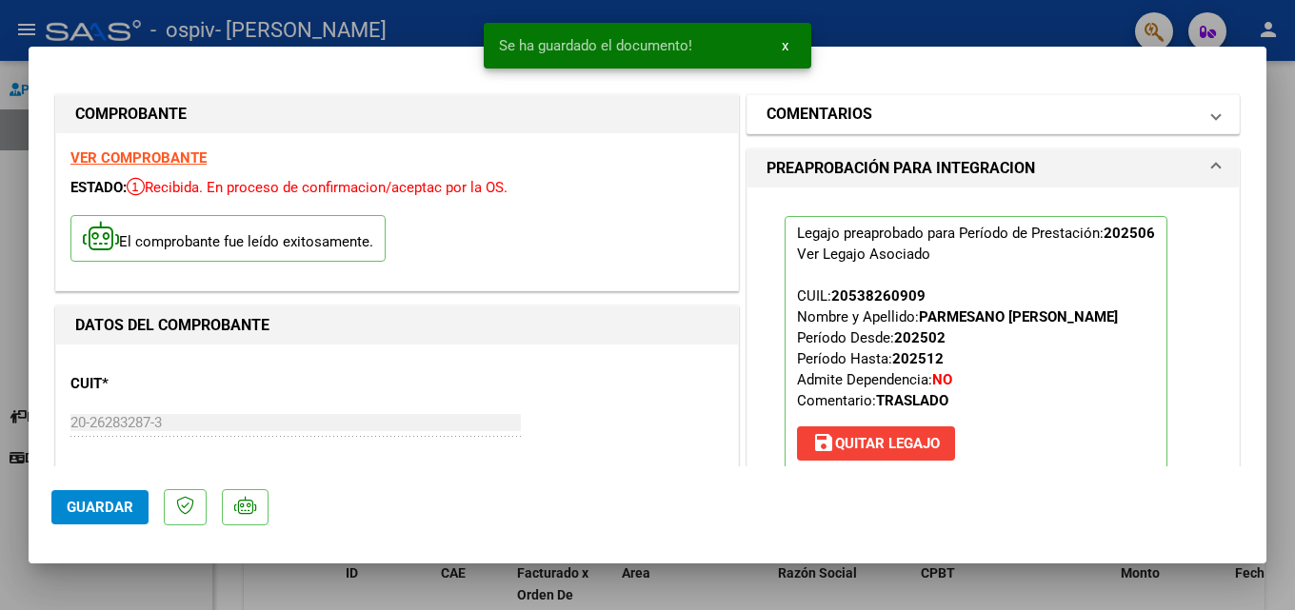
click at [641, 122] on h1 "COMENTARIOS" at bounding box center [819, 114] width 106 height 23
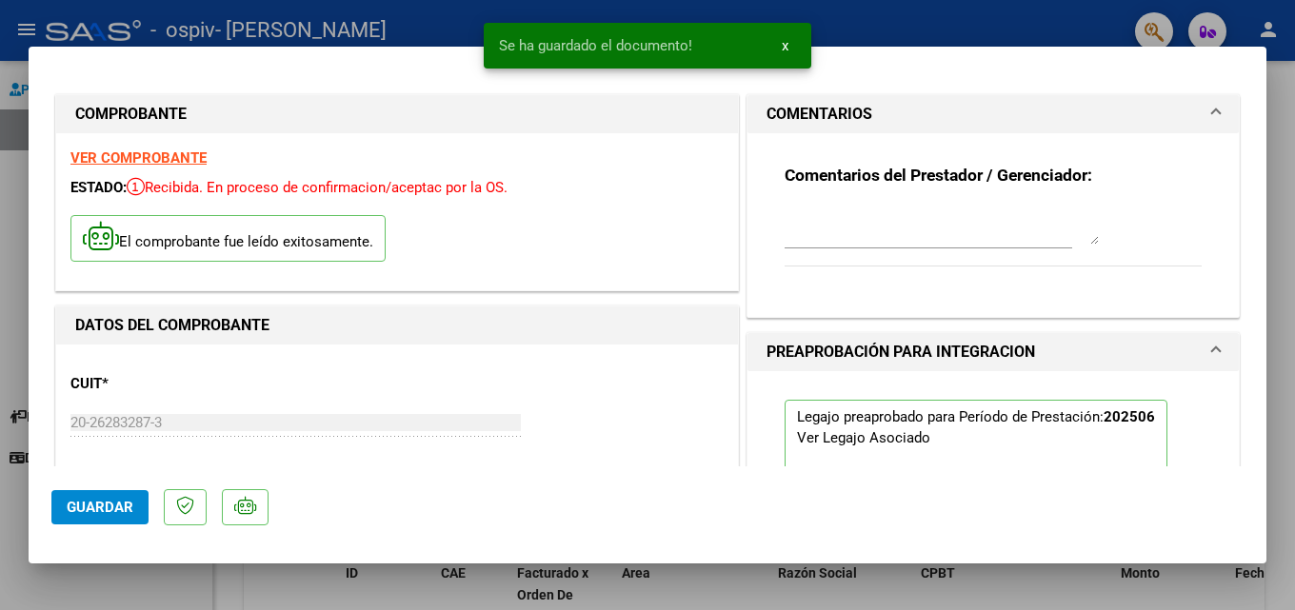
click at [641, 242] on textarea at bounding box center [941, 226] width 314 height 38
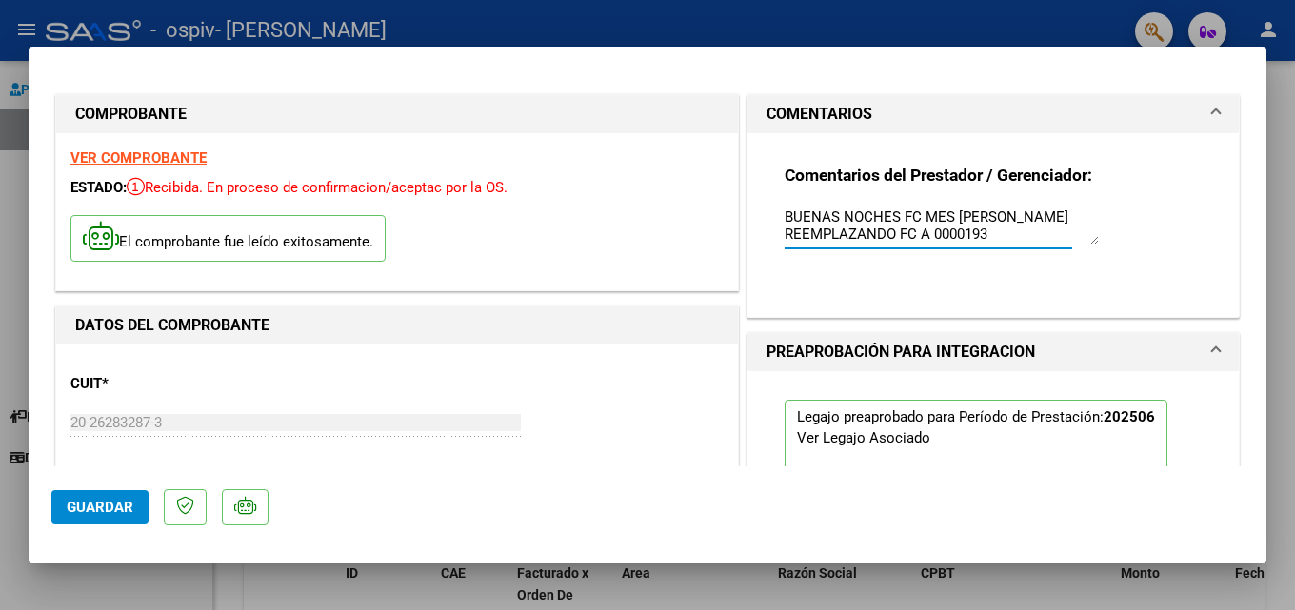
click at [641, 238] on textarea "BUENAS NOCHES FC MES [PERSON_NAME] REEMPLAZANDO FC A 0000193" at bounding box center [941, 226] width 314 height 38
drag, startPoint x: 856, startPoint y: 236, endPoint x: 841, endPoint y: 236, distance: 15.2
click at [641, 236] on textarea "BUENAS NOCHES FC MES [PERSON_NAME] REEMPLAZANDO FC A 0000193 SUBIDA ANTERIORMEN…" at bounding box center [941, 226] width 314 height 38
drag, startPoint x: 895, startPoint y: 236, endPoint x: 982, endPoint y: 225, distance: 88.3
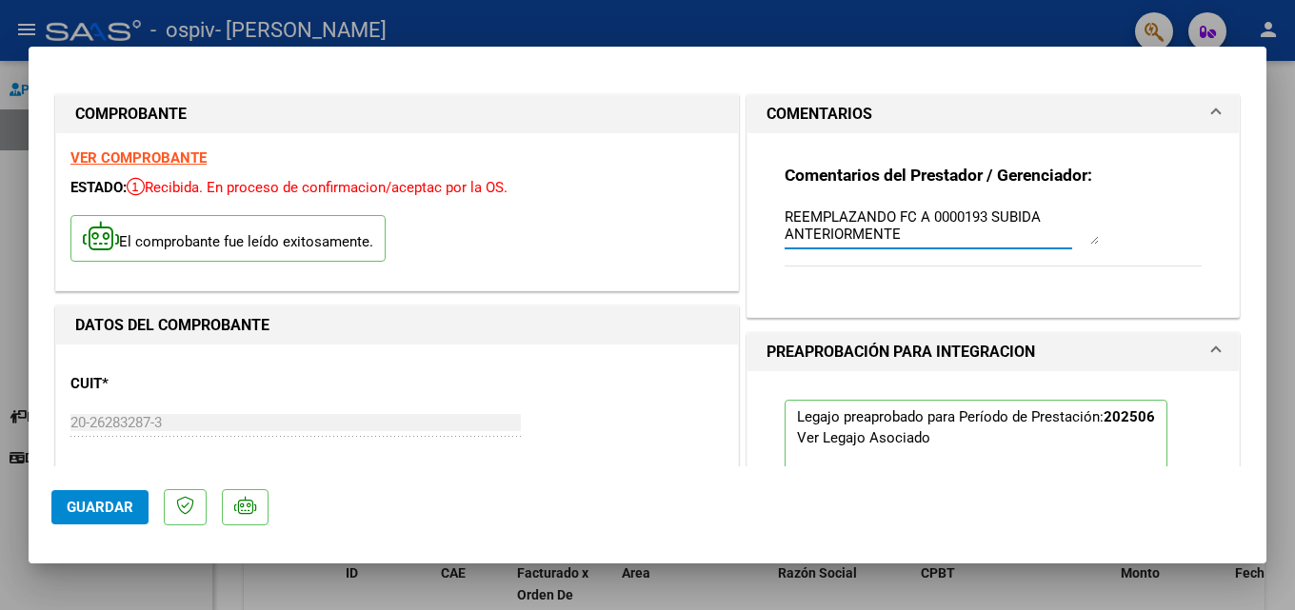
click at [641, 225] on textarea "BUENAS NOCHES FC MES [PERSON_NAME] REEMPLAZANDO FC A 0000193 SUBIDA ANTERIORMEN…" at bounding box center [941, 226] width 314 height 38
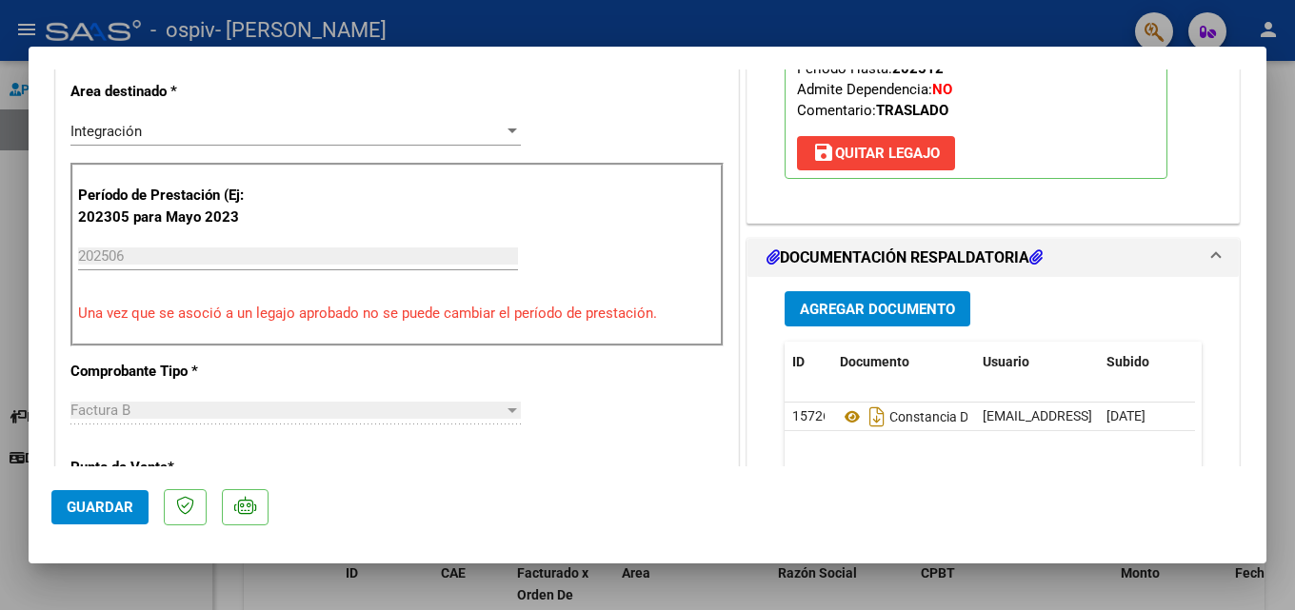
scroll to position [476, 0]
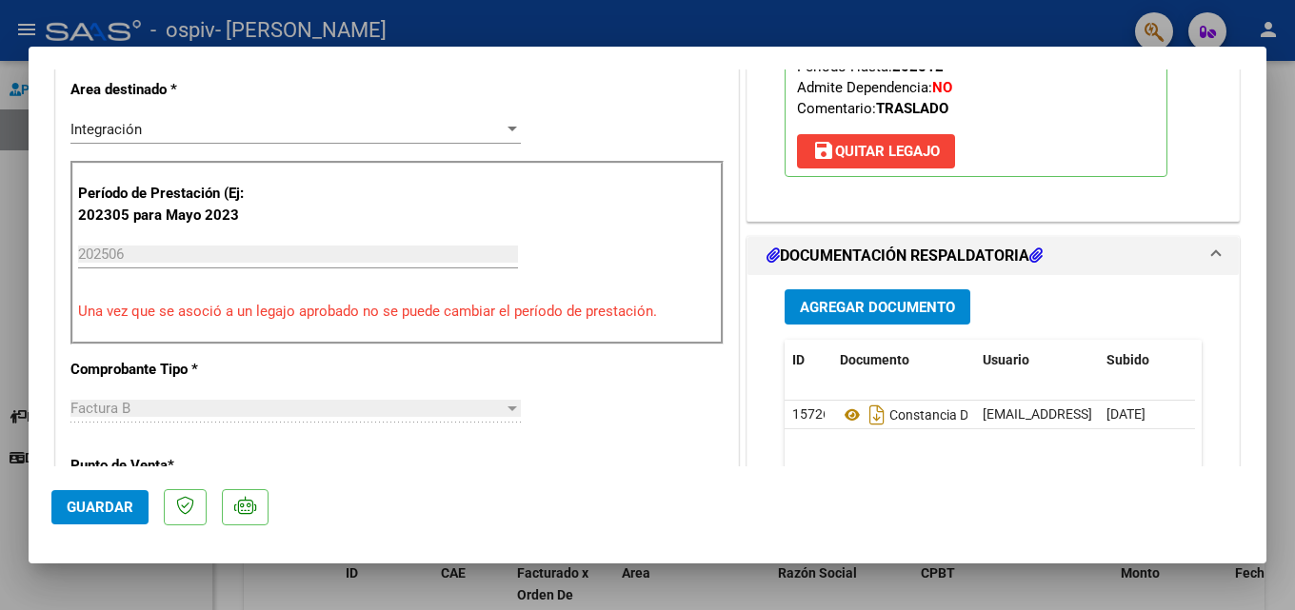
type textarea "BUENAS NOCHES FC MES [PERSON_NAME] REEMPLAZANDO FC A 0000193"
click at [106, 508] on span "Guardar" at bounding box center [100, 507] width 67 height 17
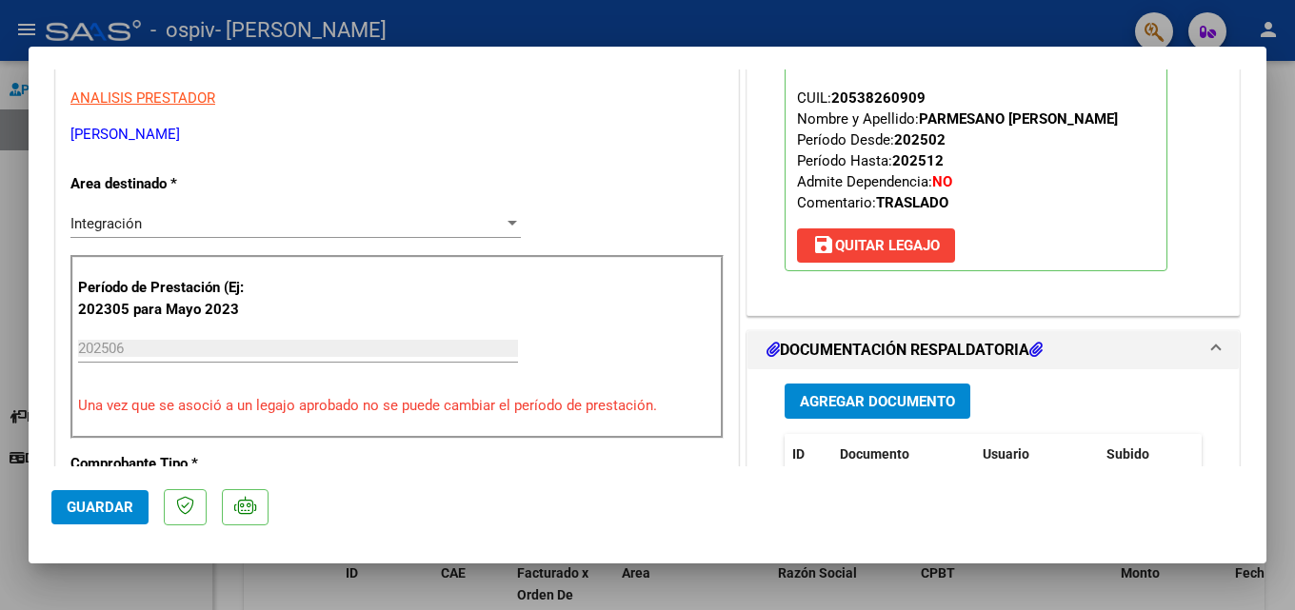
scroll to position [381, 0]
click at [204, 346] on input "202506" at bounding box center [298, 349] width 440 height 17
